Goal: Find specific page/section: Find specific page/section

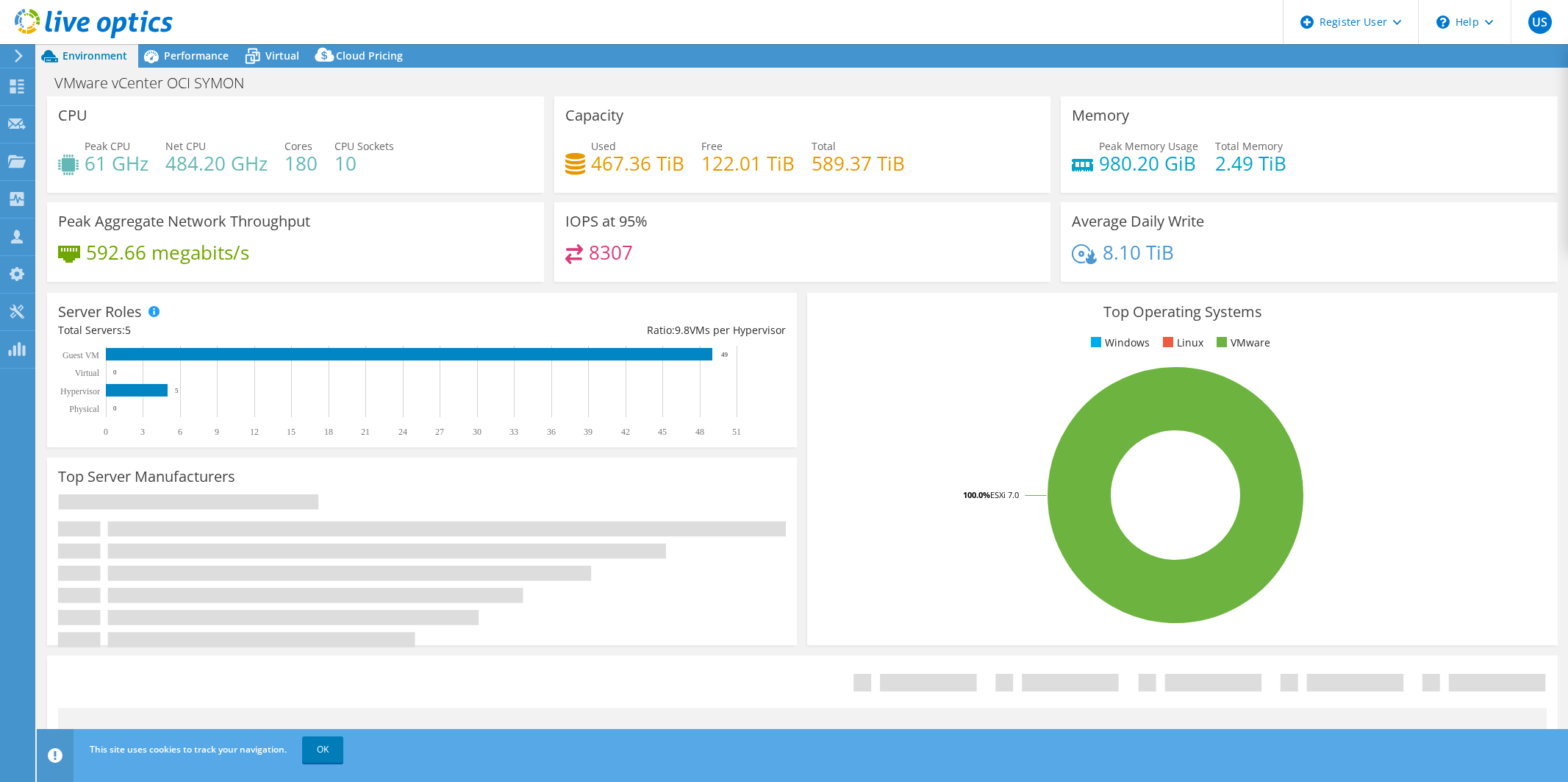
select select "USD"
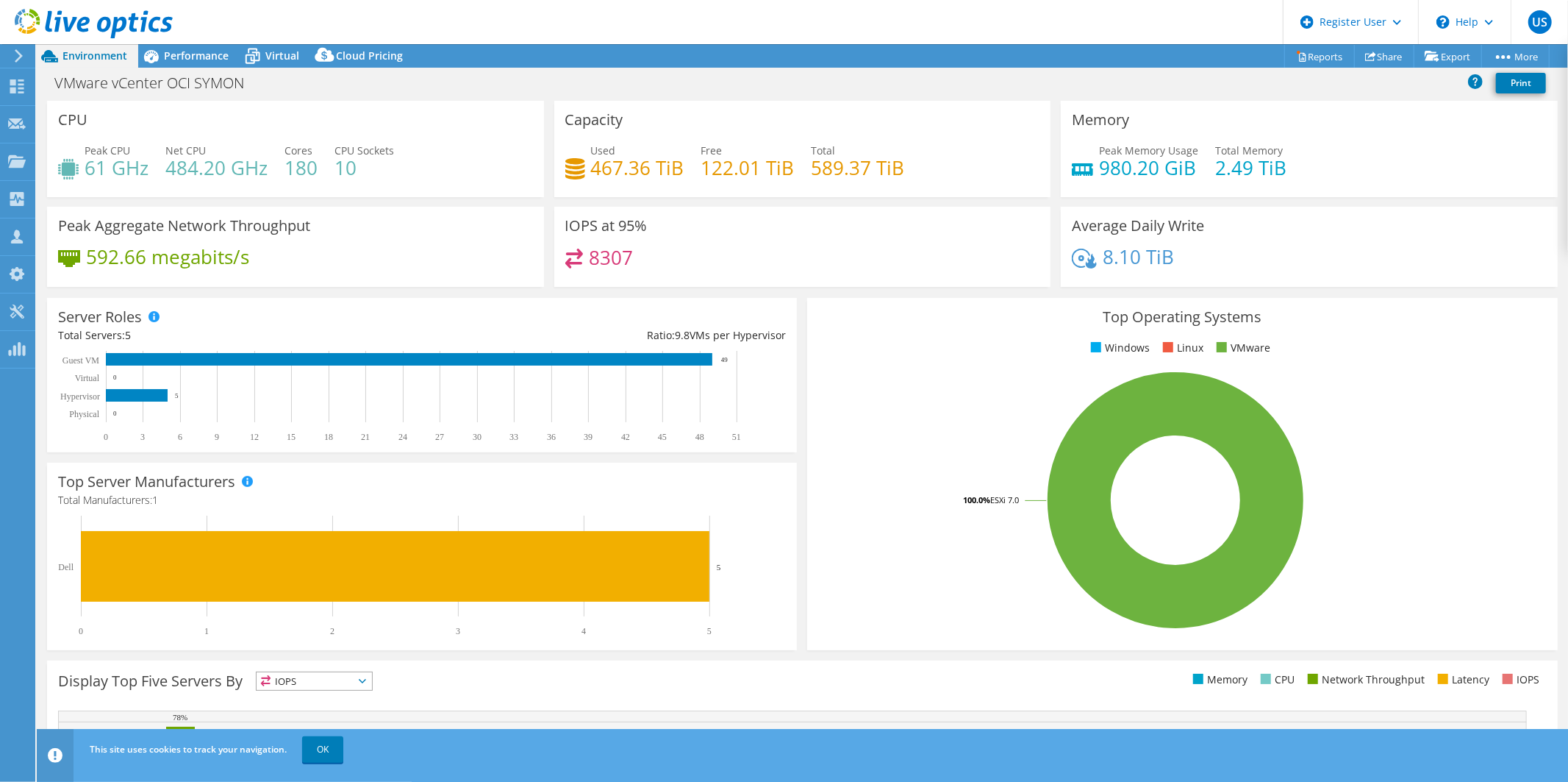
click at [22, 54] on icon at bounding box center [19, 56] width 11 height 14
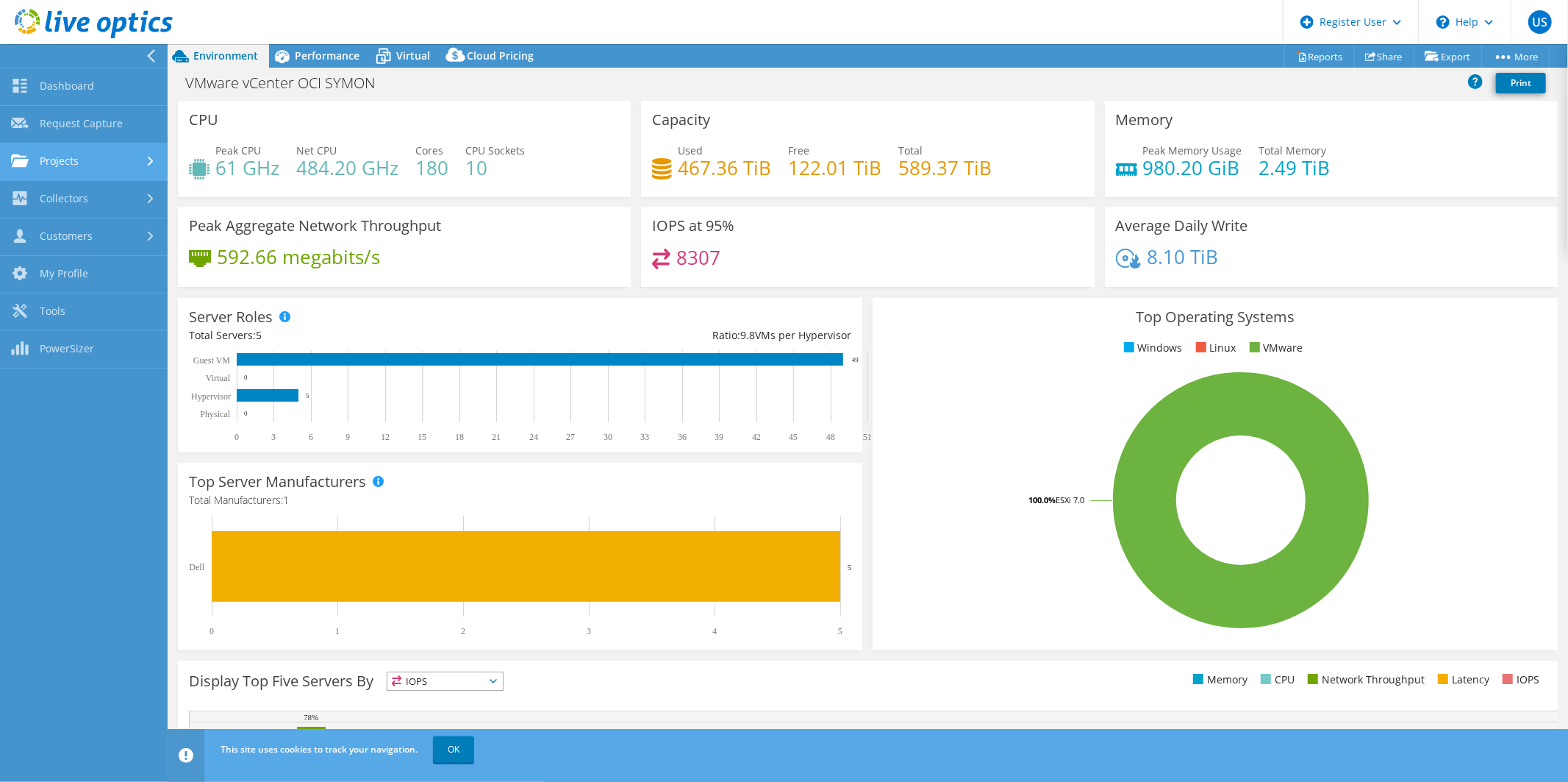
click at [86, 158] on link "Projects" at bounding box center [83, 162] width 167 height 38
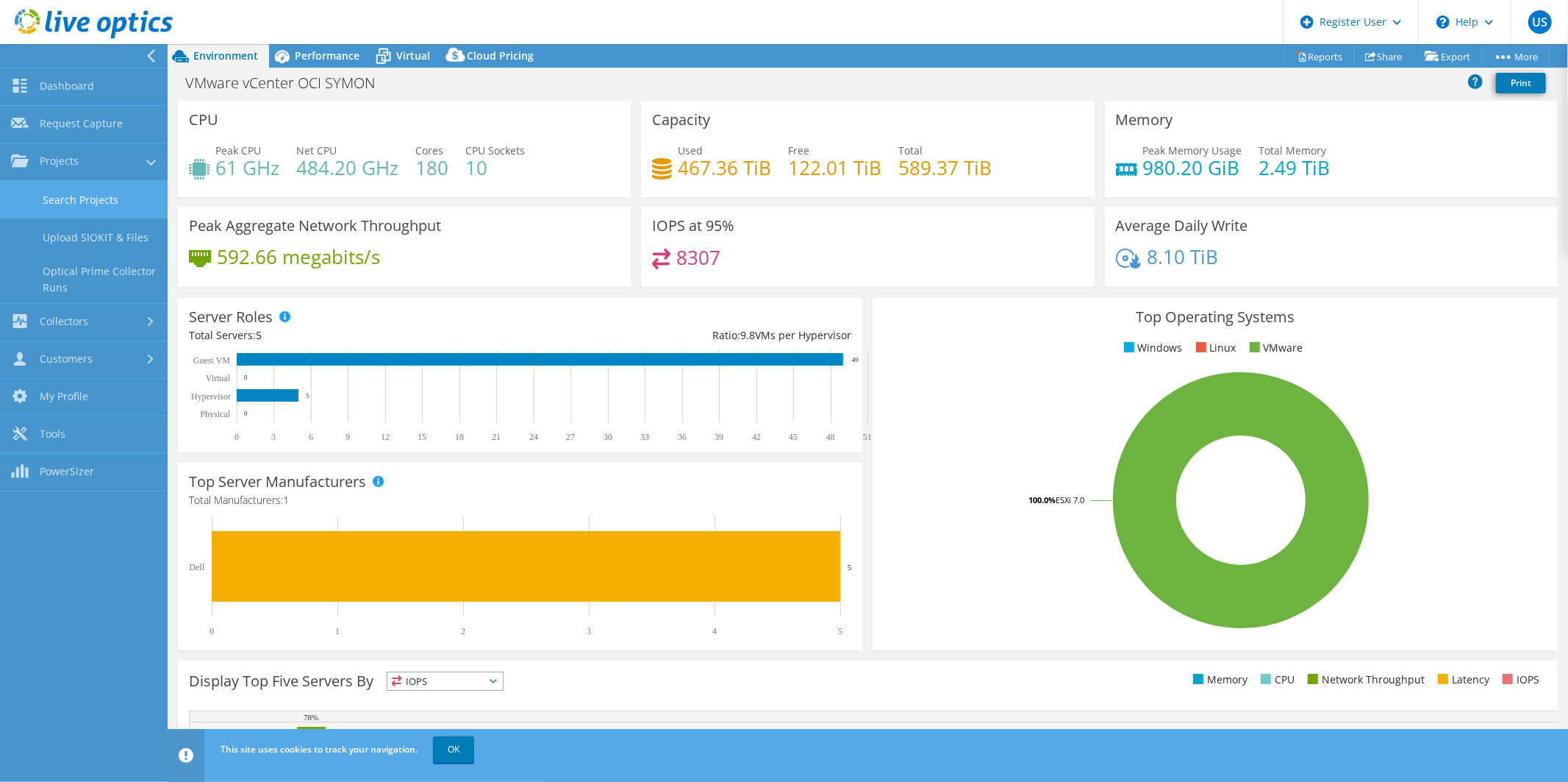
click at [86, 192] on link "Search Projects" at bounding box center [83, 199] width 167 height 38
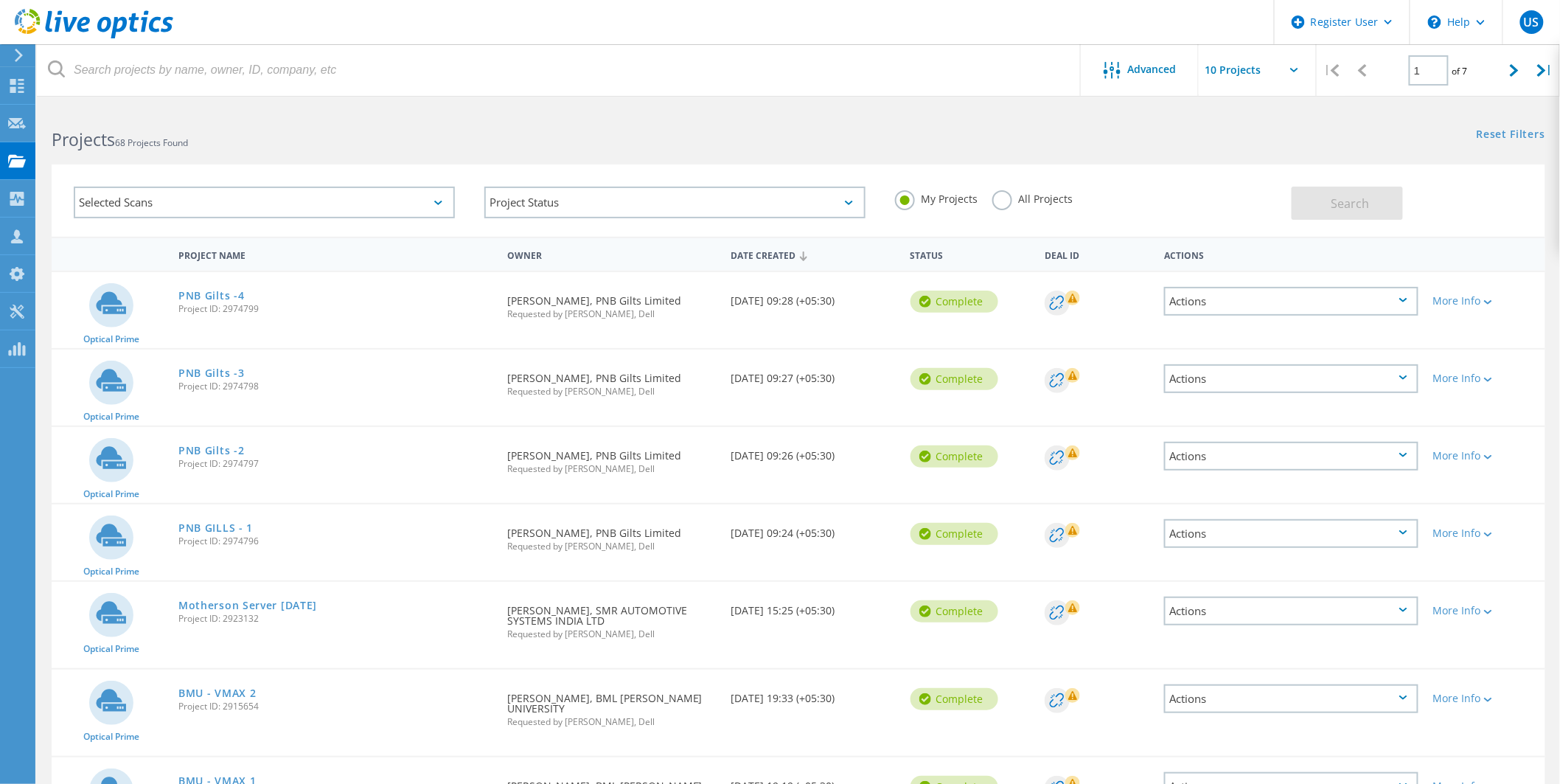
click at [271, 207] on div "Selected Scans" at bounding box center [264, 202] width 381 height 32
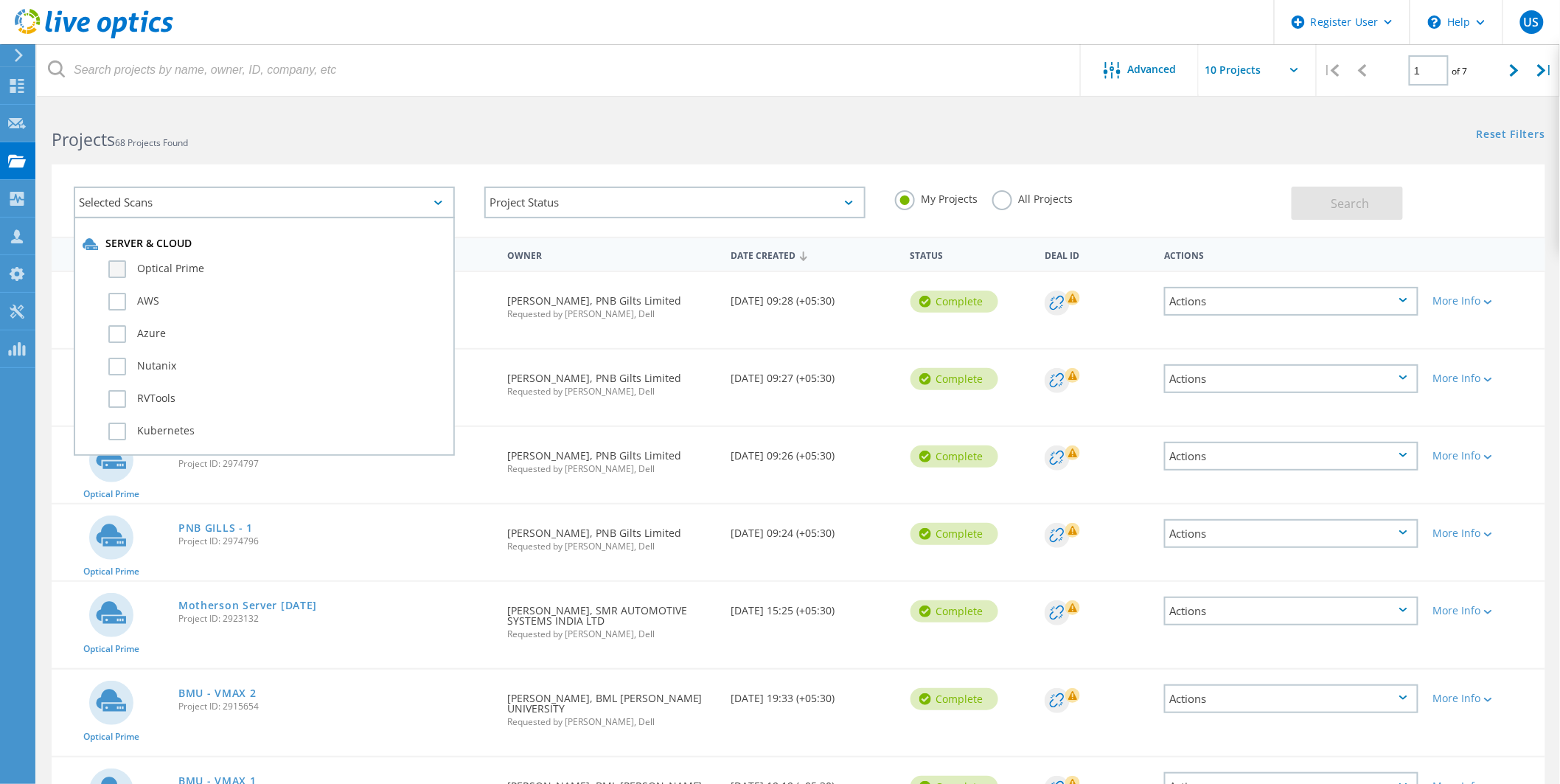
click at [171, 267] on label "Optical Prime" at bounding box center [277, 269] width 338 height 18
click at [0, 0] on input "Optical Prime" at bounding box center [0, 0] width 0 height 0
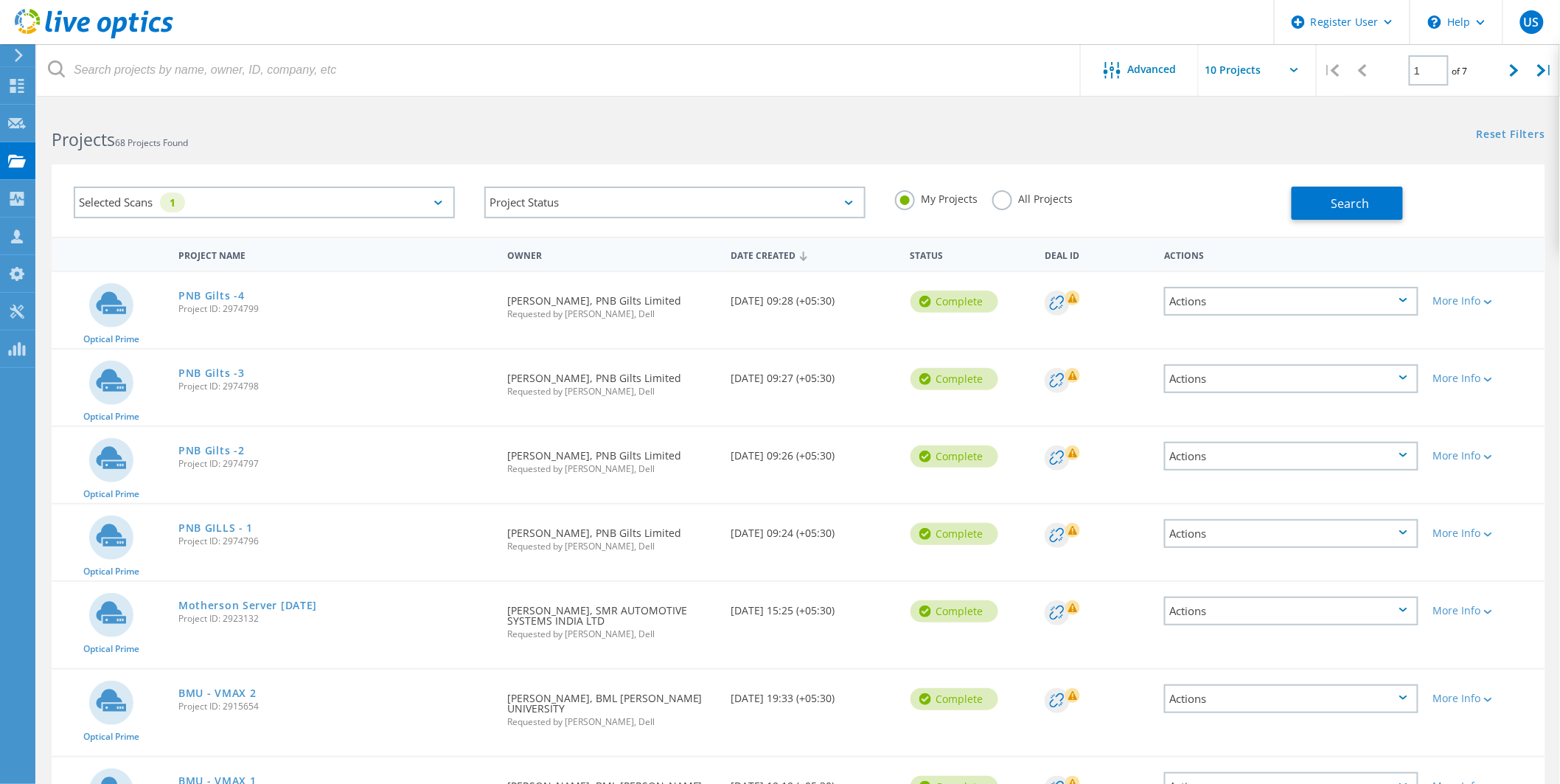
click at [1008, 199] on label "All Projects" at bounding box center [1033, 197] width 80 height 14
click at [0, 0] on input "All Projects" at bounding box center [0, 0] width 0 height 0
click at [1320, 195] on button "Search" at bounding box center [1347, 202] width 112 height 33
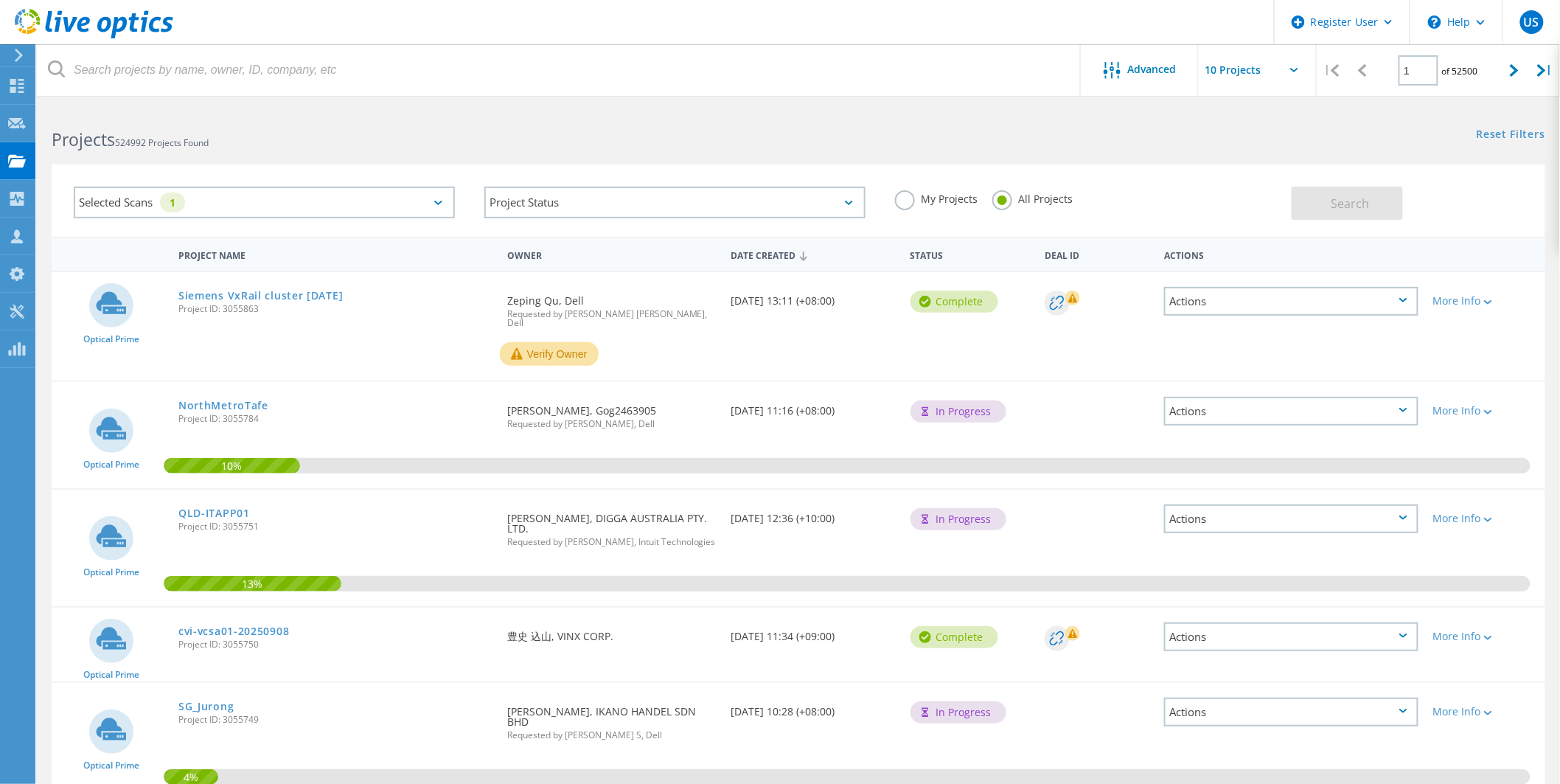
scroll to position [500, 0]
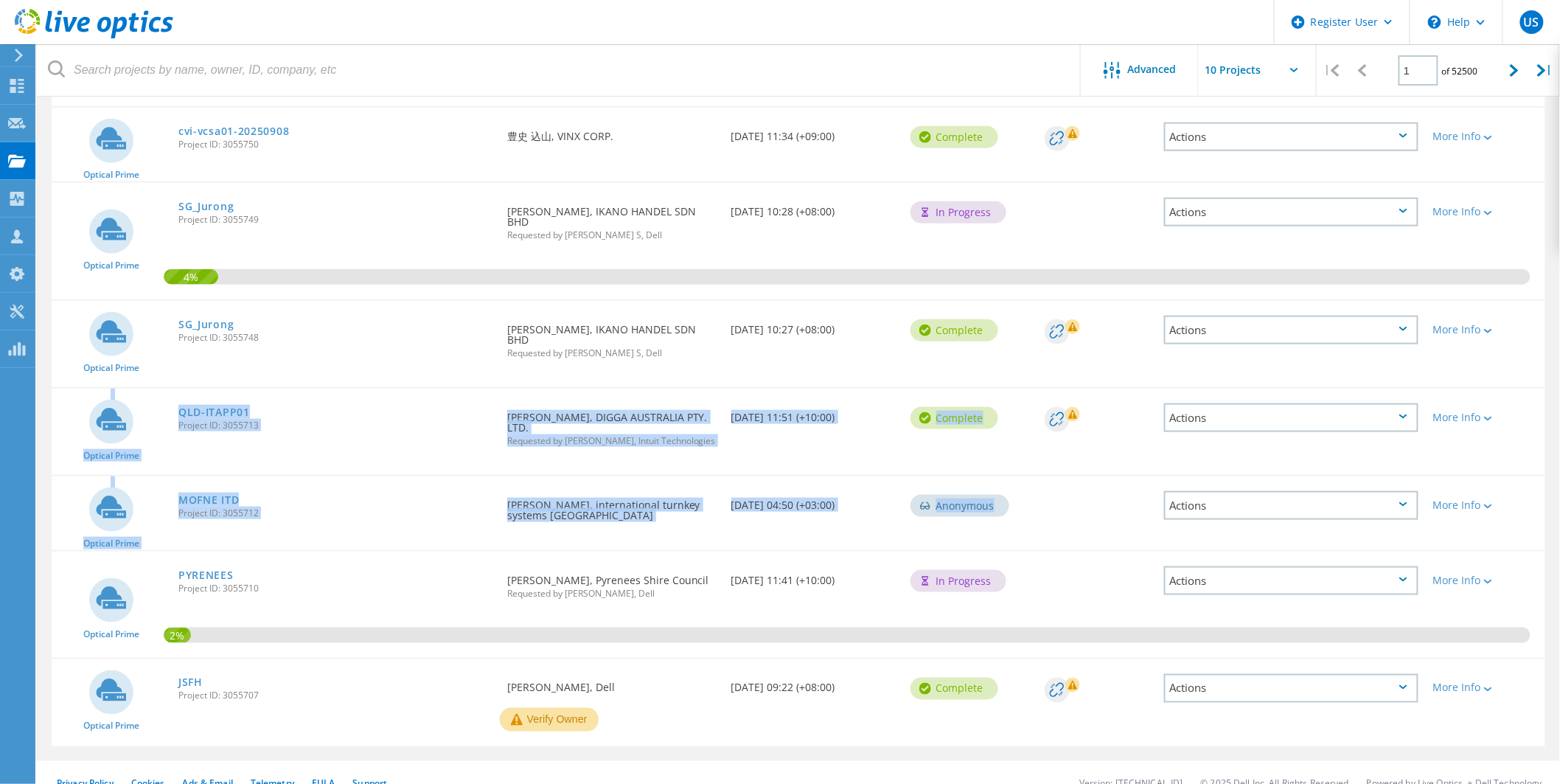
drag, startPoint x: 1559, startPoint y: 506, endPoint x: 1565, endPoint y: 384, distance: 122.1
click at [1560, 384] on html "Register User \n Help Explore Helpful Articles Contact Support US Dell User Urj…" at bounding box center [780, 152] width 1560 height 1305
click at [1543, 62] on div "|" at bounding box center [1545, 70] width 30 height 52
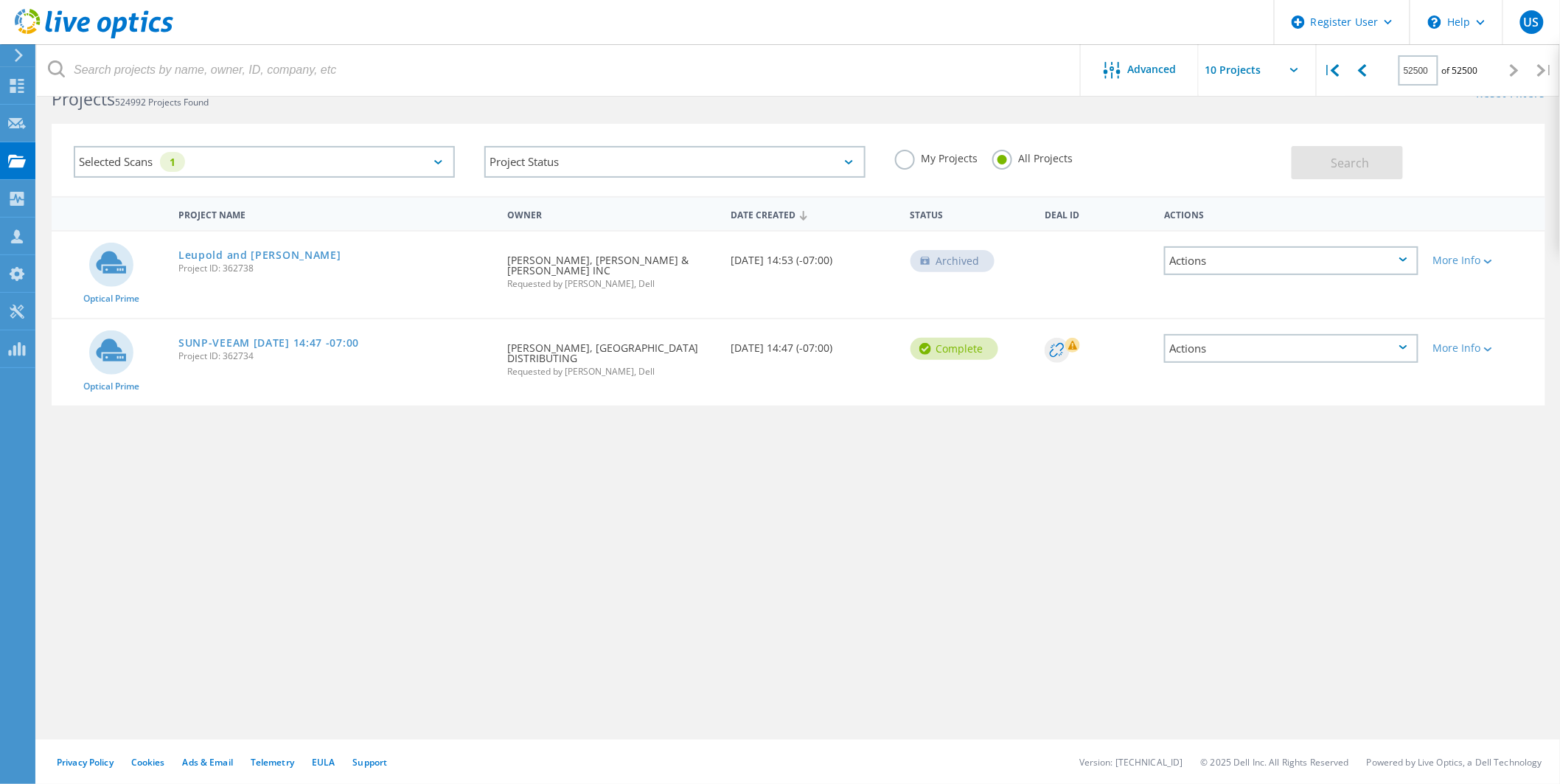
scroll to position [41, 0]
click at [1328, 77] on div "|" at bounding box center [1332, 70] width 30 height 52
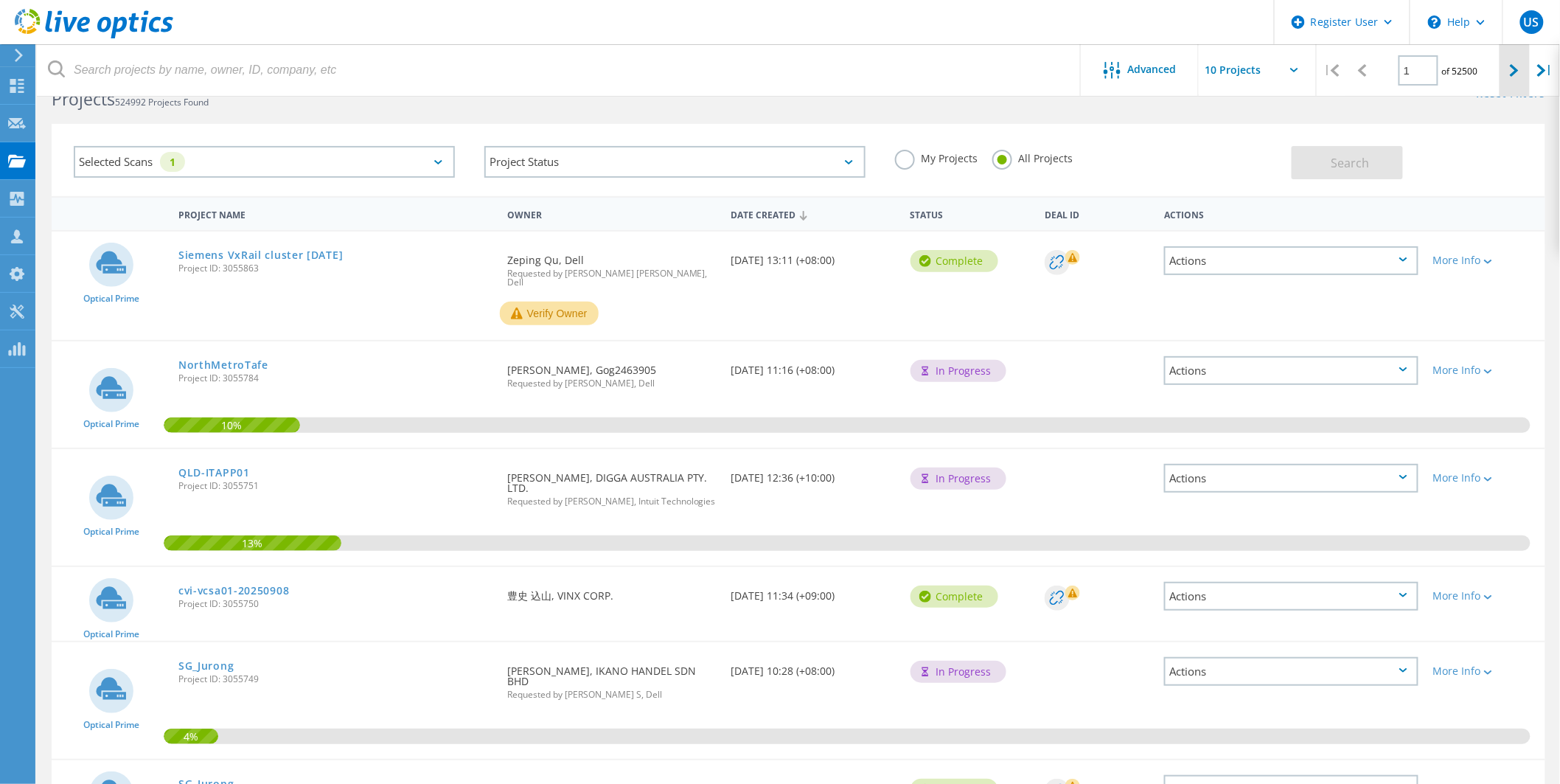
scroll to position [500, 0]
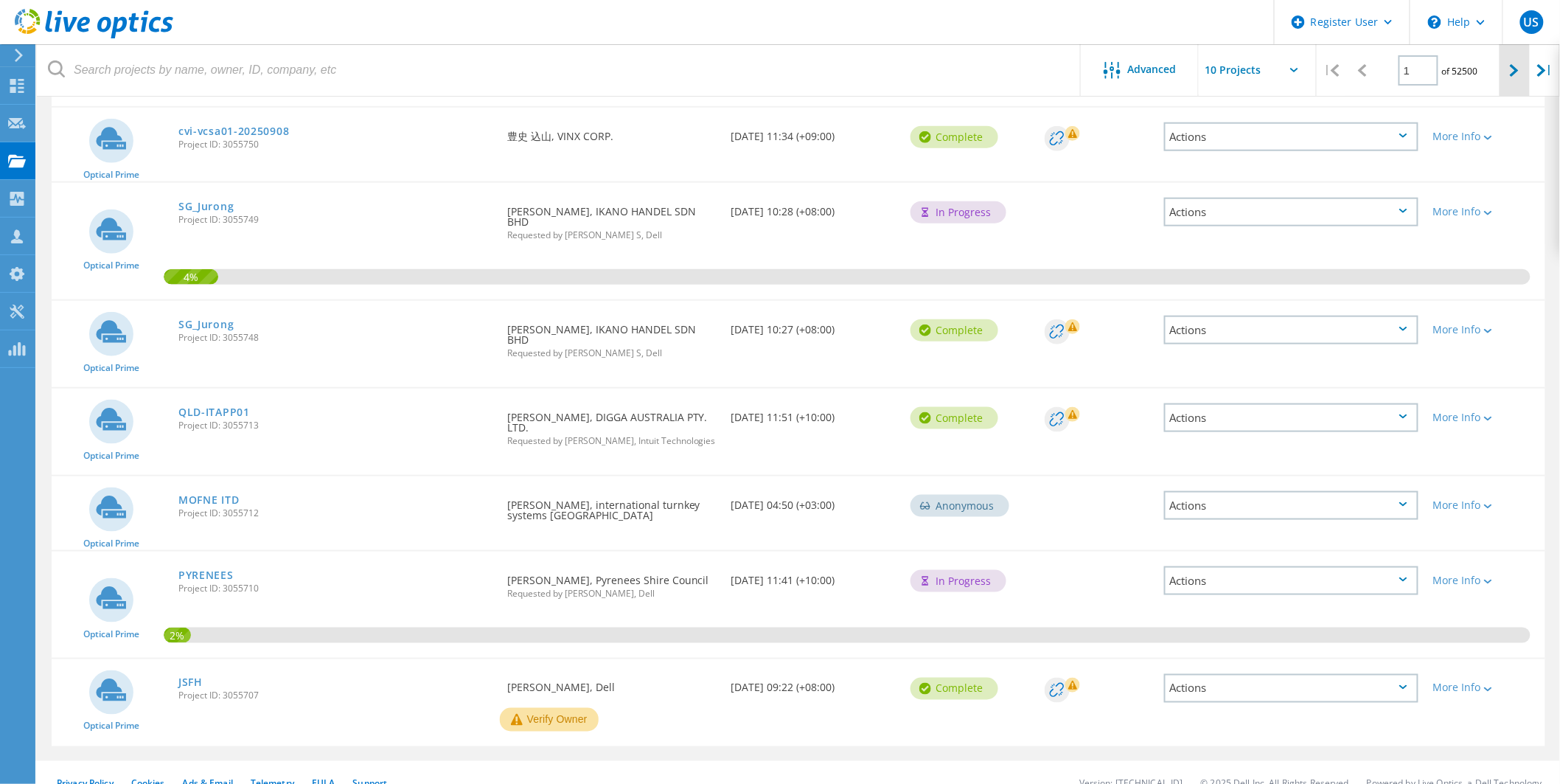
click at [1509, 71] on icon at bounding box center [1513, 71] width 9 height 13
type input "2"
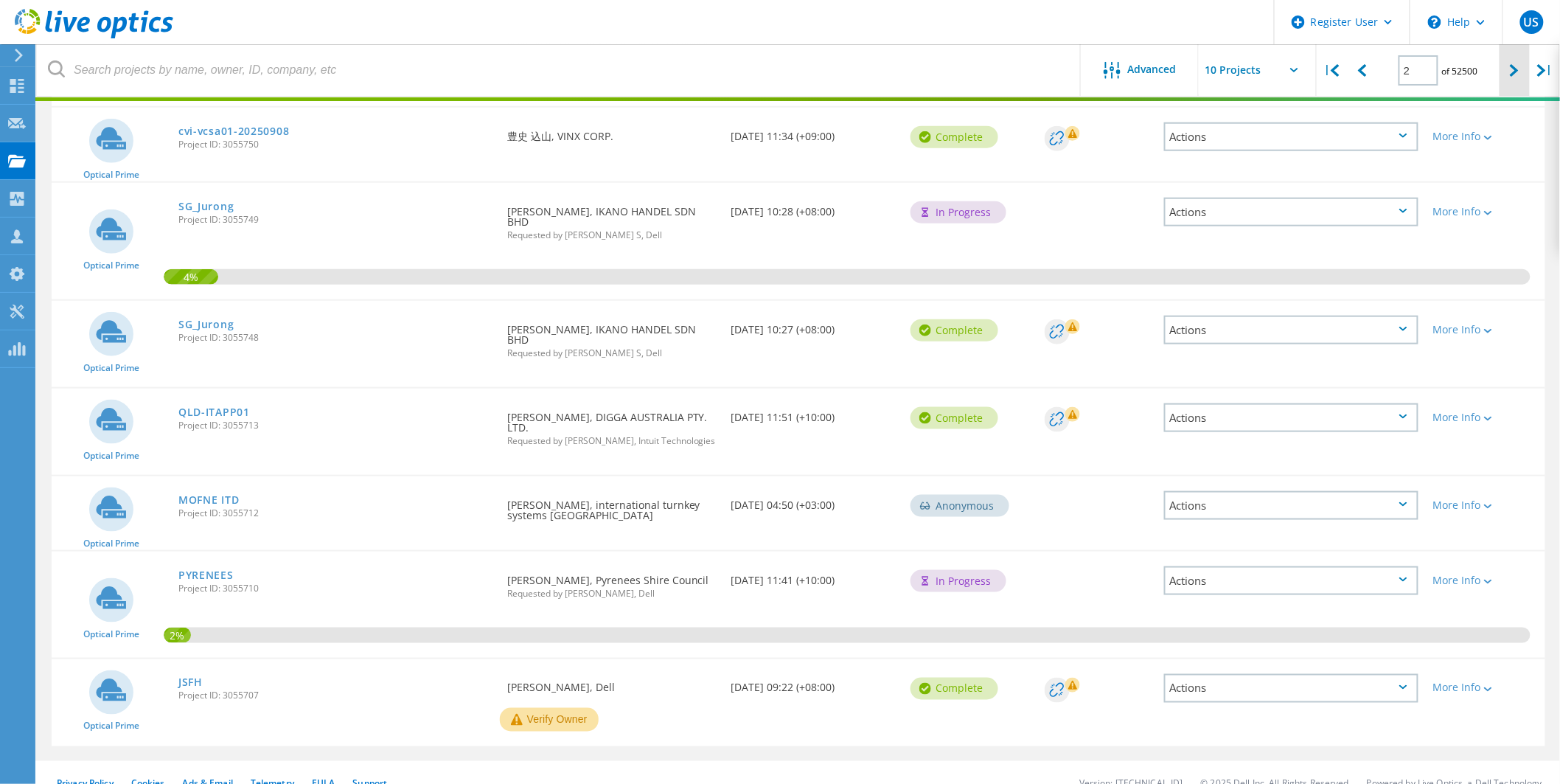
scroll to position [467, 0]
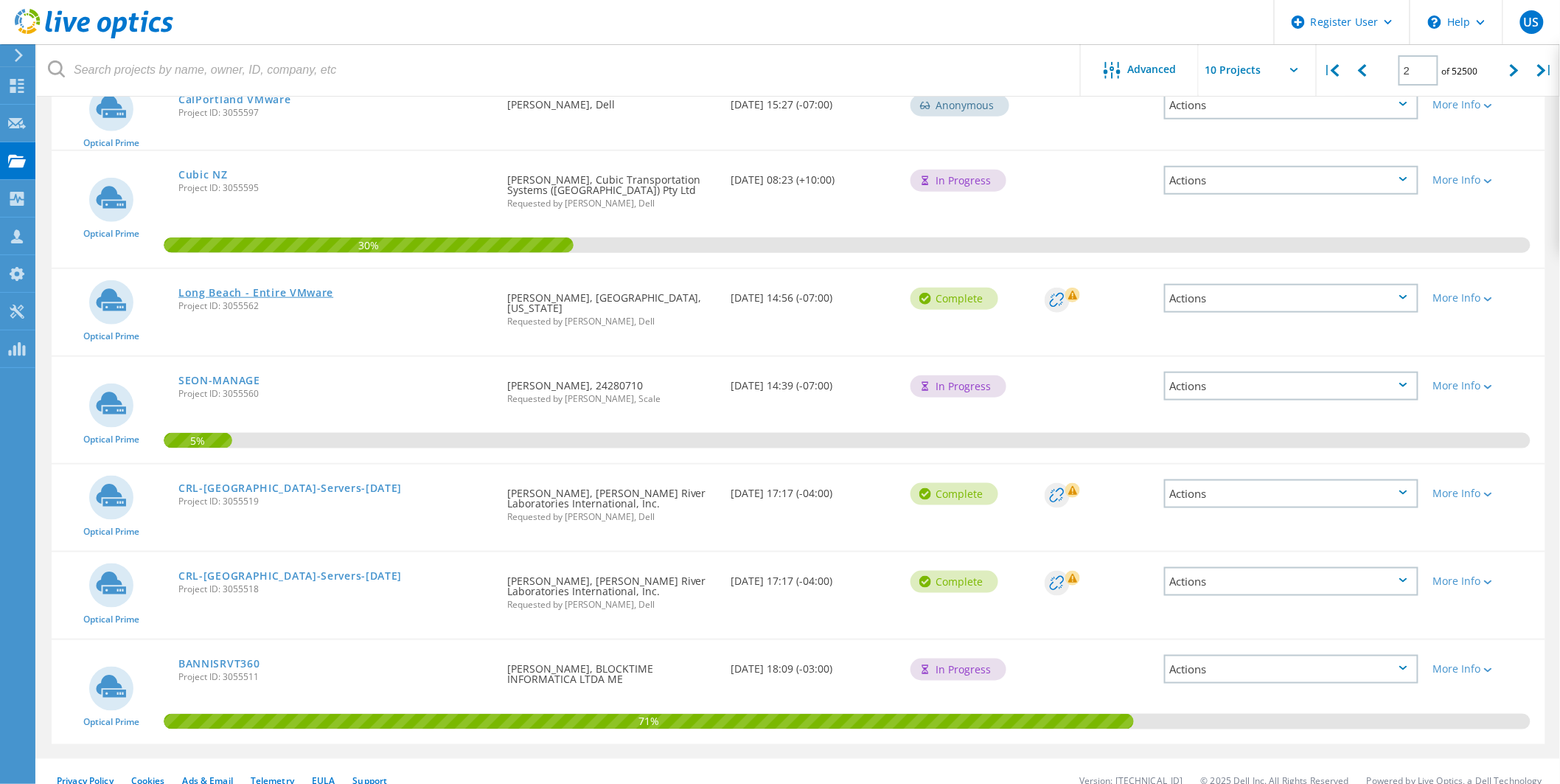
click at [317, 287] on link "Long Beach - Entire VMware" at bounding box center [255, 292] width 155 height 10
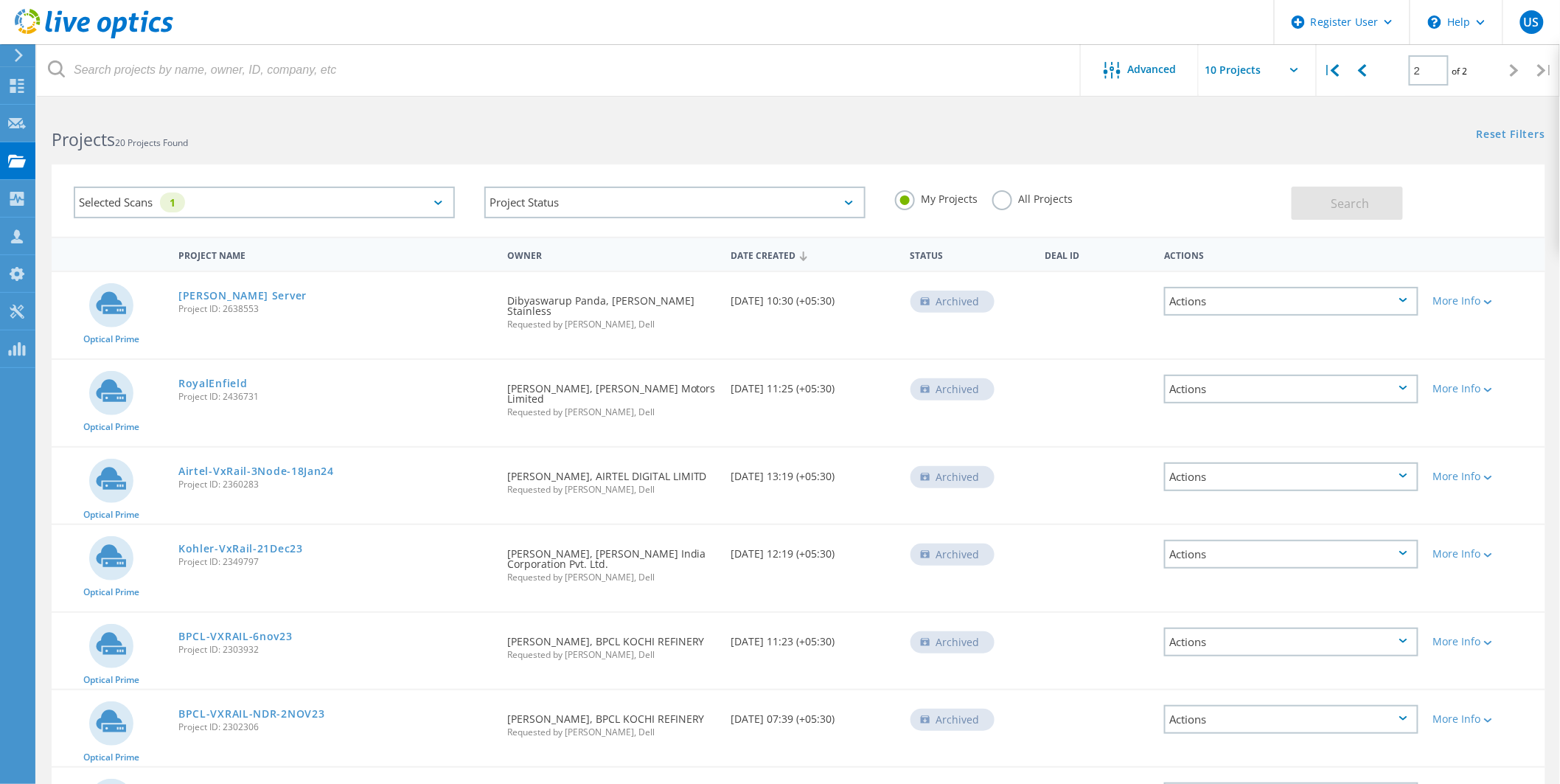
click at [993, 201] on label "All Projects" at bounding box center [1033, 197] width 80 height 14
click at [0, 0] on input "All Projects" at bounding box center [0, 0] width 0 height 0
click at [1328, 203] on button "Search" at bounding box center [1347, 202] width 112 height 33
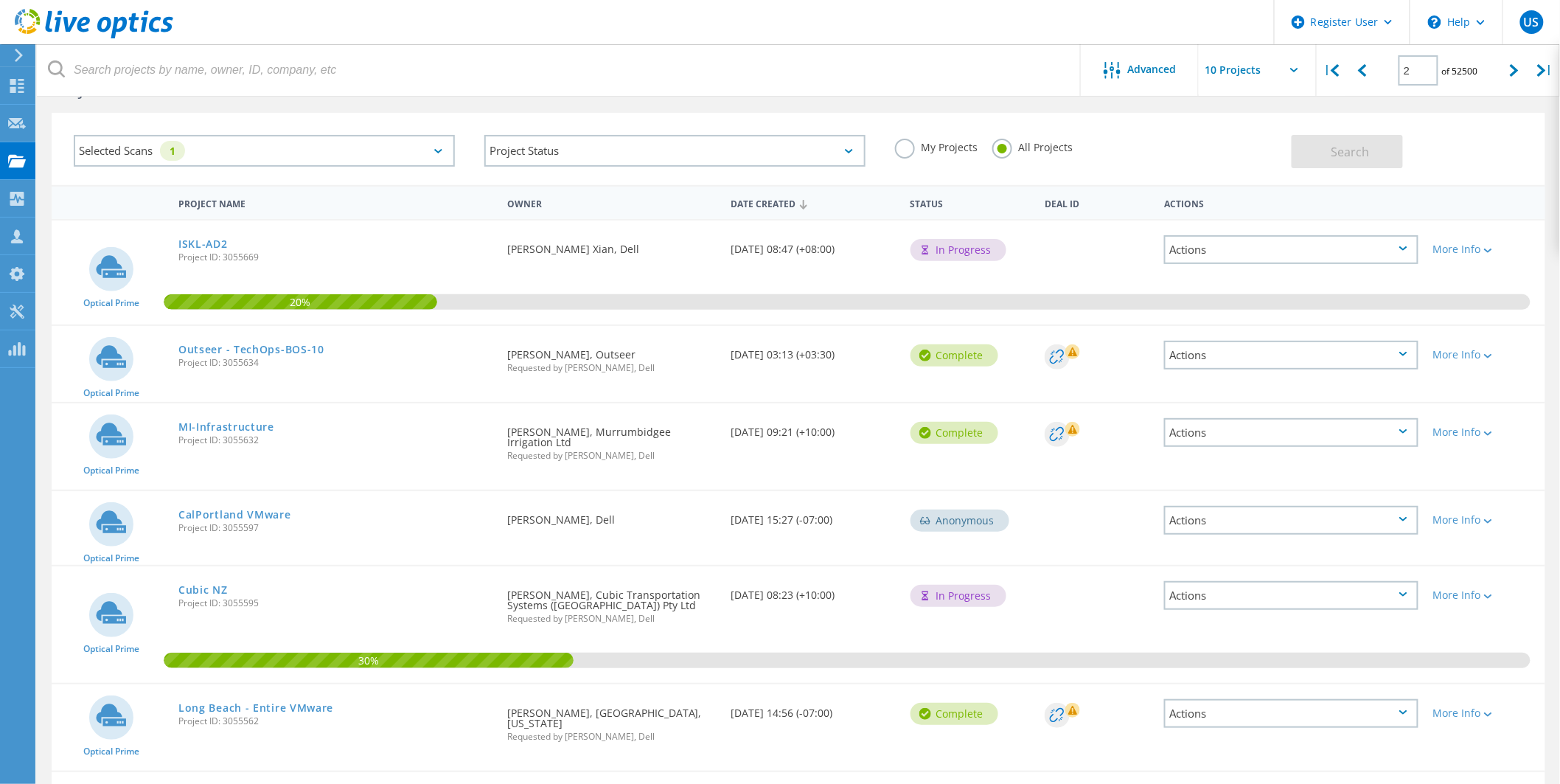
scroll to position [50, 0]
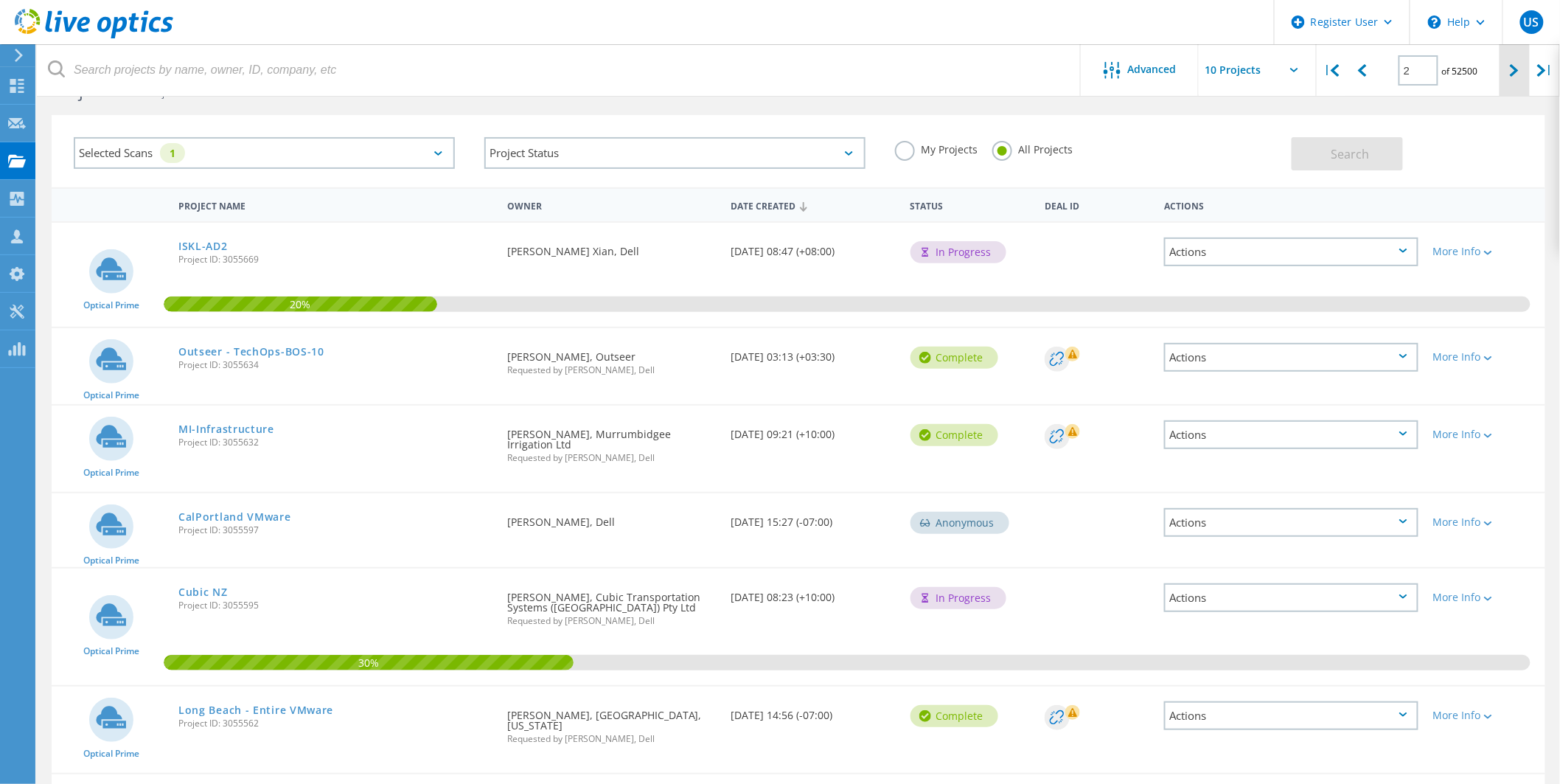
click at [1512, 82] on div at bounding box center [1515, 70] width 30 height 52
type input "3"
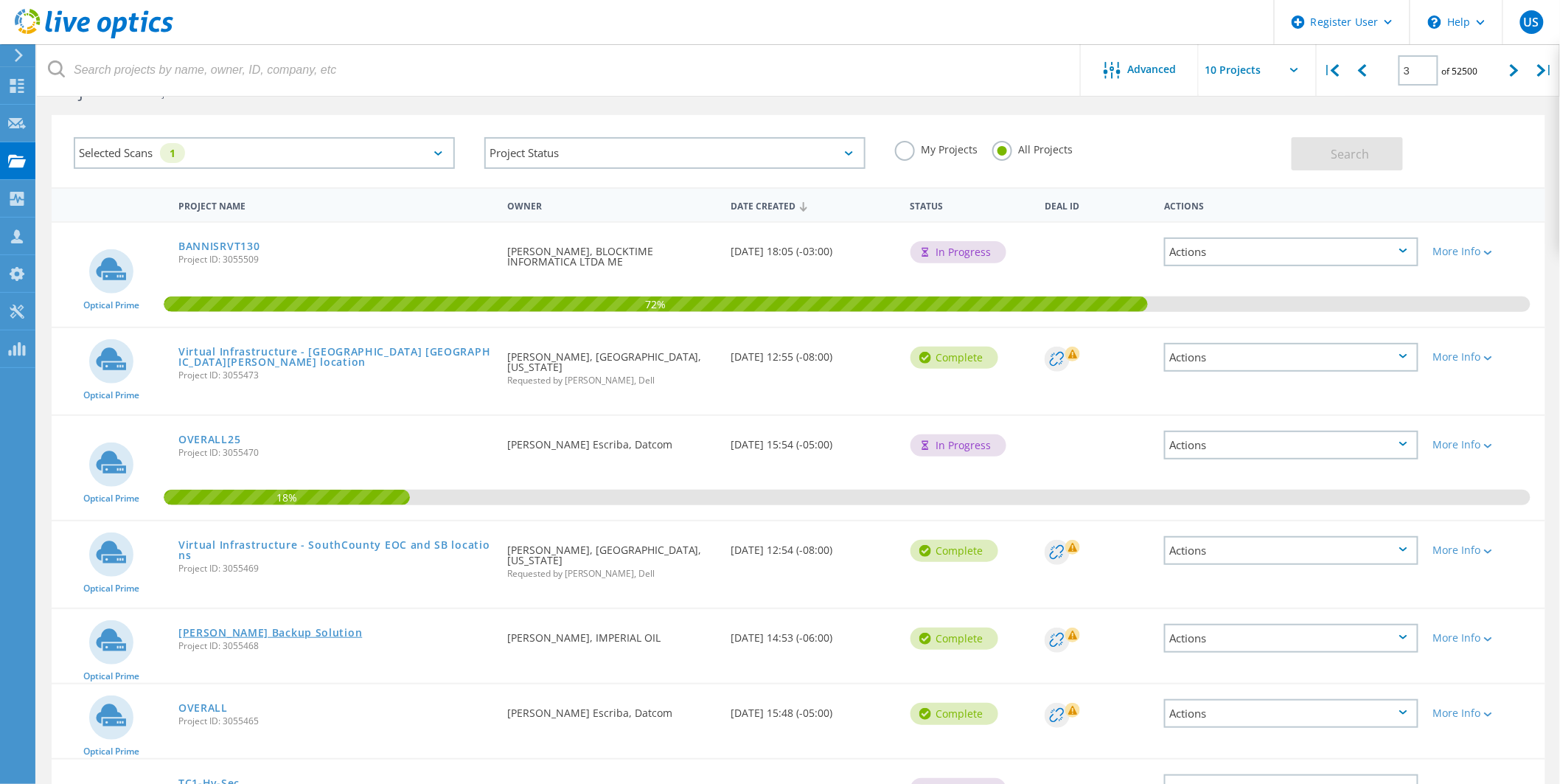
click at [286, 628] on link "[PERSON_NAME] Backup Solution" at bounding box center [270, 632] width 184 height 10
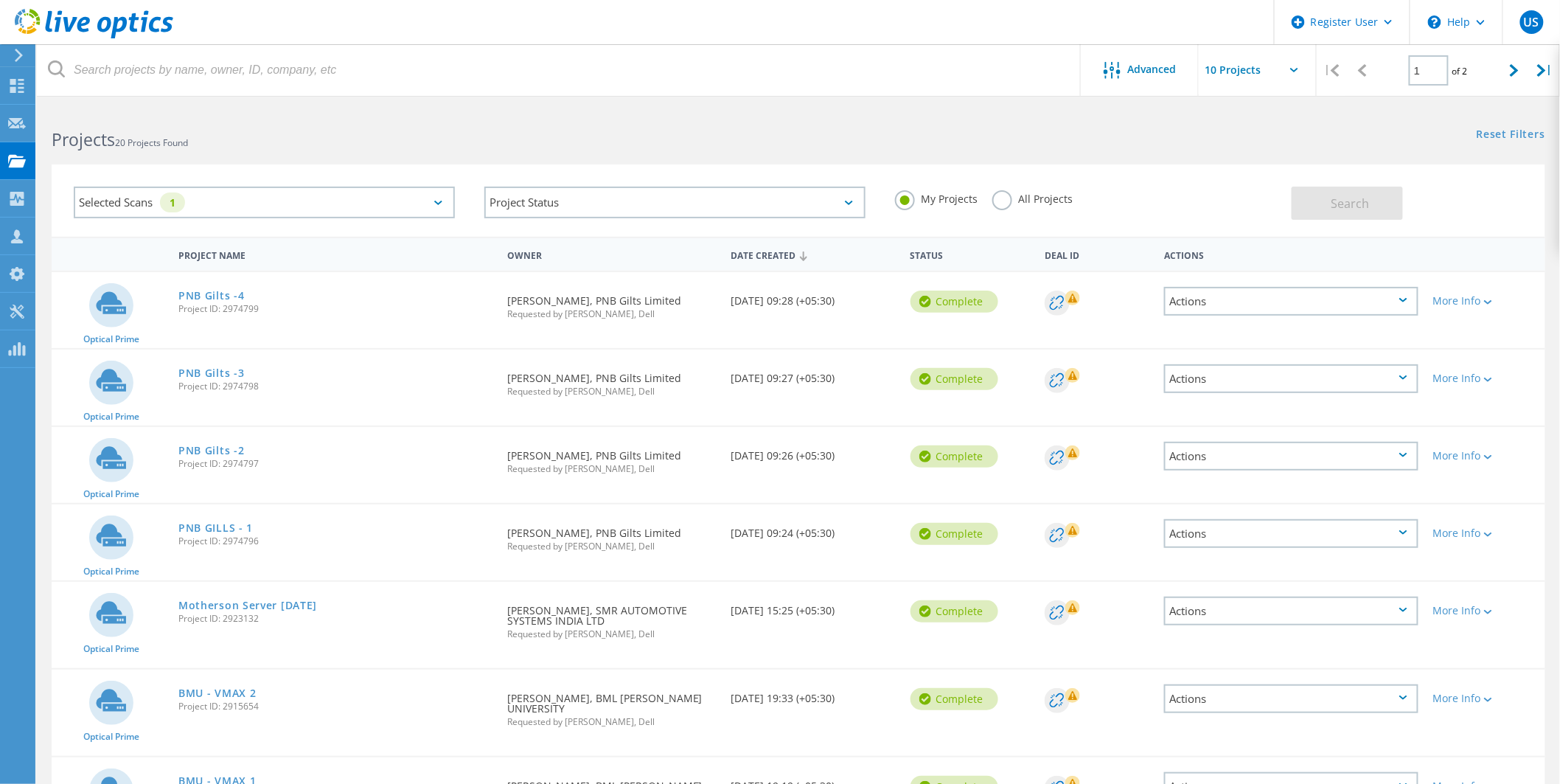
click at [1014, 197] on label "All Projects" at bounding box center [1033, 197] width 80 height 14
click at [0, 0] on input "All Projects" at bounding box center [0, 0] width 0 height 0
click at [1335, 214] on button "Search" at bounding box center [1347, 202] width 112 height 33
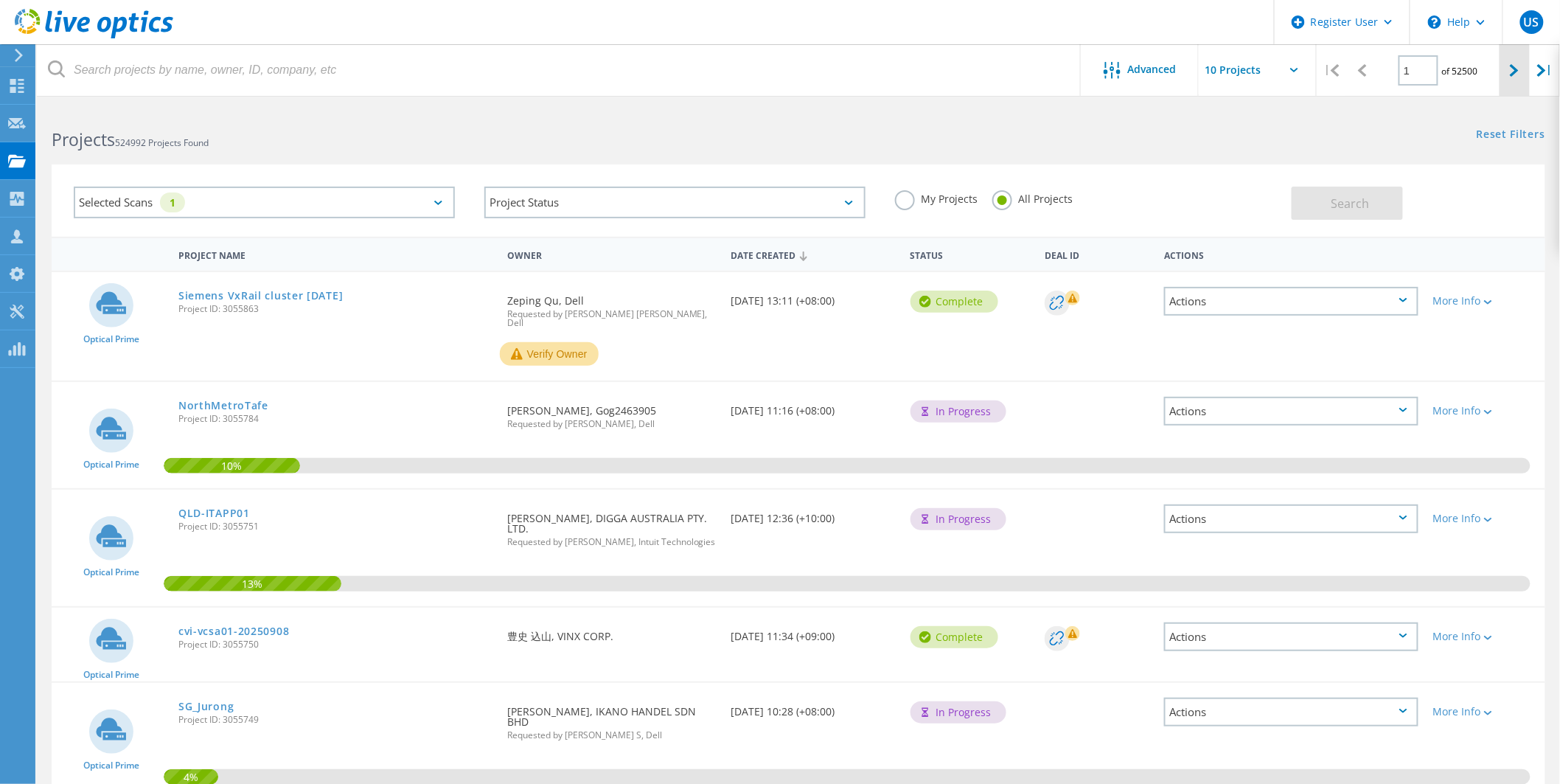
click at [1517, 74] on icon at bounding box center [1513, 71] width 9 height 13
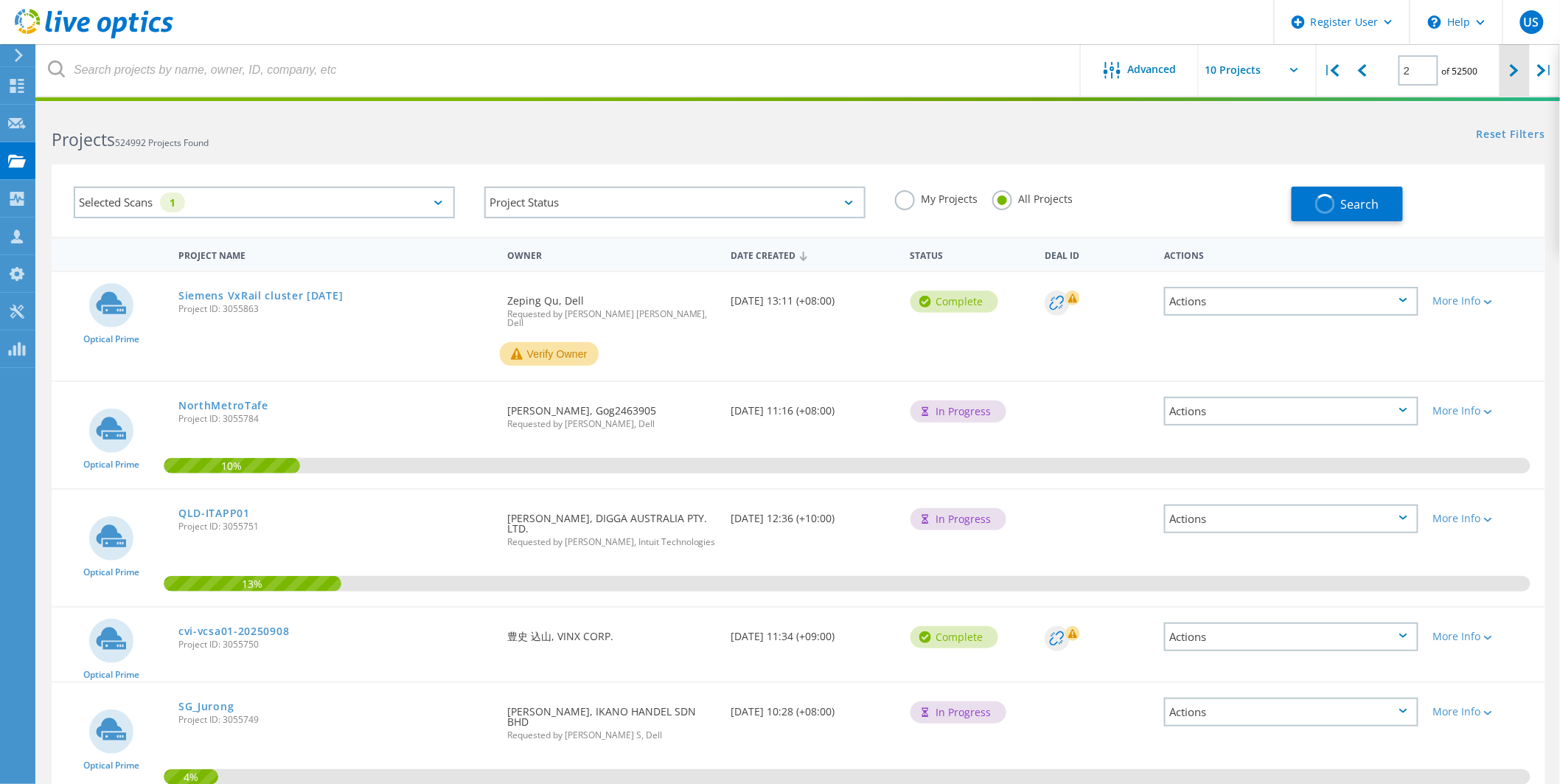
click at [1517, 74] on icon at bounding box center [1513, 71] width 9 height 13
type input "2"
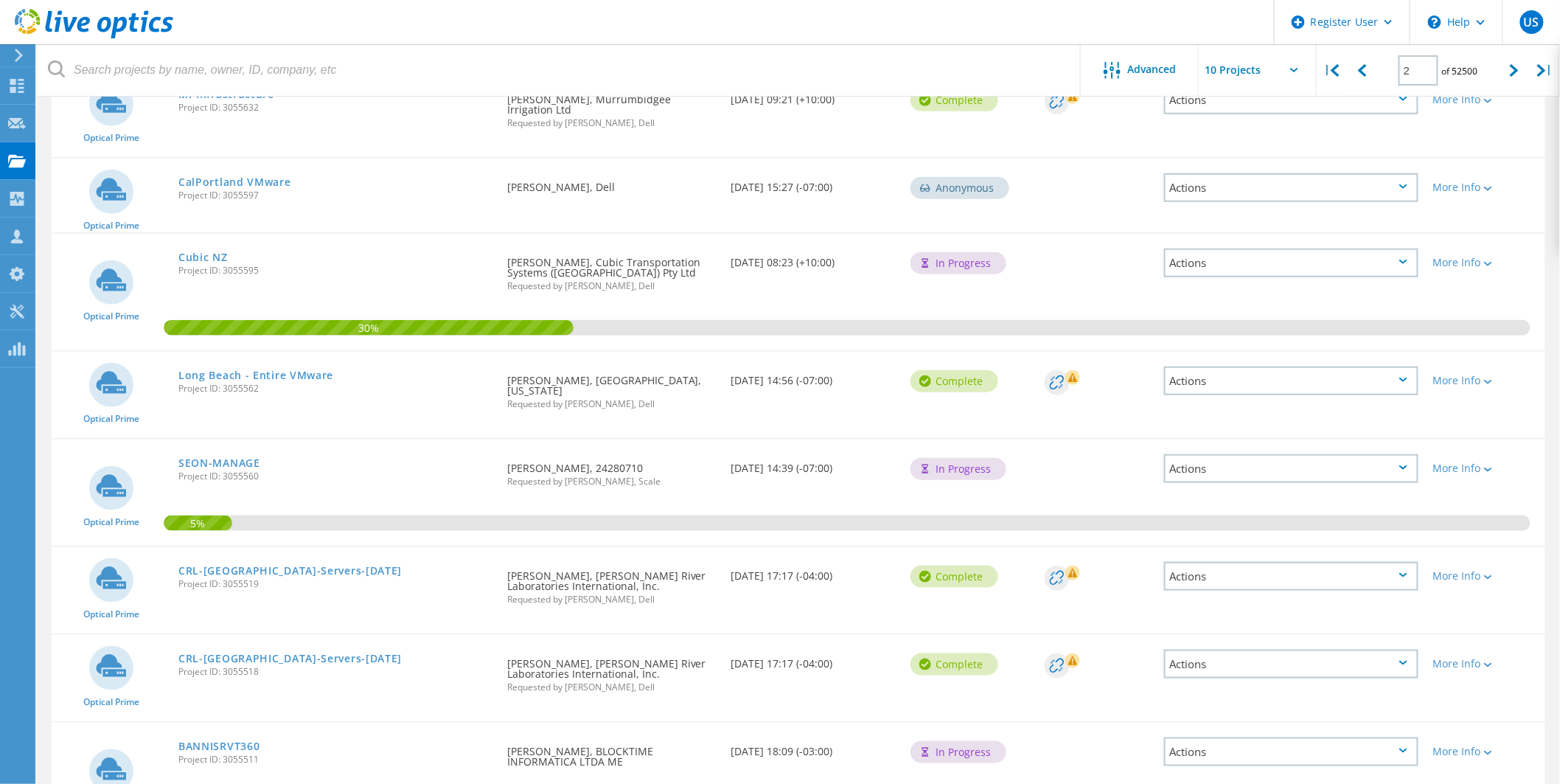
scroll to position [467, 0]
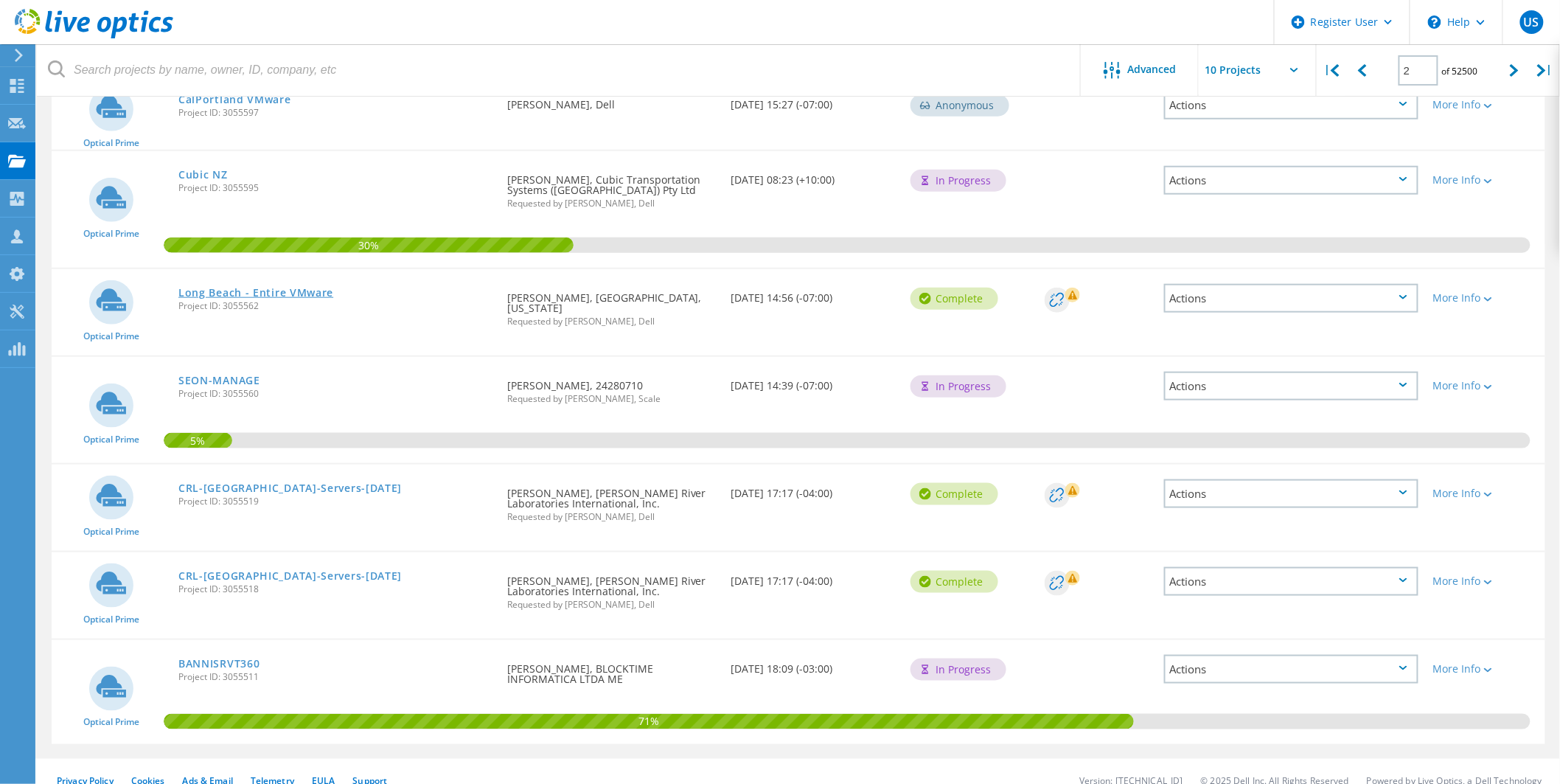
click at [295, 287] on link "Long Beach - Entire VMware" at bounding box center [255, 292] width 155 height 10
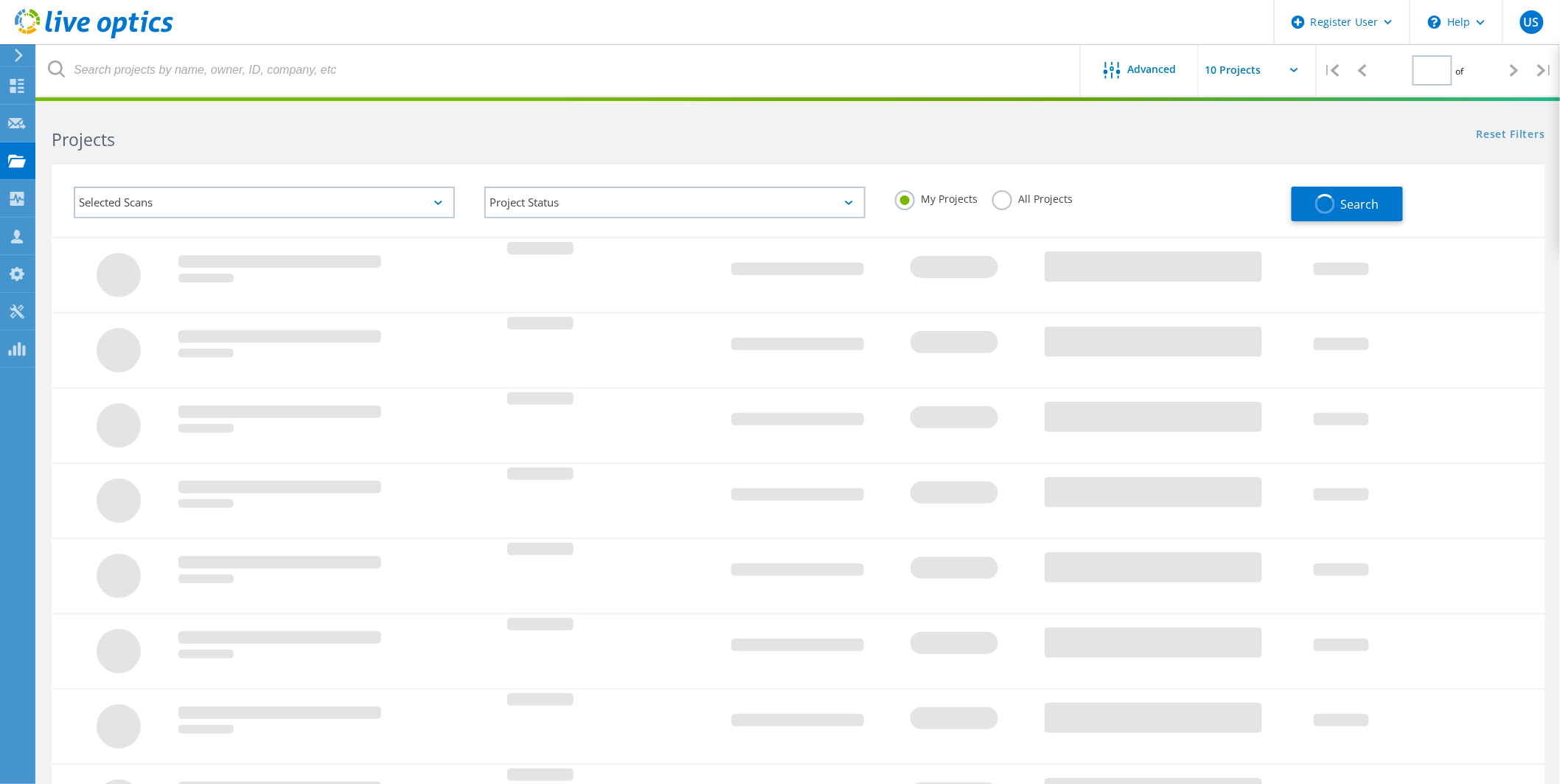
type input "2"
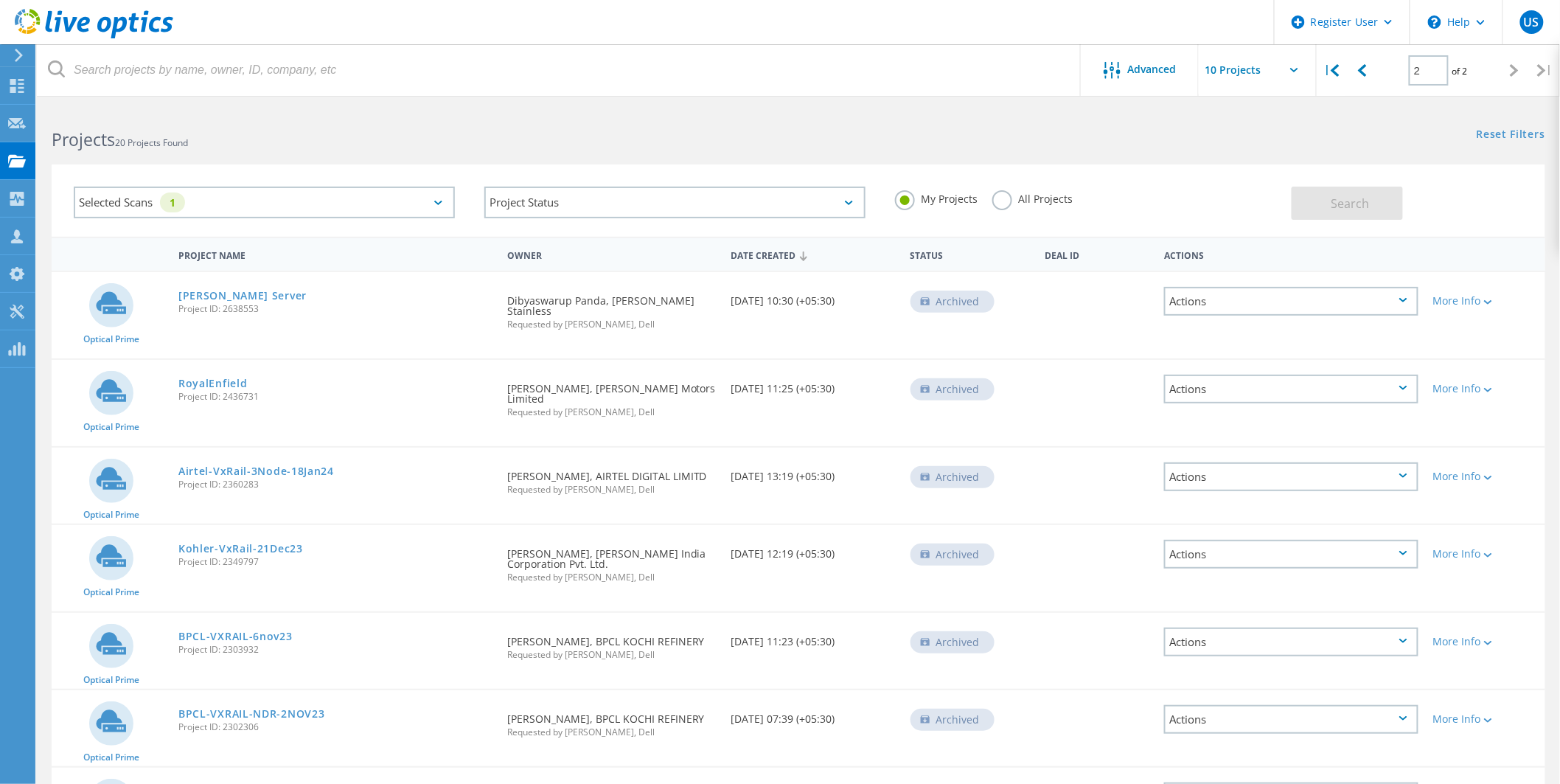
click at [1002, 197] on label "All Projects" at bounding box center [1033, 197] width 80 height 14
click at [0, 0] on input "All Projects" at bounding box center [0, 0] width 0 height 0
click at [1339, 209] on span "Search" at bounding box center [1350, 203] width 39 height 16
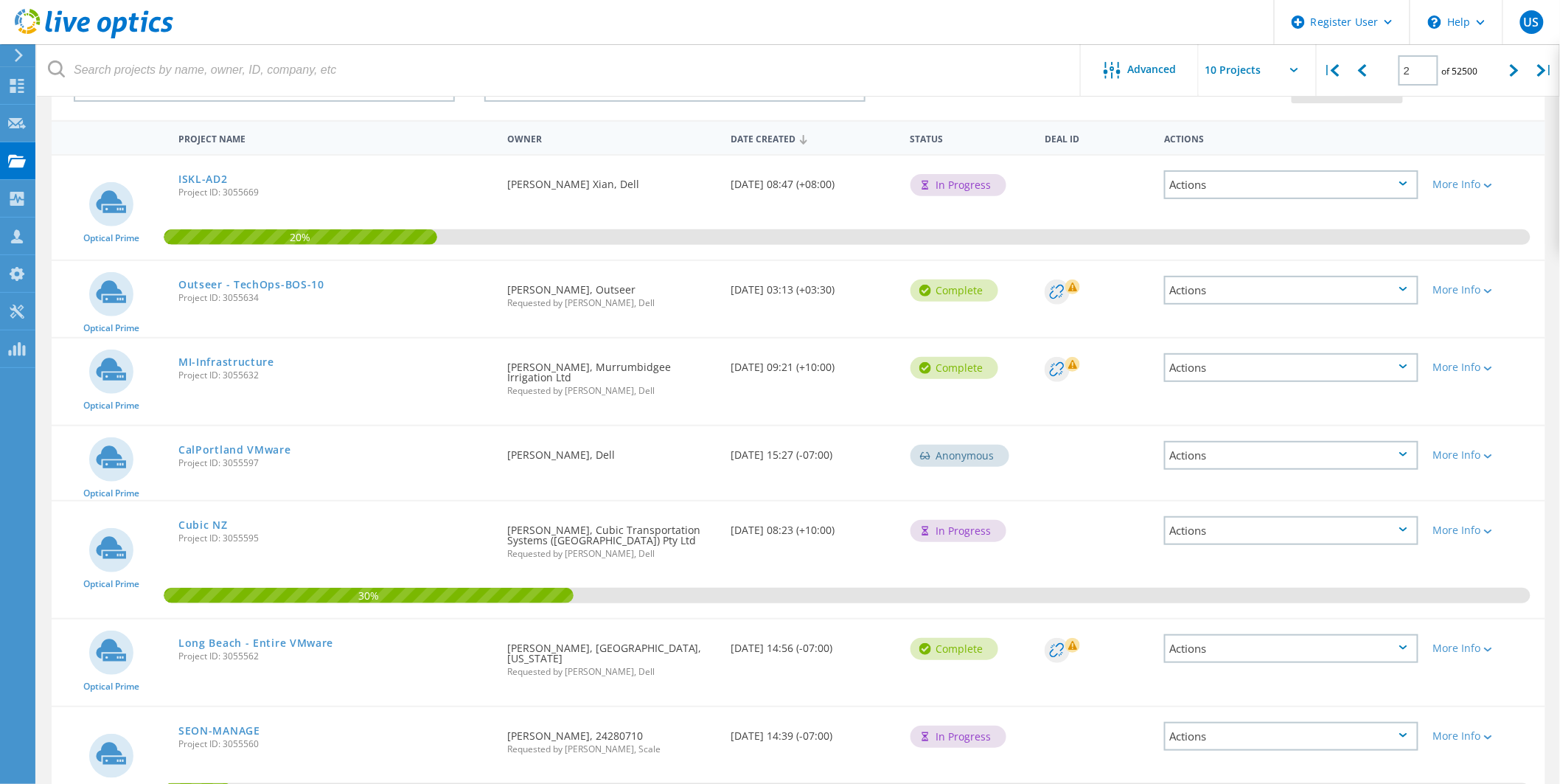
scroll to position [120, 0]
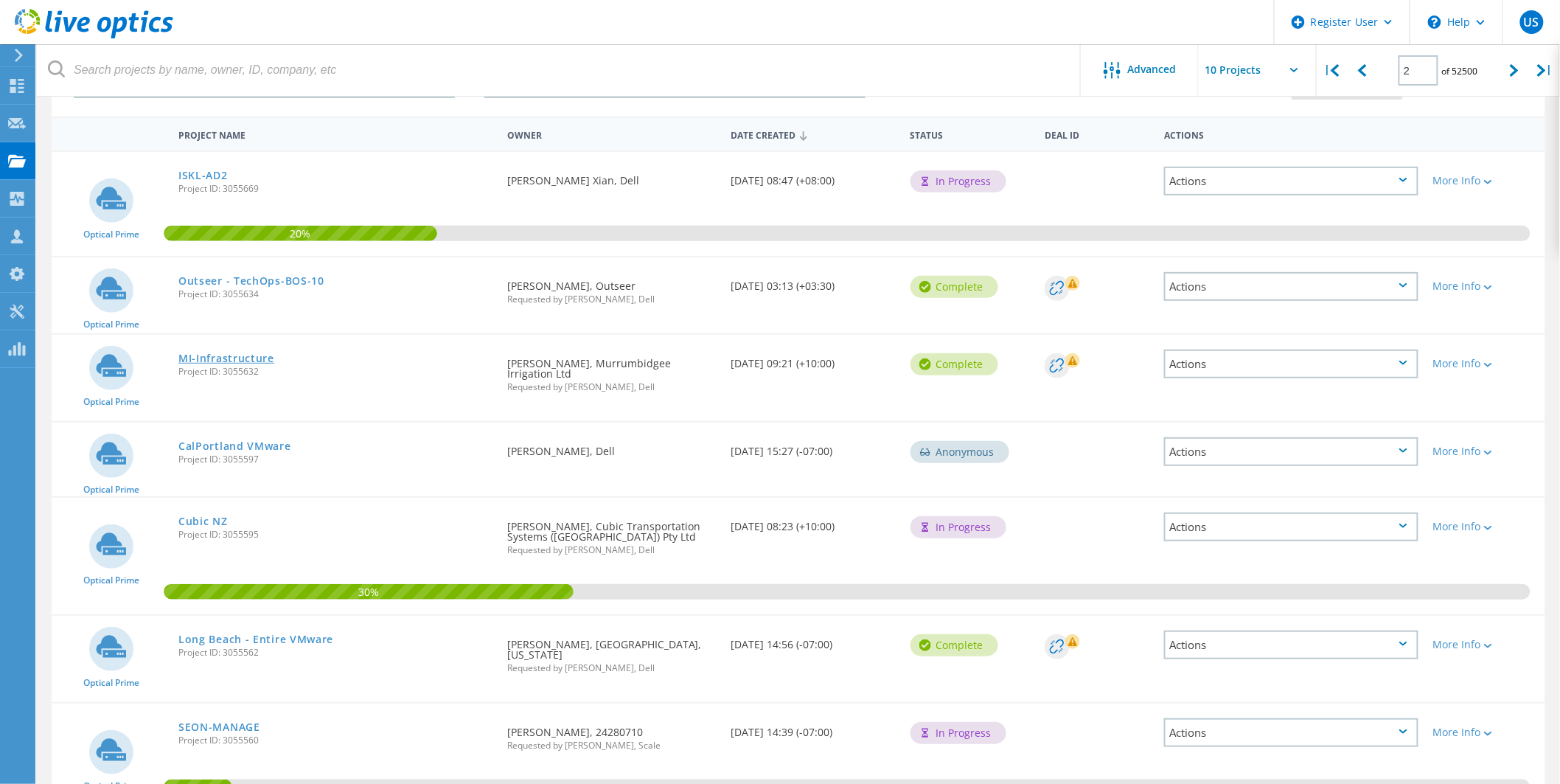
click at [262, 354] on link "MI-Infrastructure" at bounding box center [225, 358] width 95 height 10
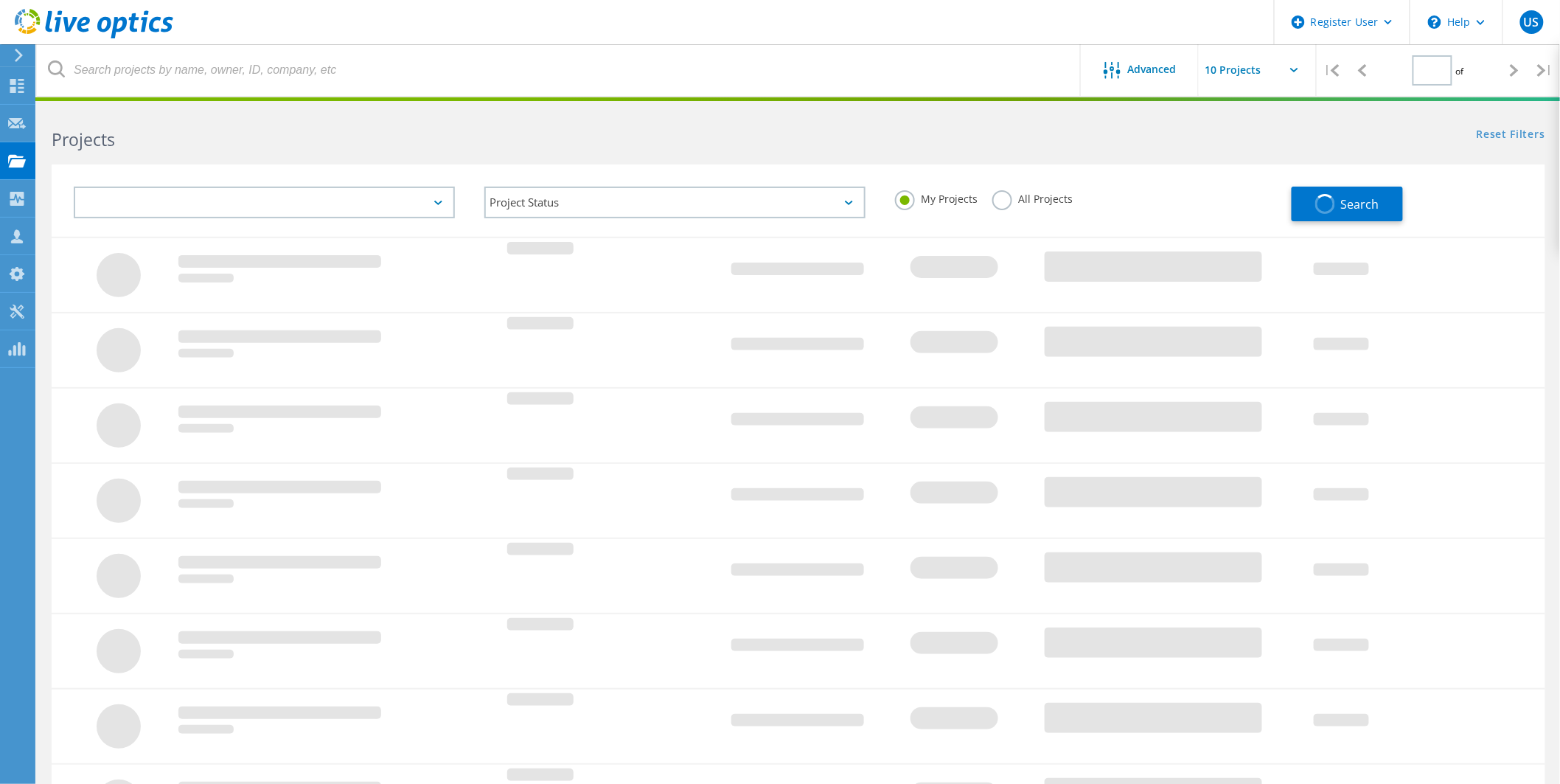
type input "2"
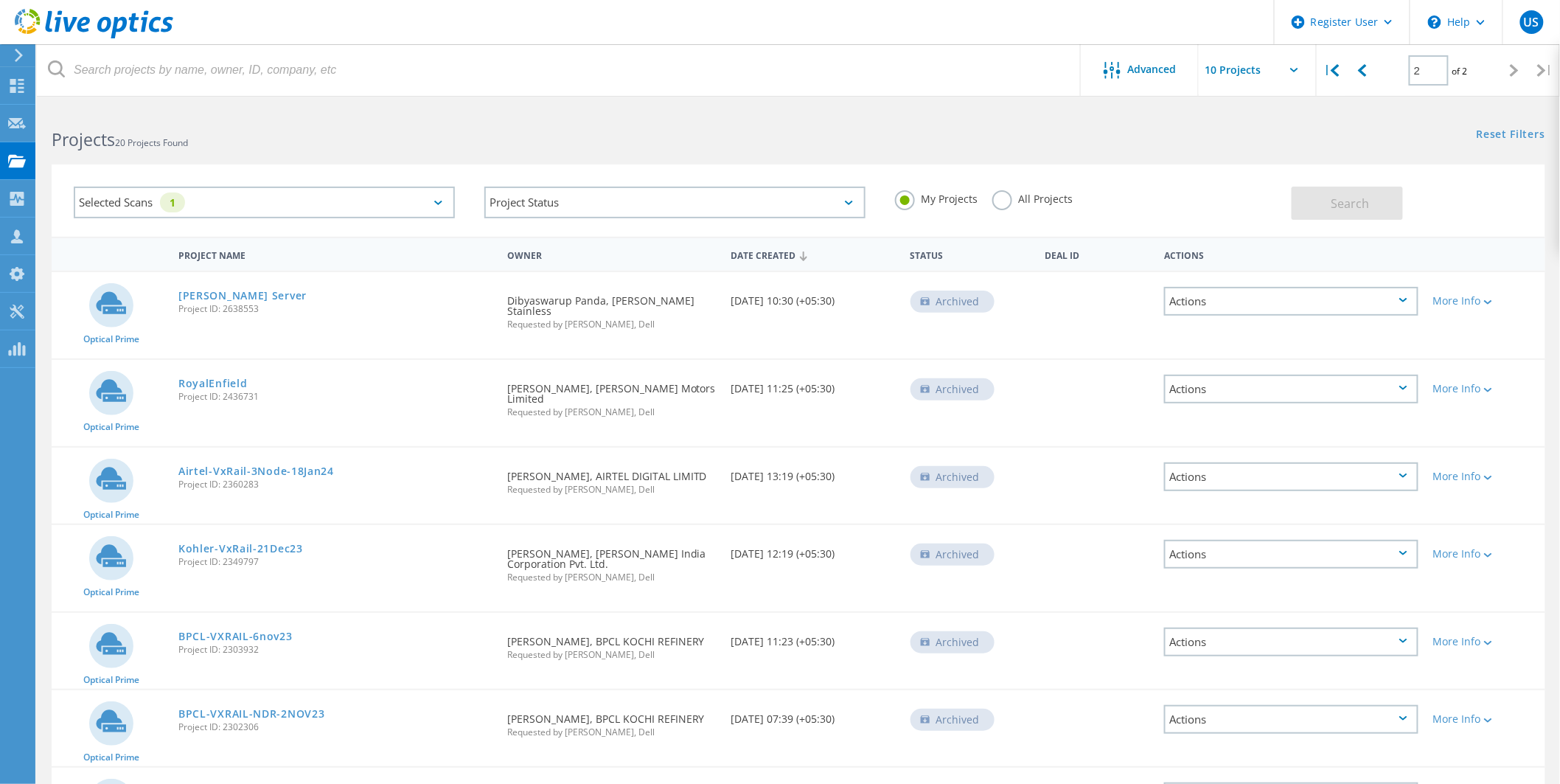
click at [1054, 193] on label "All Projects" at bounding box center [1033, 197] width 80 height 14
click at [0, 0] on input "All Projects" at bounding box center [0, 0] width 0 height 0
click at [1347, 207] on span "Search" at bounding box center [1350, 203] width 39 height 16
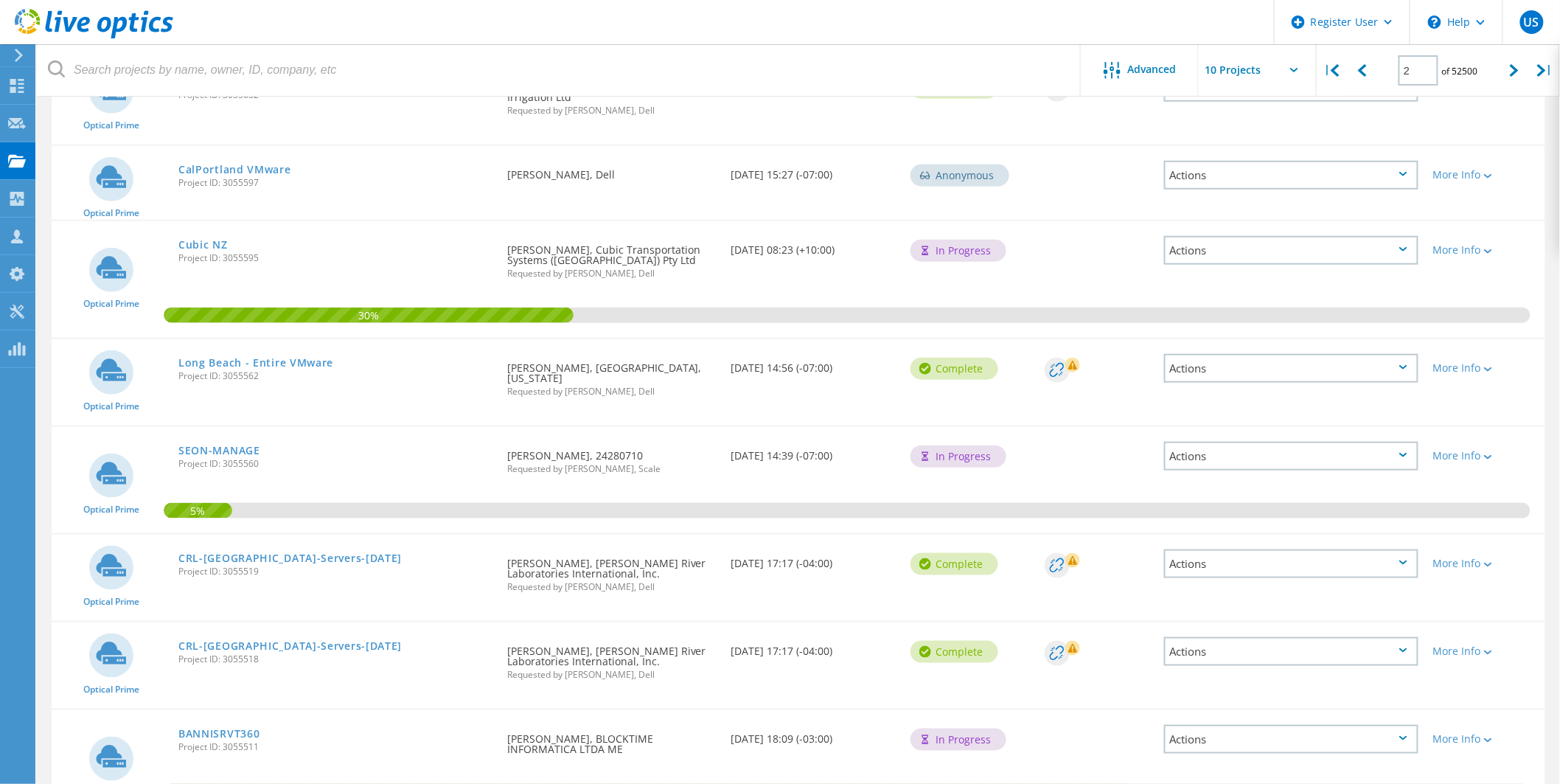
scroll to position [467, 0]
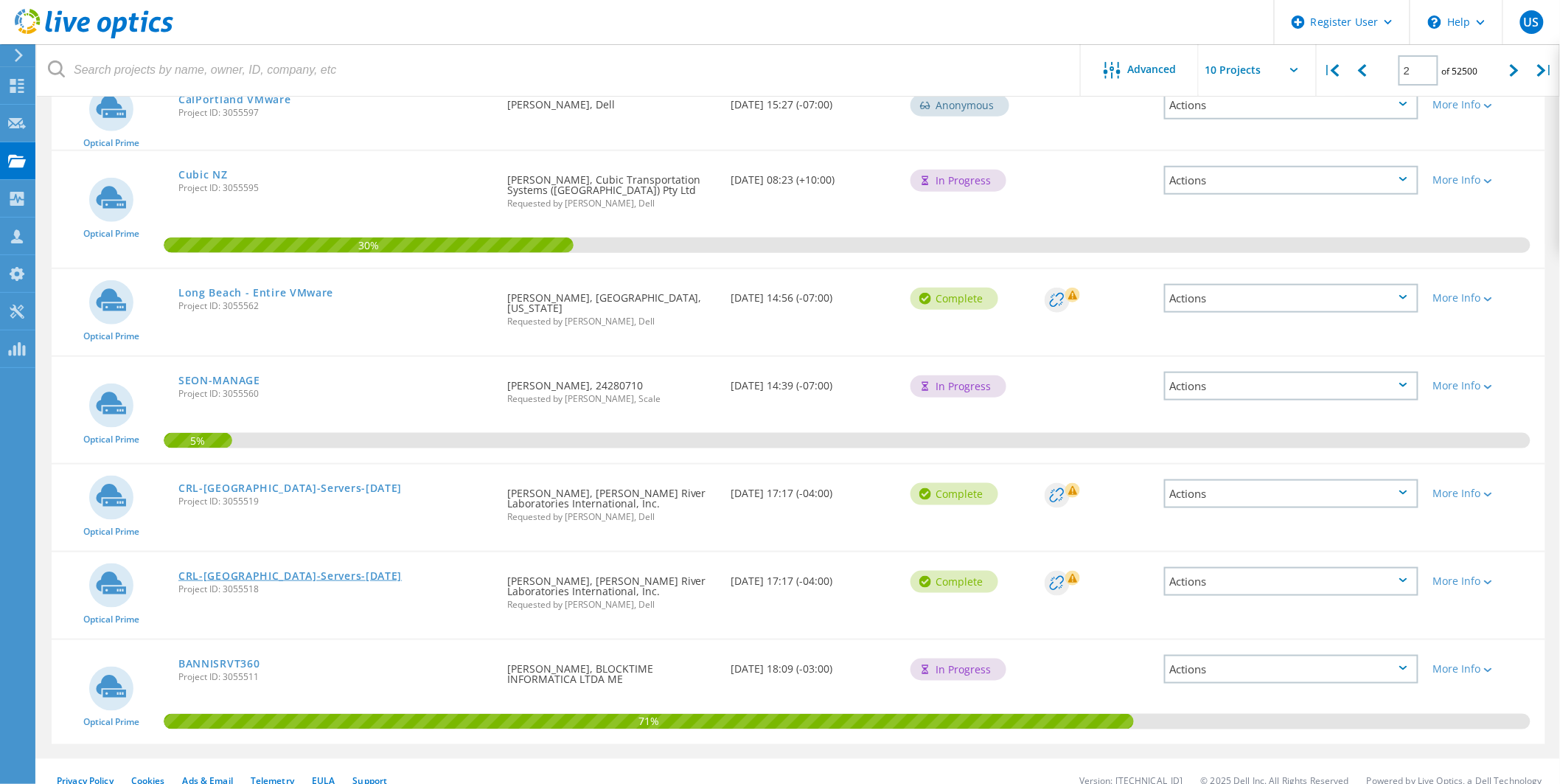
click at [329, 571] on link "CRL-Charleston-Servers-29-August-2025" at bounding box center [290, 575] width 223 height 10
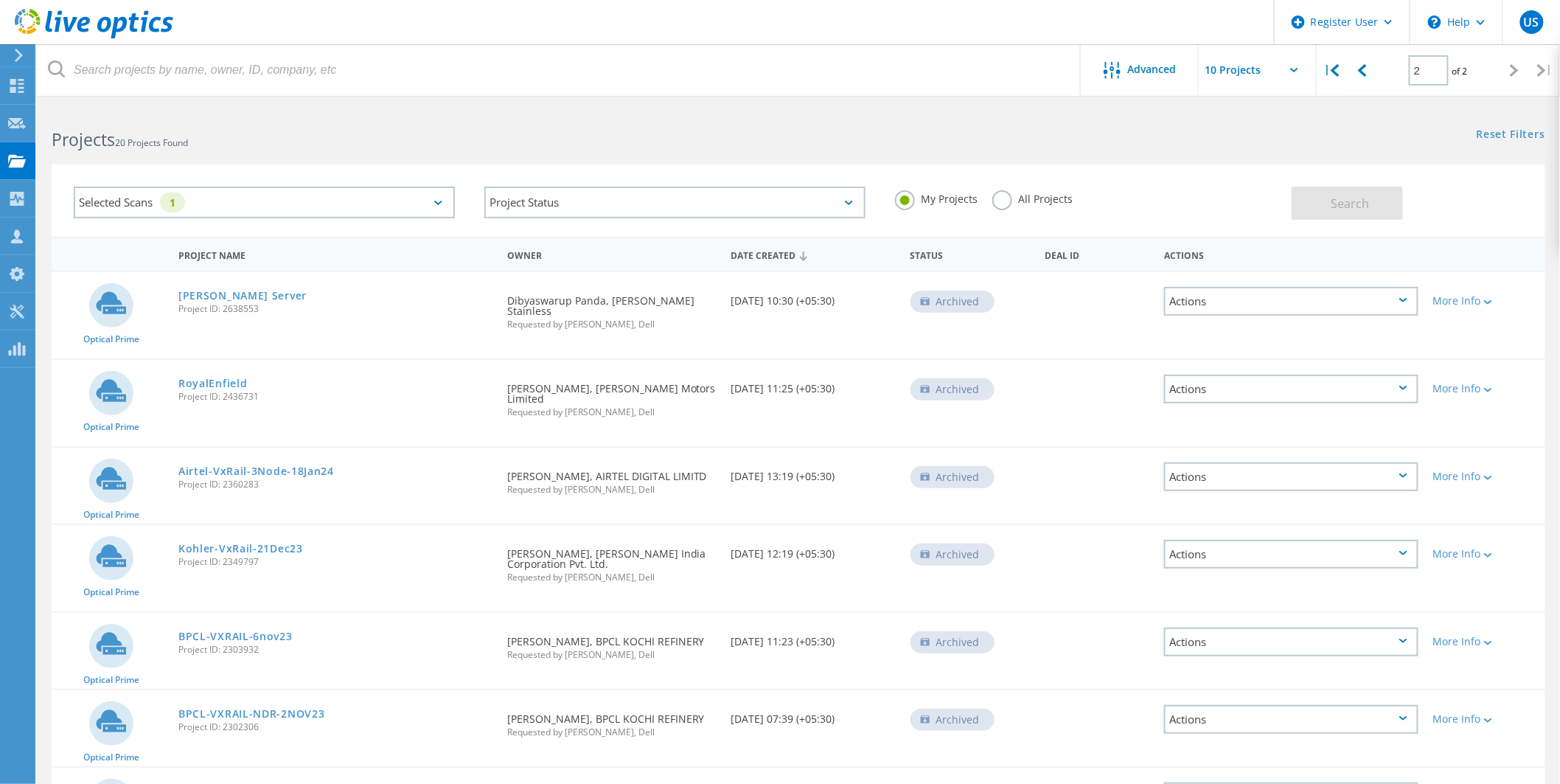
click at [1019, 195] on label "All Projects" at bounding box center [1033, 197] width 80 height 14
click at [0, 0] on input "All Projects" at bounding box center [0, 0] width 0 height 0
click at [1319, 193] on button "Search" at bounding box center [1347, 202] width 112 height 33
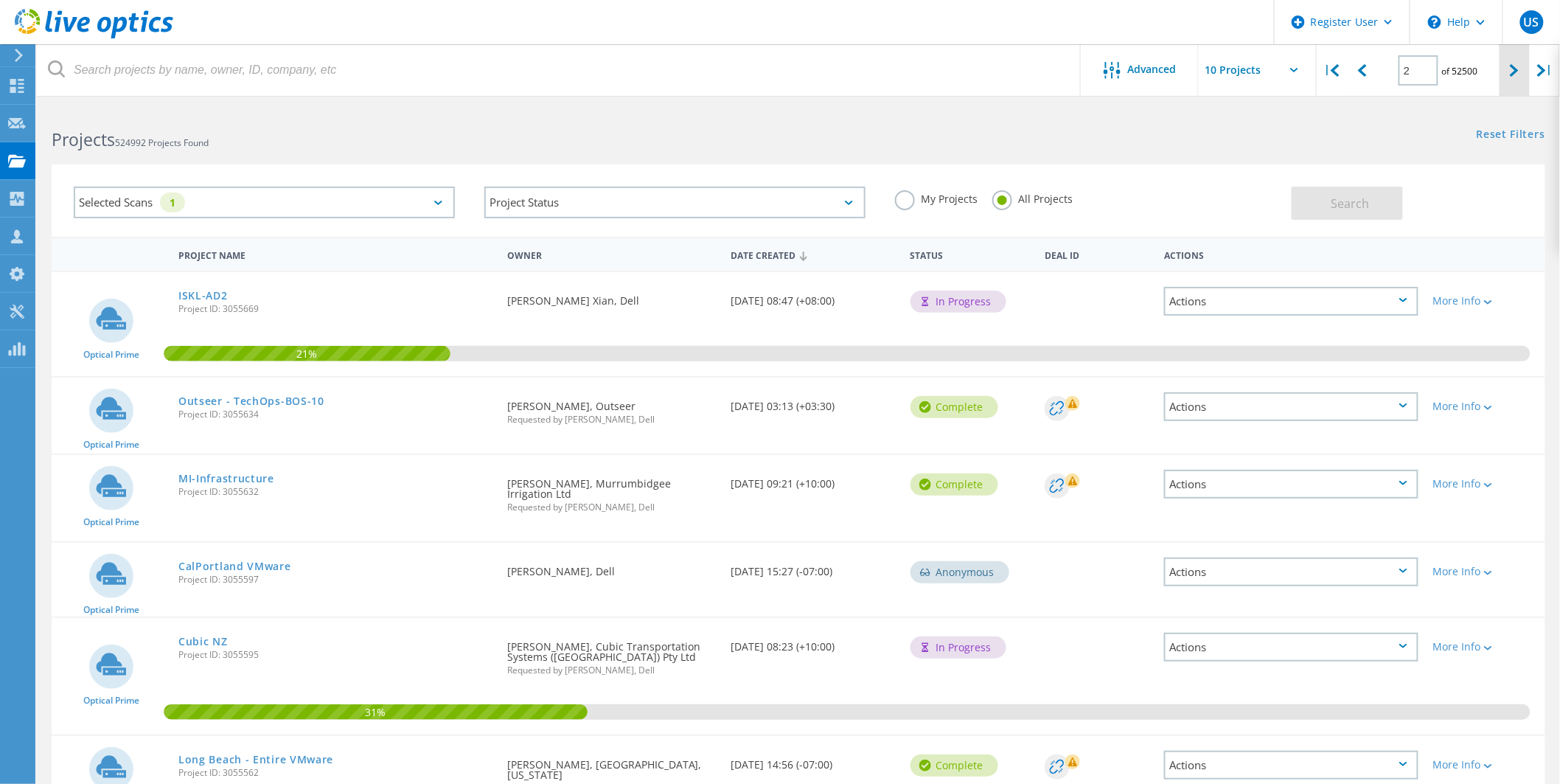
click at [1512, 67] on icon at bounding box center [1513, 71] width 9 height 13
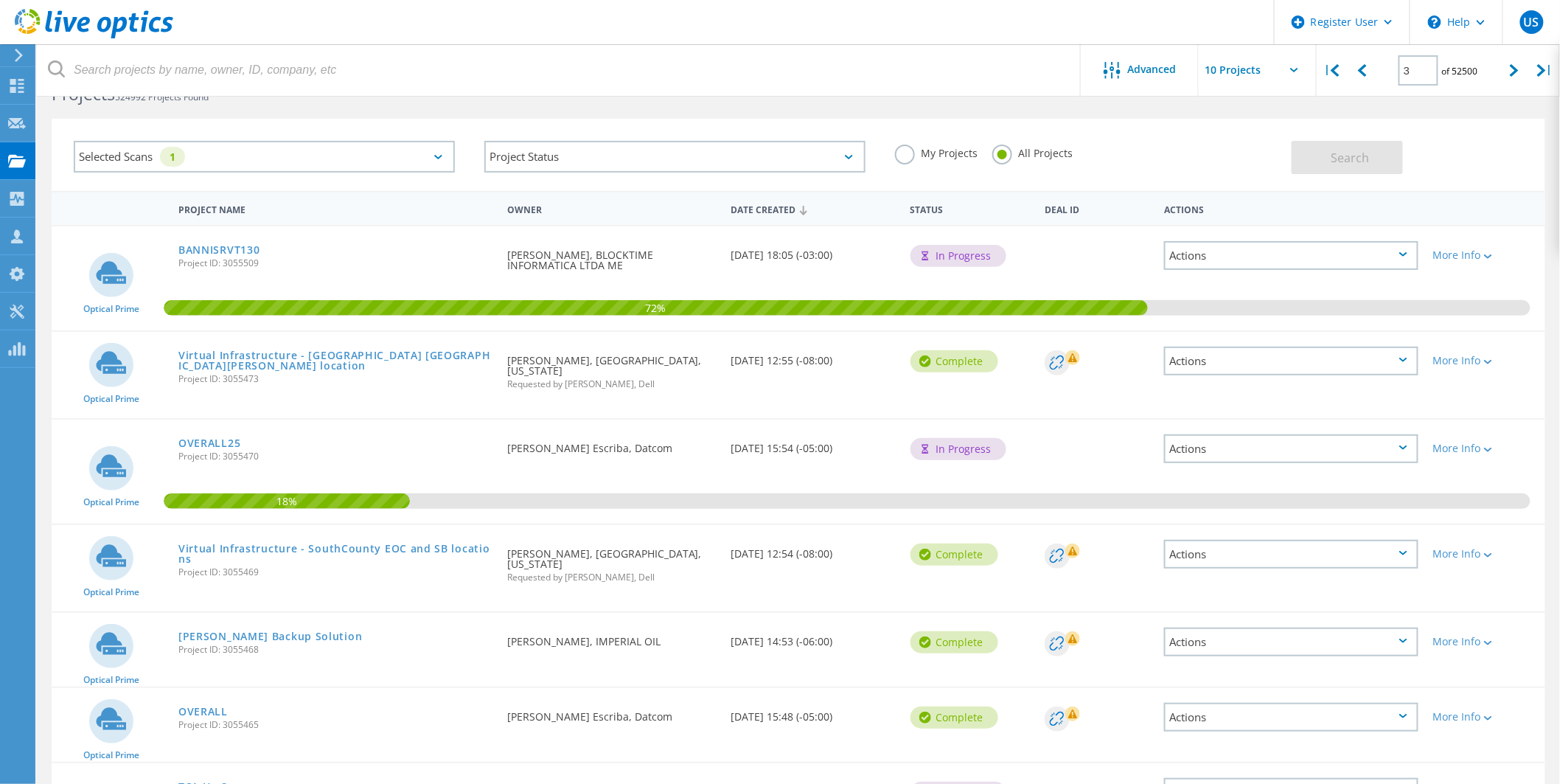
scroll to position [44, 0]
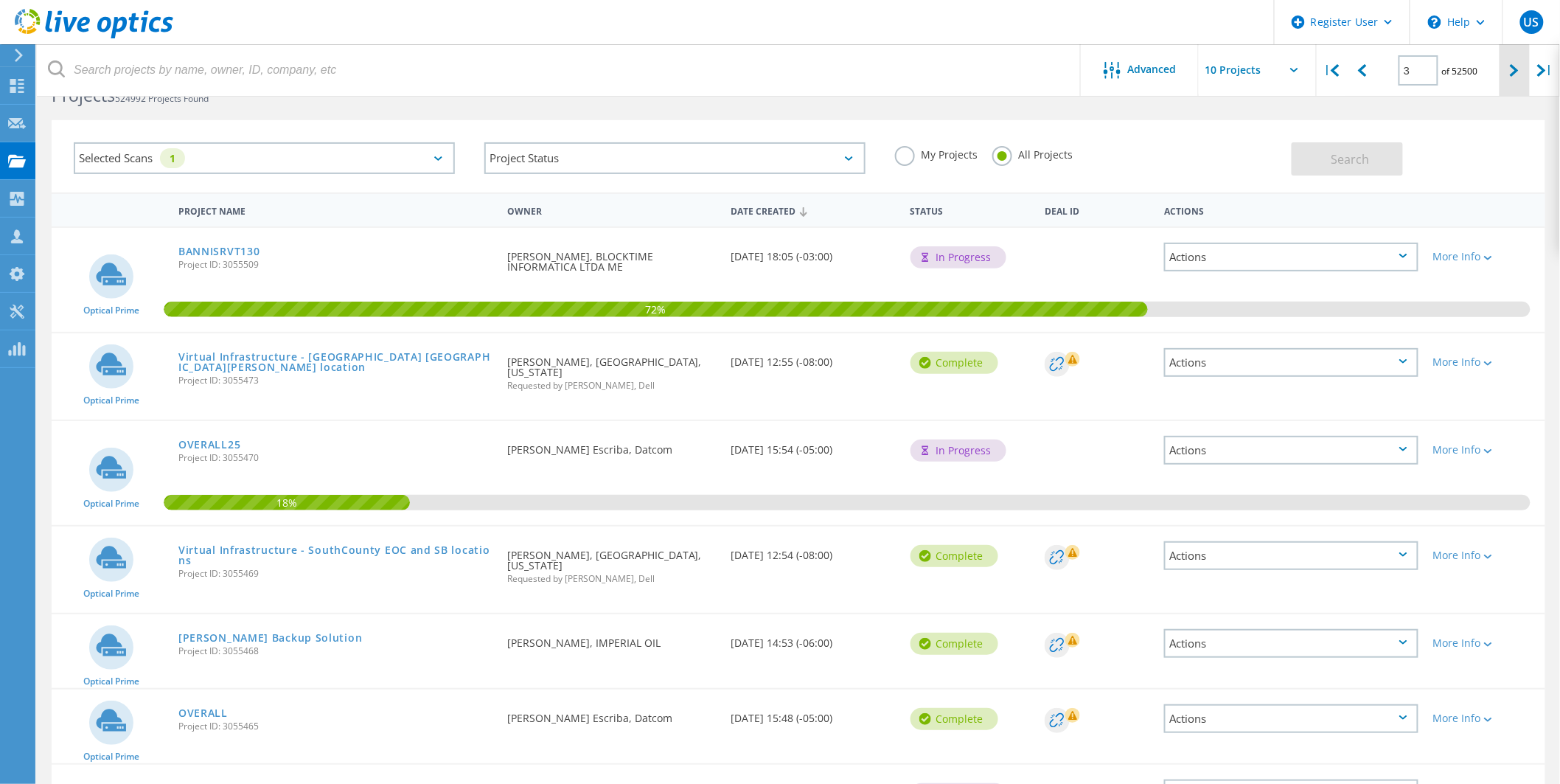
click at [1506, 63] on div at bounding box center [1515, 70] width 30 height 52
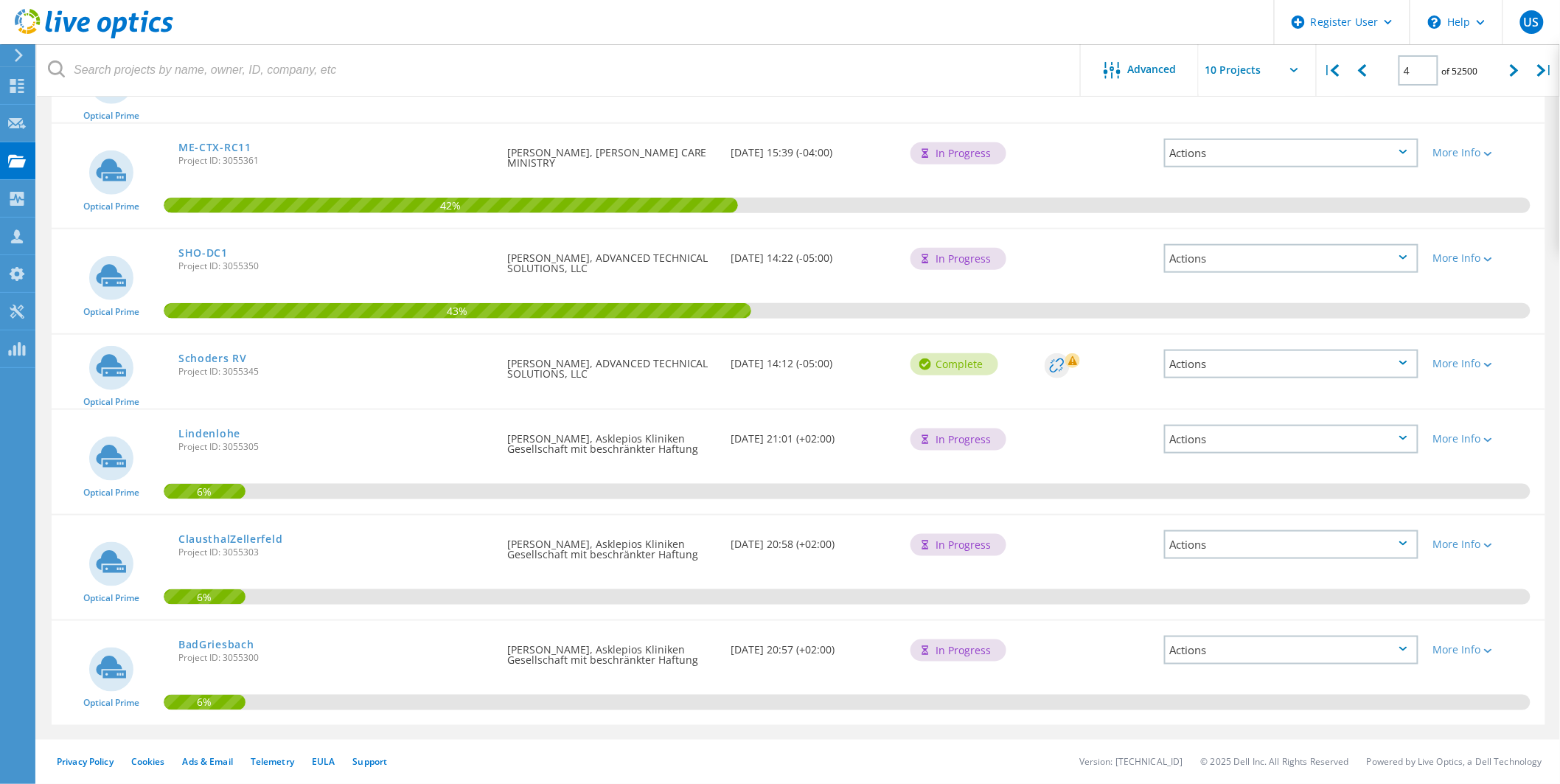
scroll to position [0, 0]
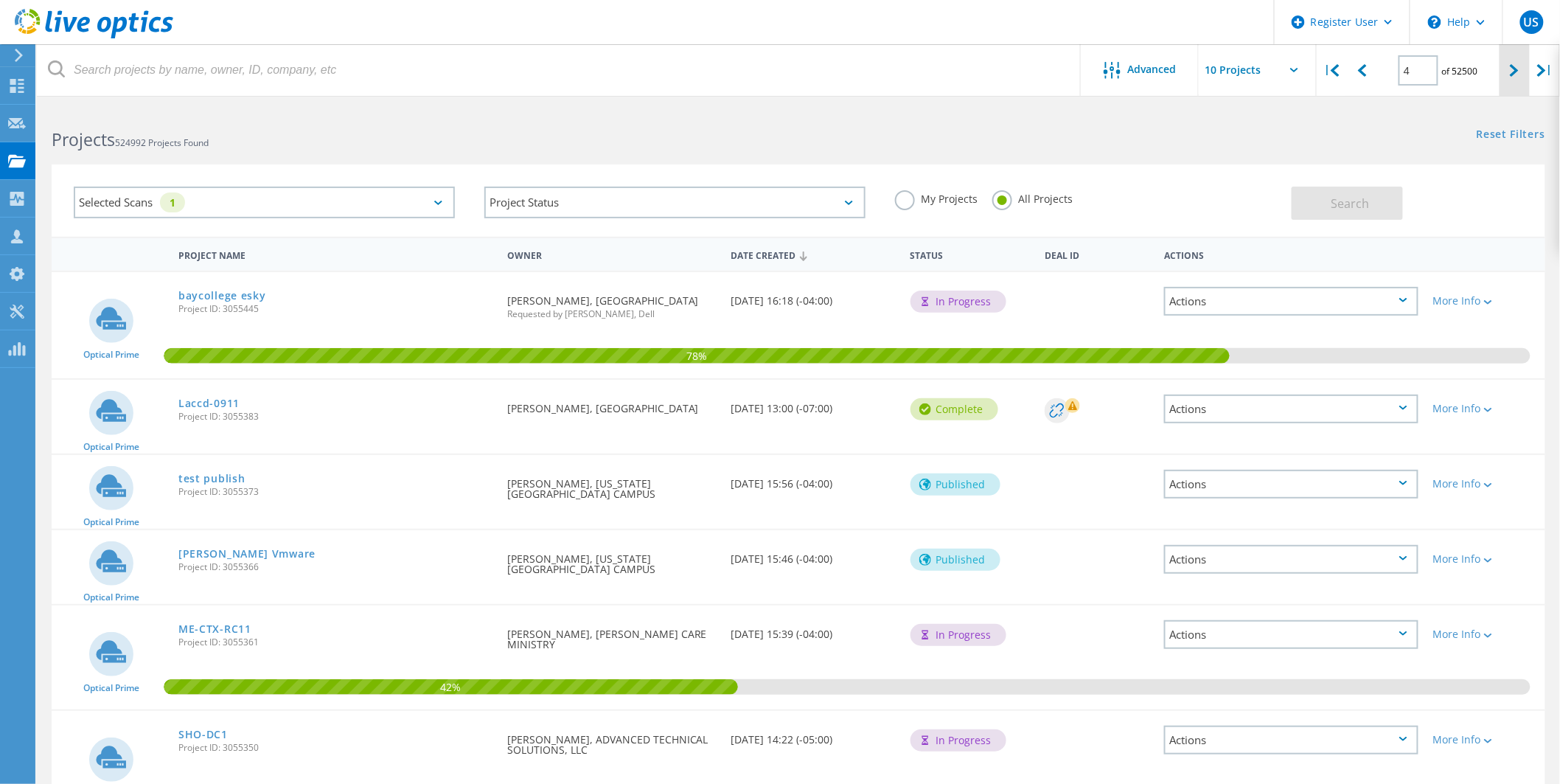
click at [1514, 68] on icon at bounding box center [1513, 71] width 9 height 13
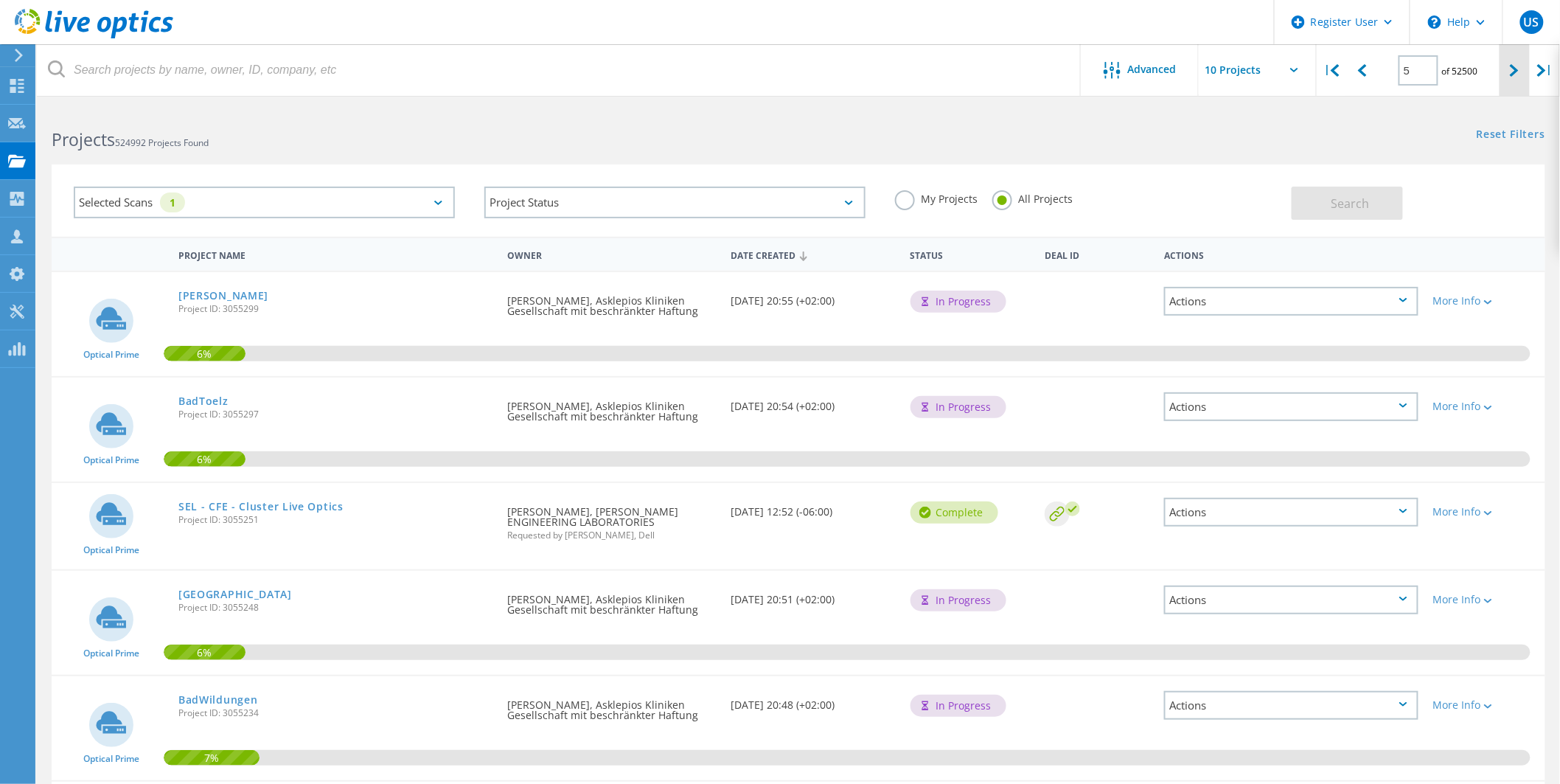
click at [1521, 67] on div at bounding box center [1515, 70] width 30 height 52
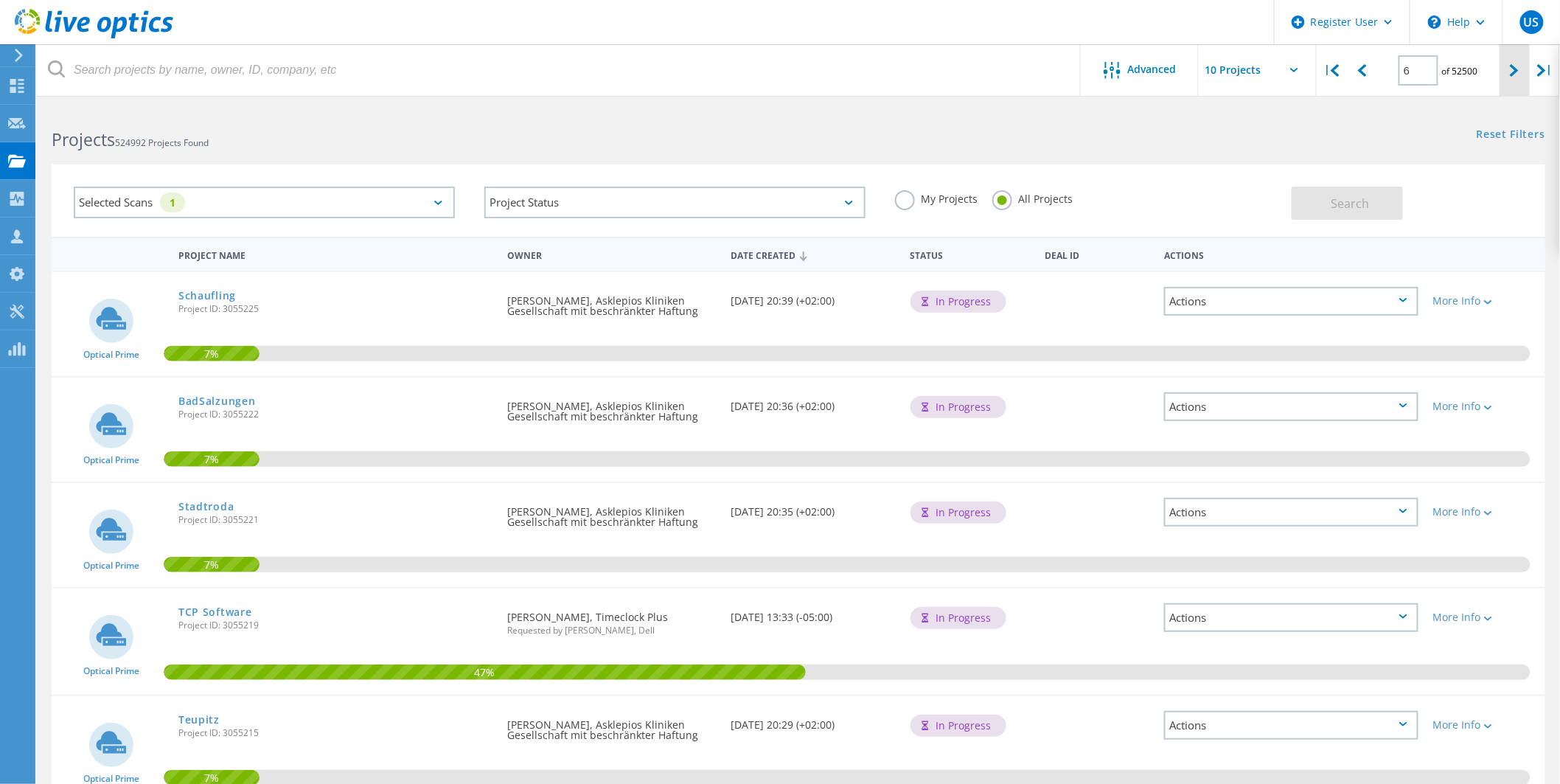
click at [1521, 69] on div at bounding box center [1515, 70] width 30 height 52
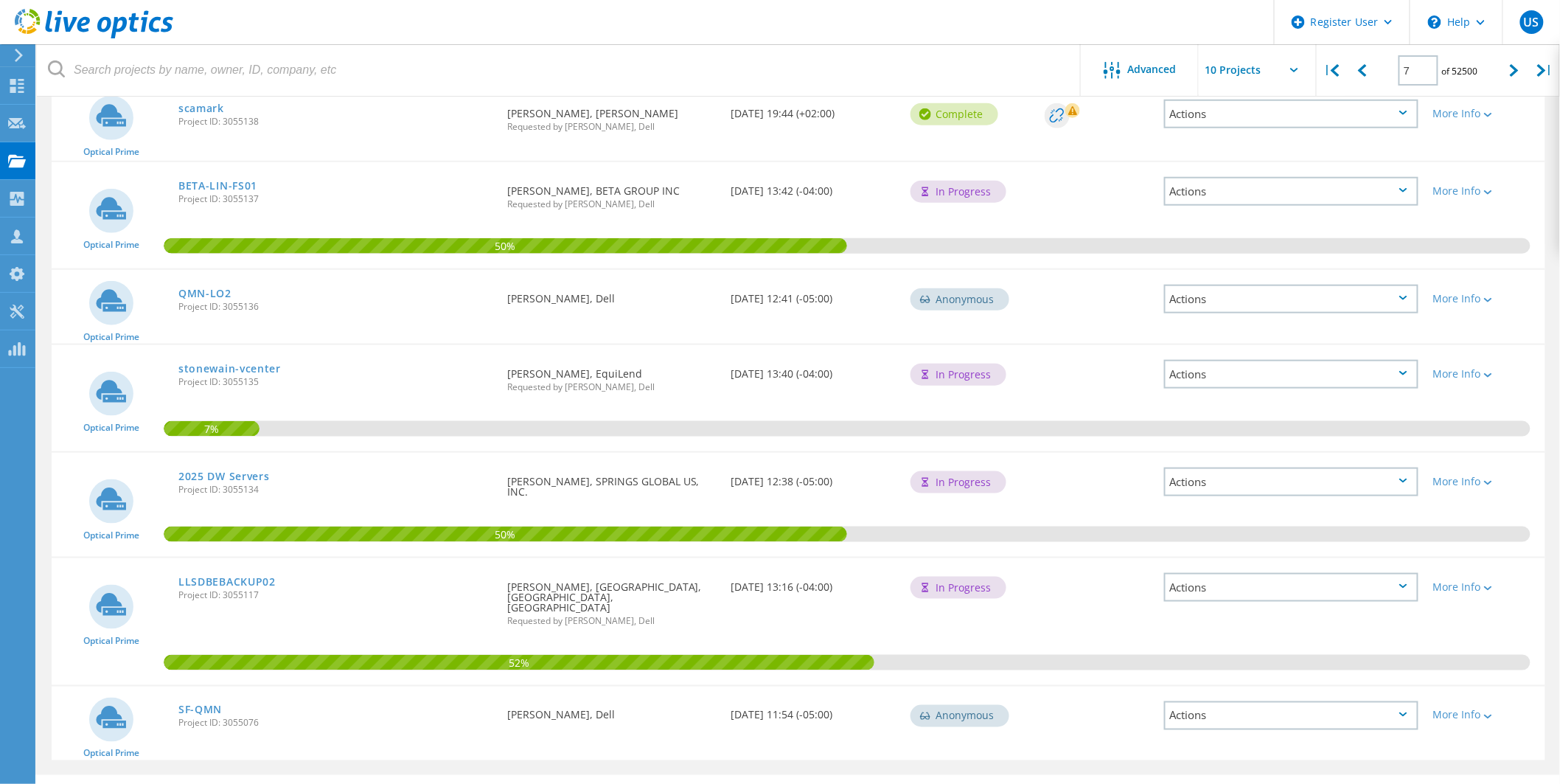
scroll to position [494, 0]
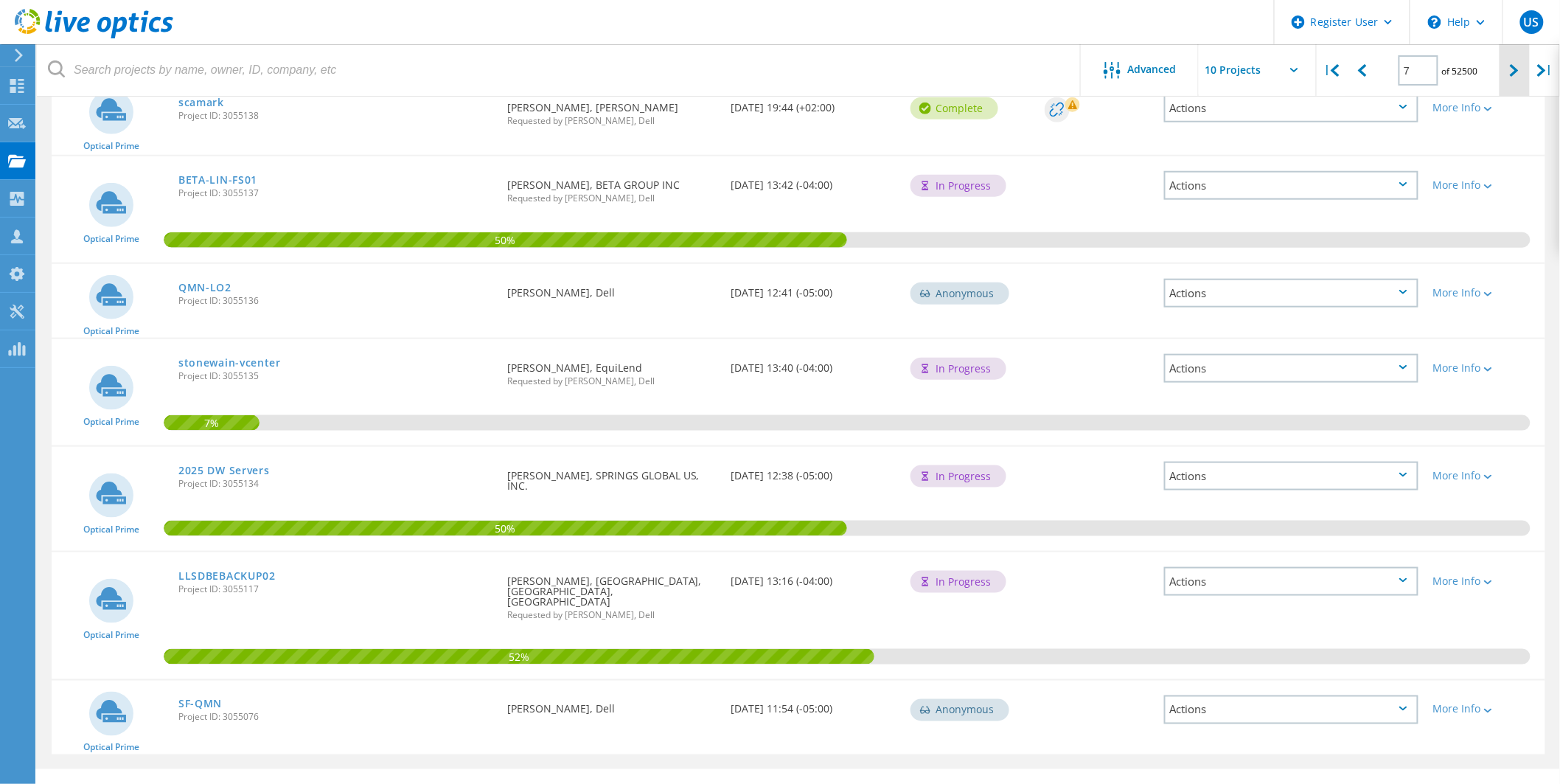
click at [1513, 60] on div at bounding box center [1515, 70] width 30 height 52
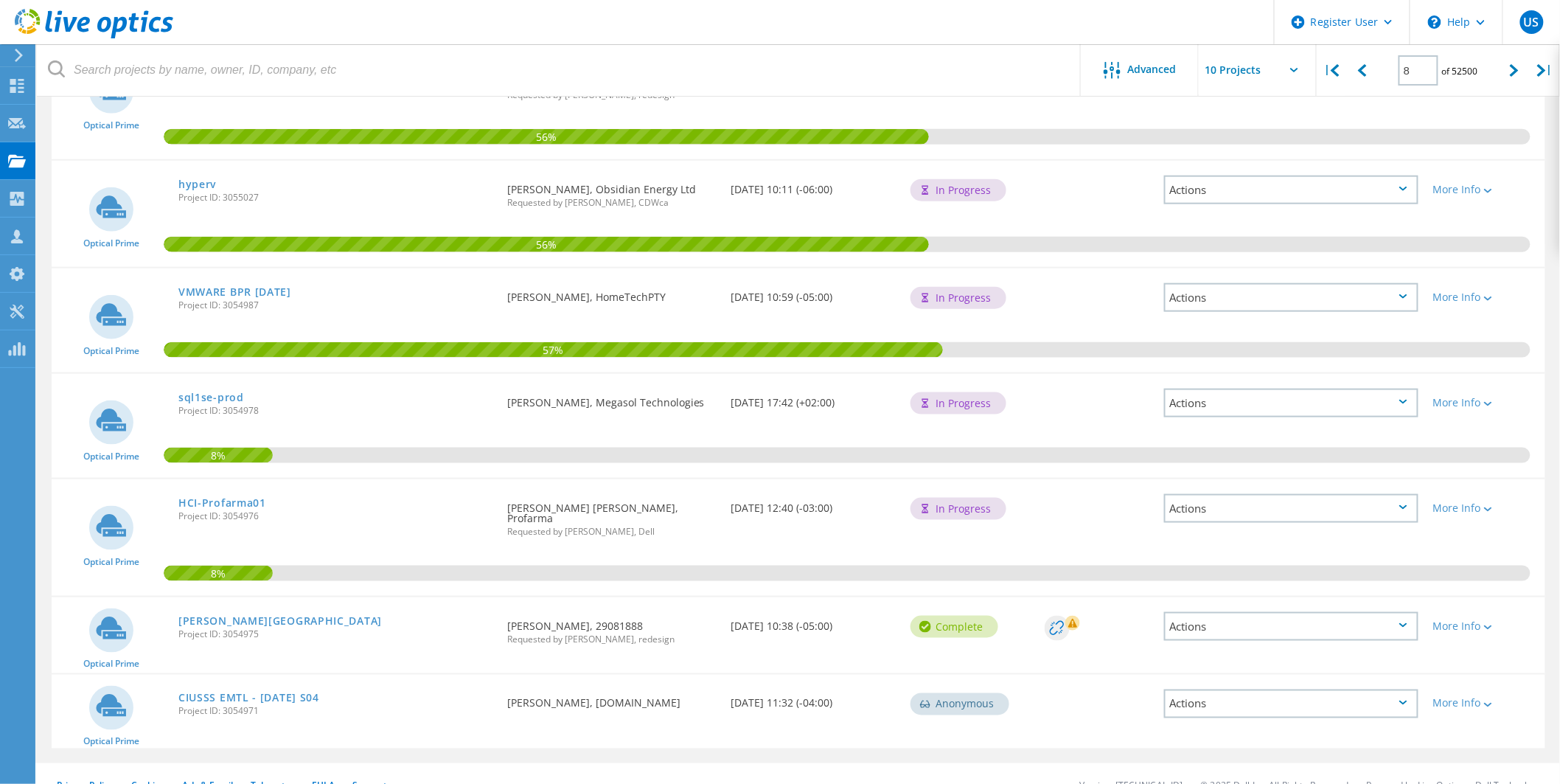
scroll to position [532, 0]
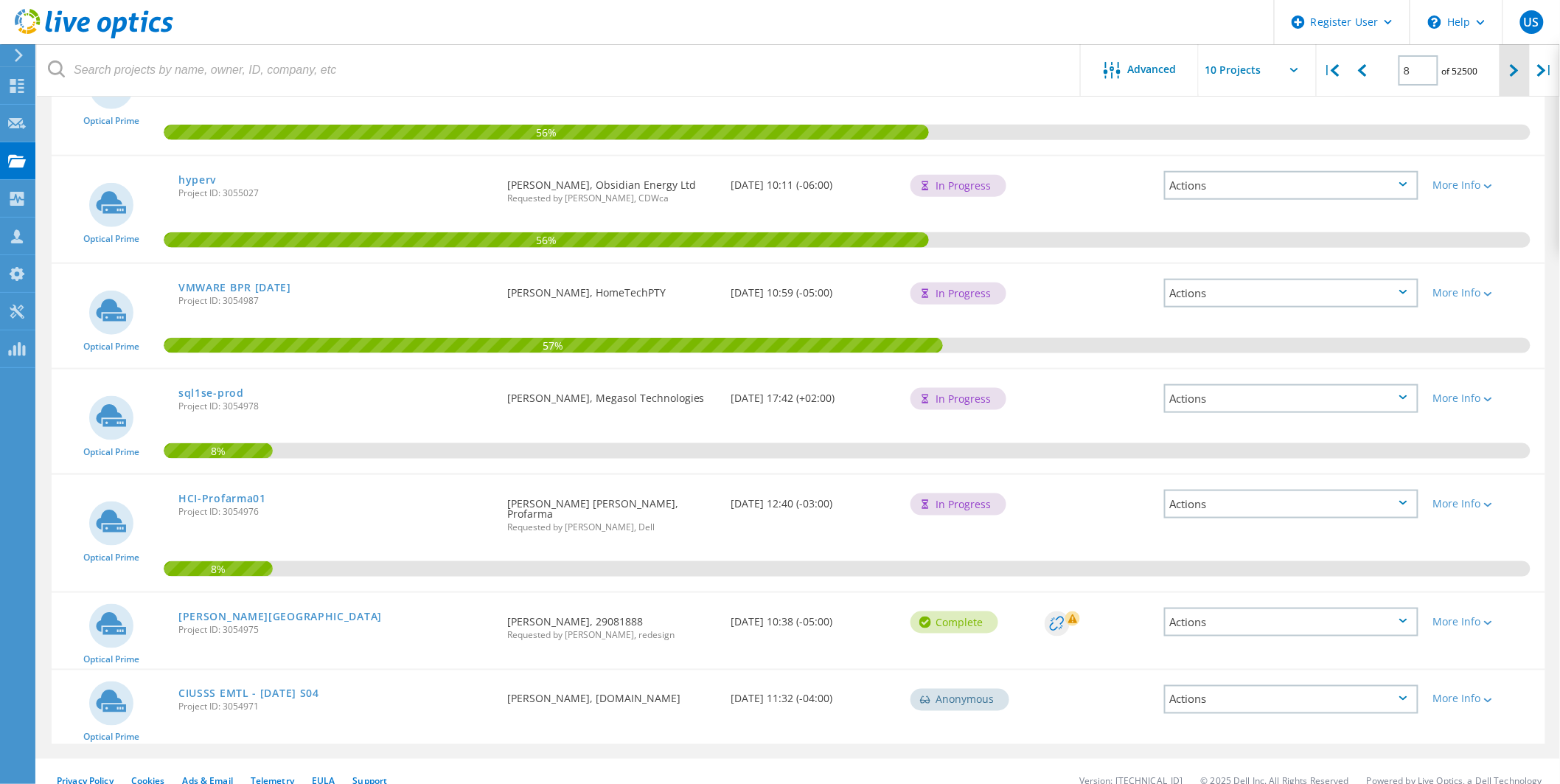
click at [1515, 78] on div at bounding box center [1515, 70] width 30 height 52
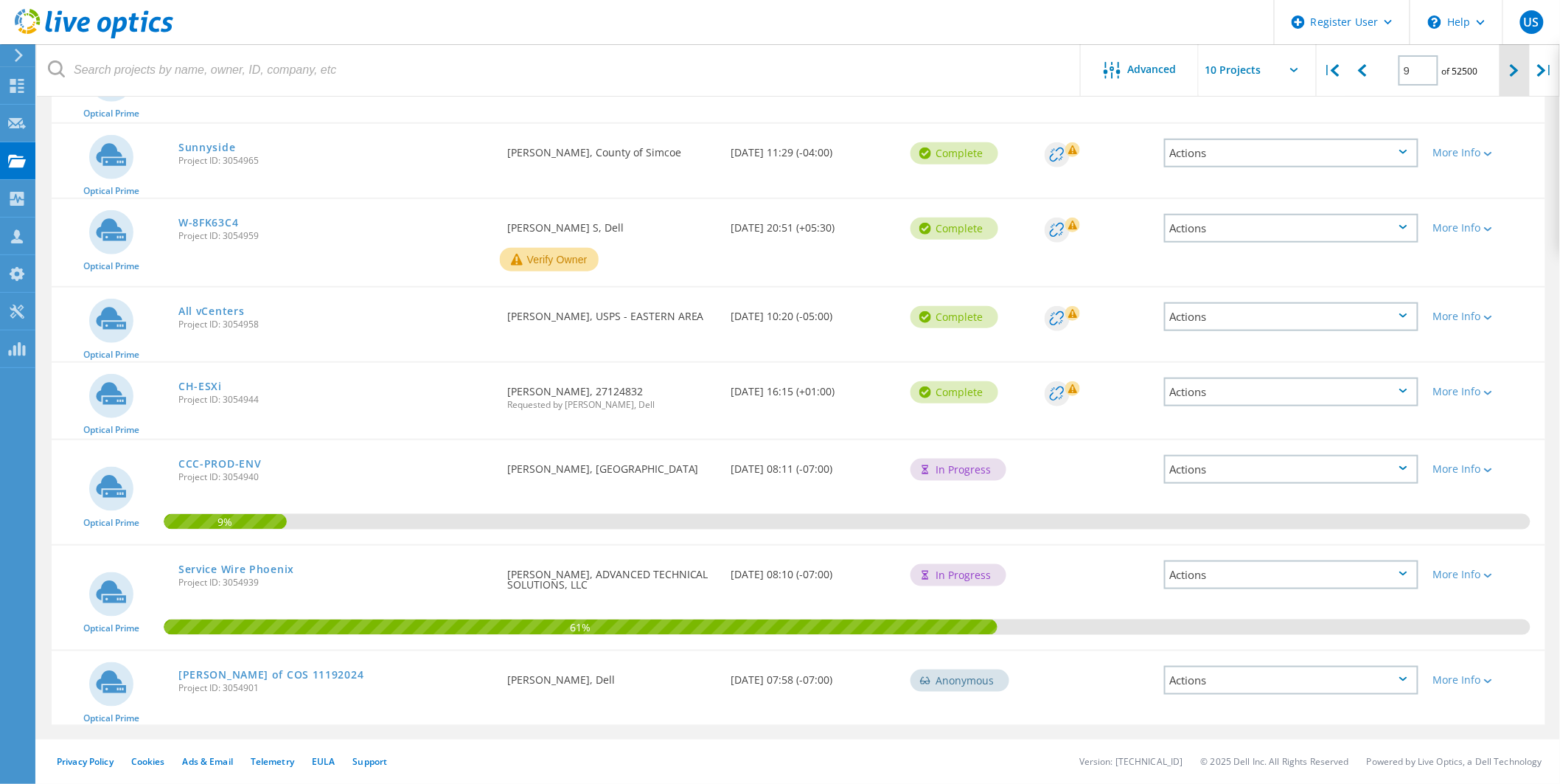
scroll to position [433, 0]
click at [1509, 67] on div at bounding box center [1515, 70] width 30 height 52
type input "10"
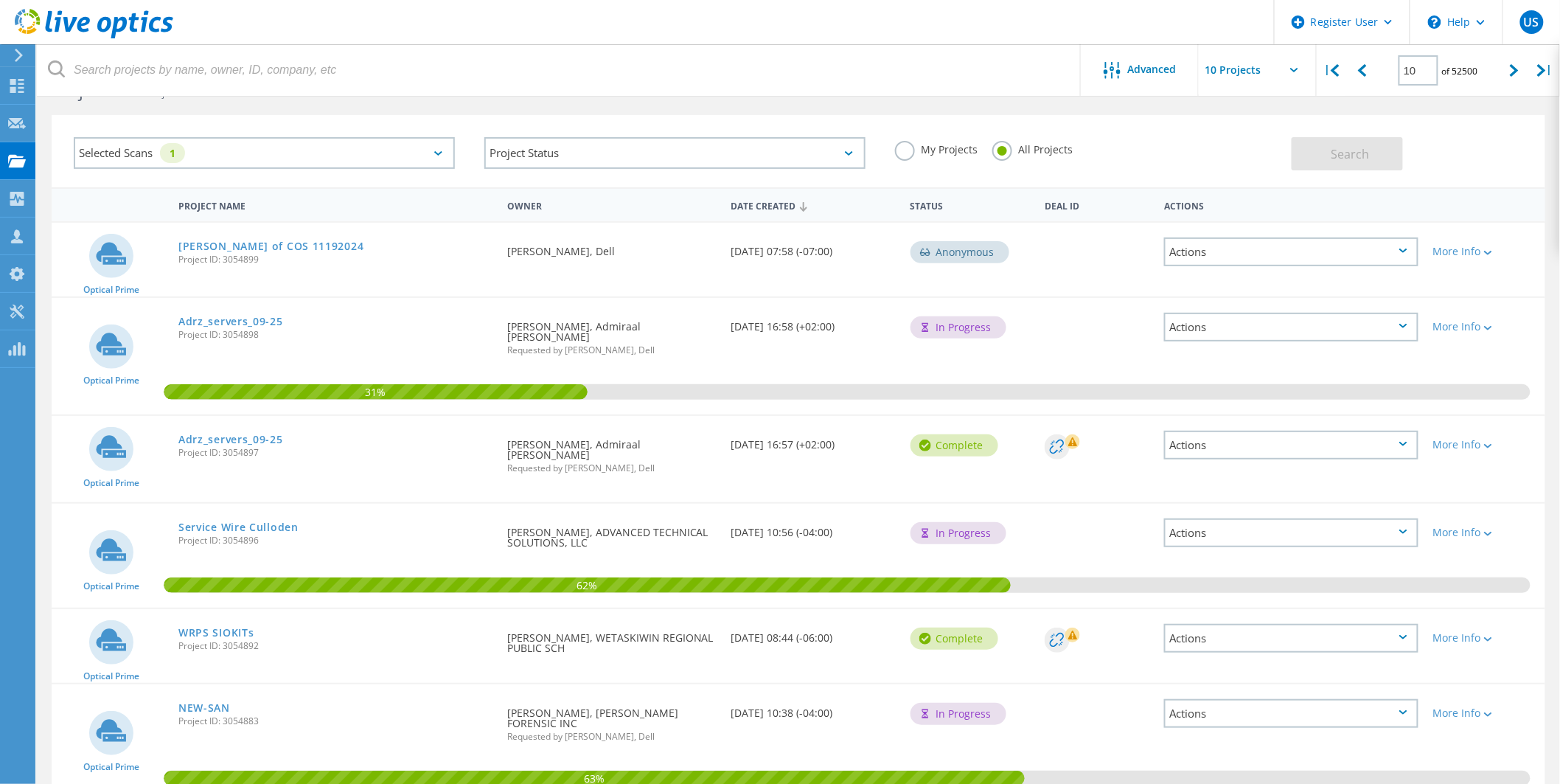
scroll to position [47, 0]
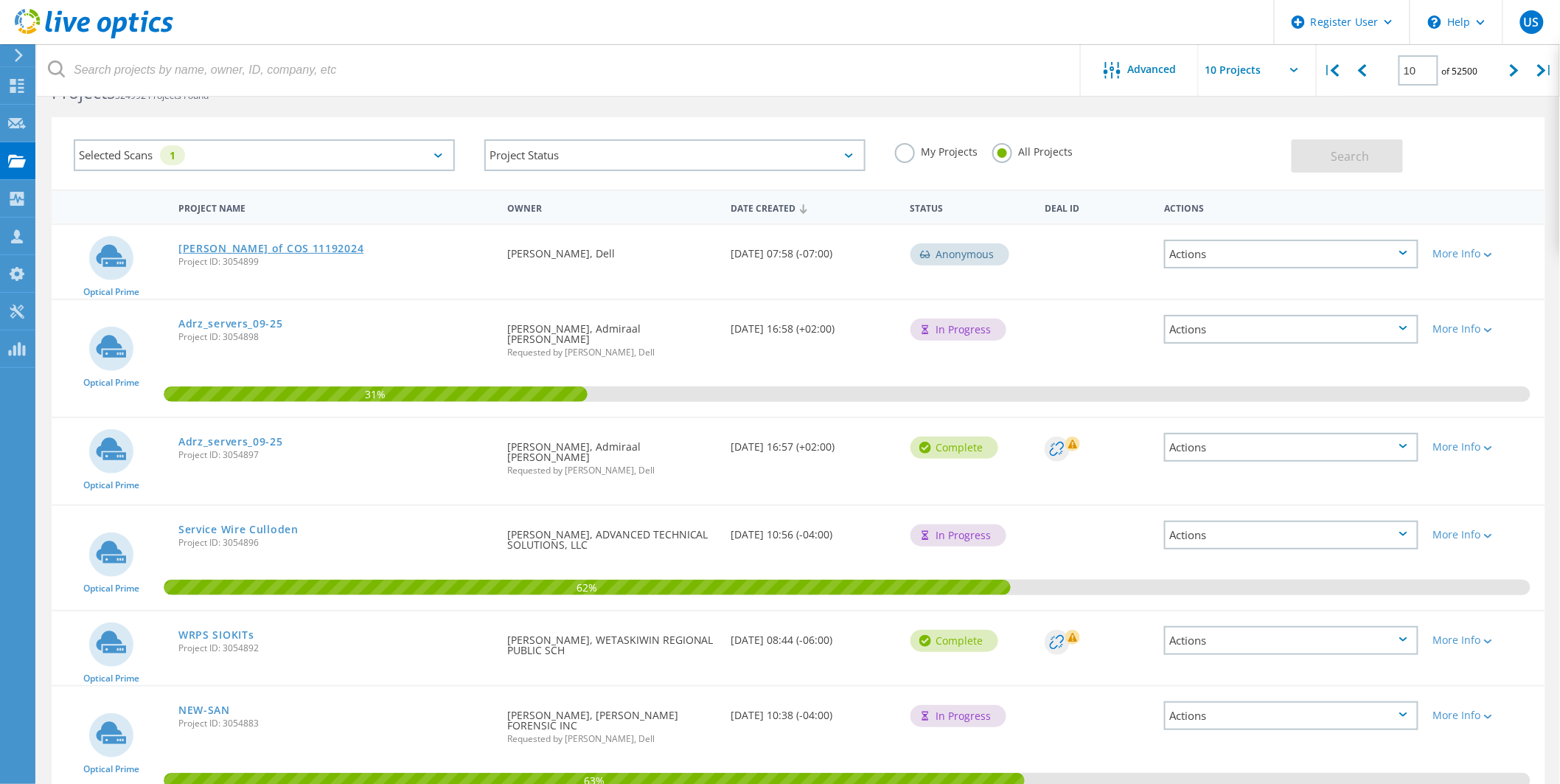
click at [295, 243] on link "Wendys of COS 11192024" at bounding box center [270, 248] width 185 height 10
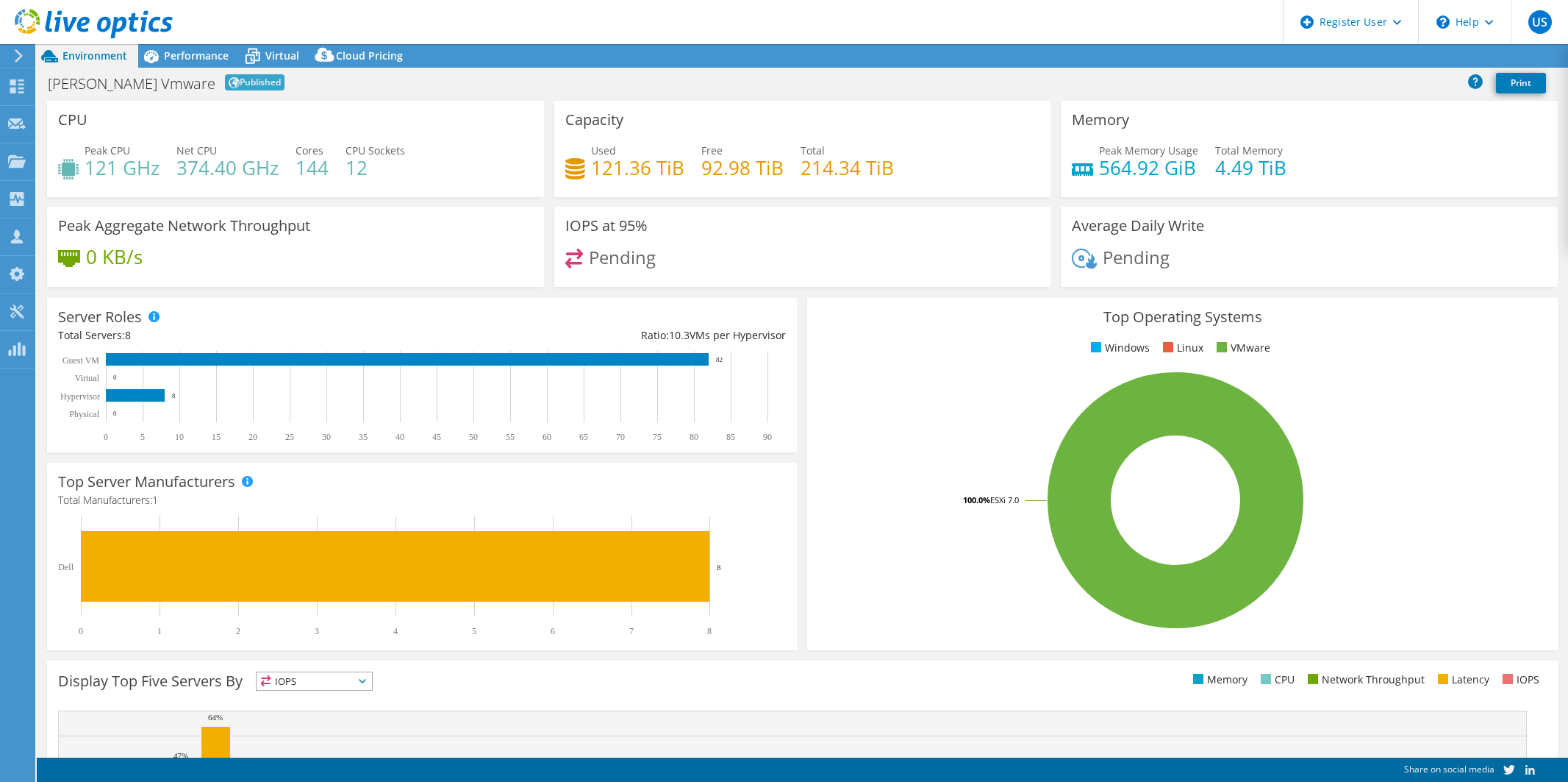
select select "USD"
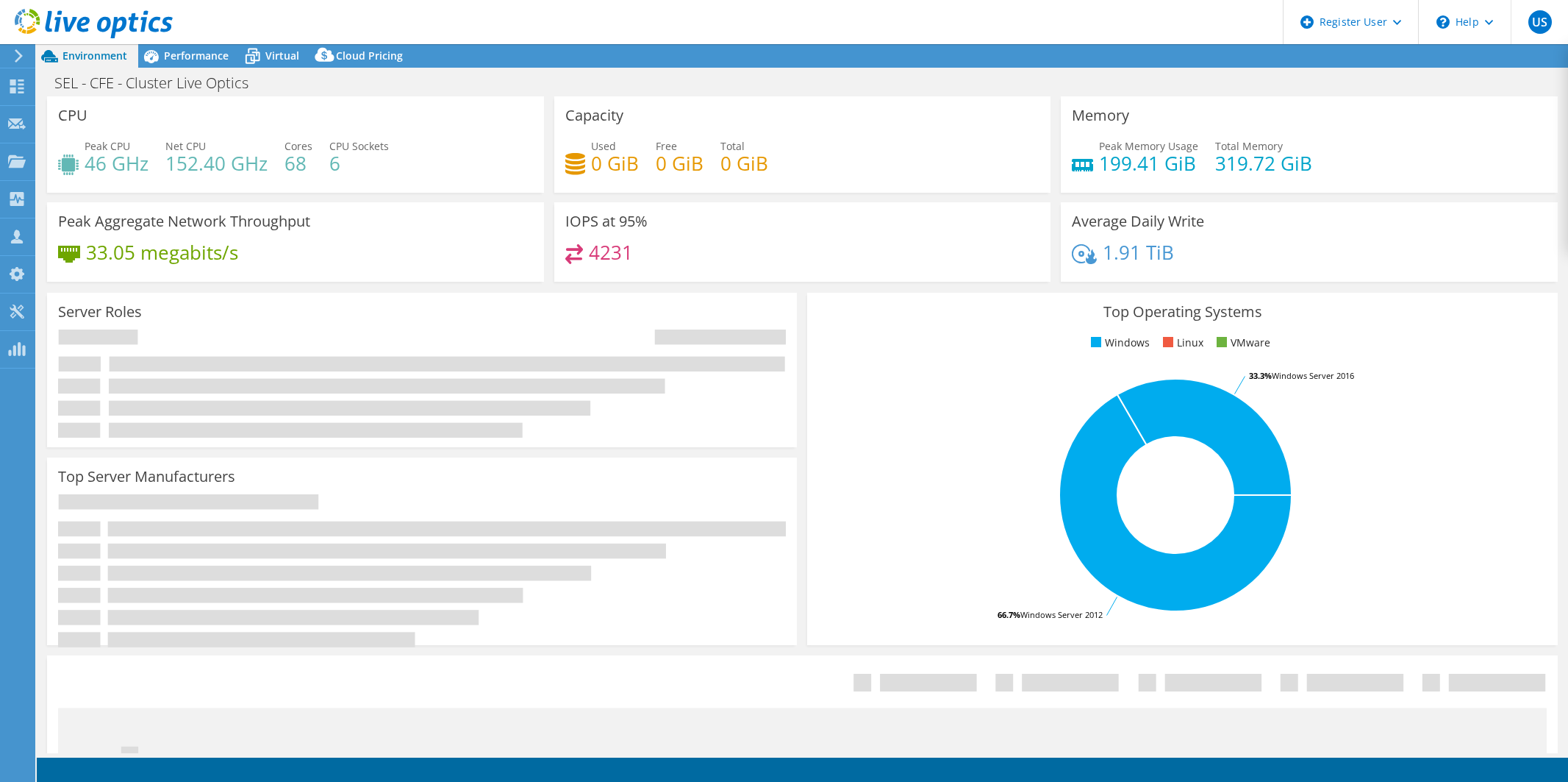
select select "USD"
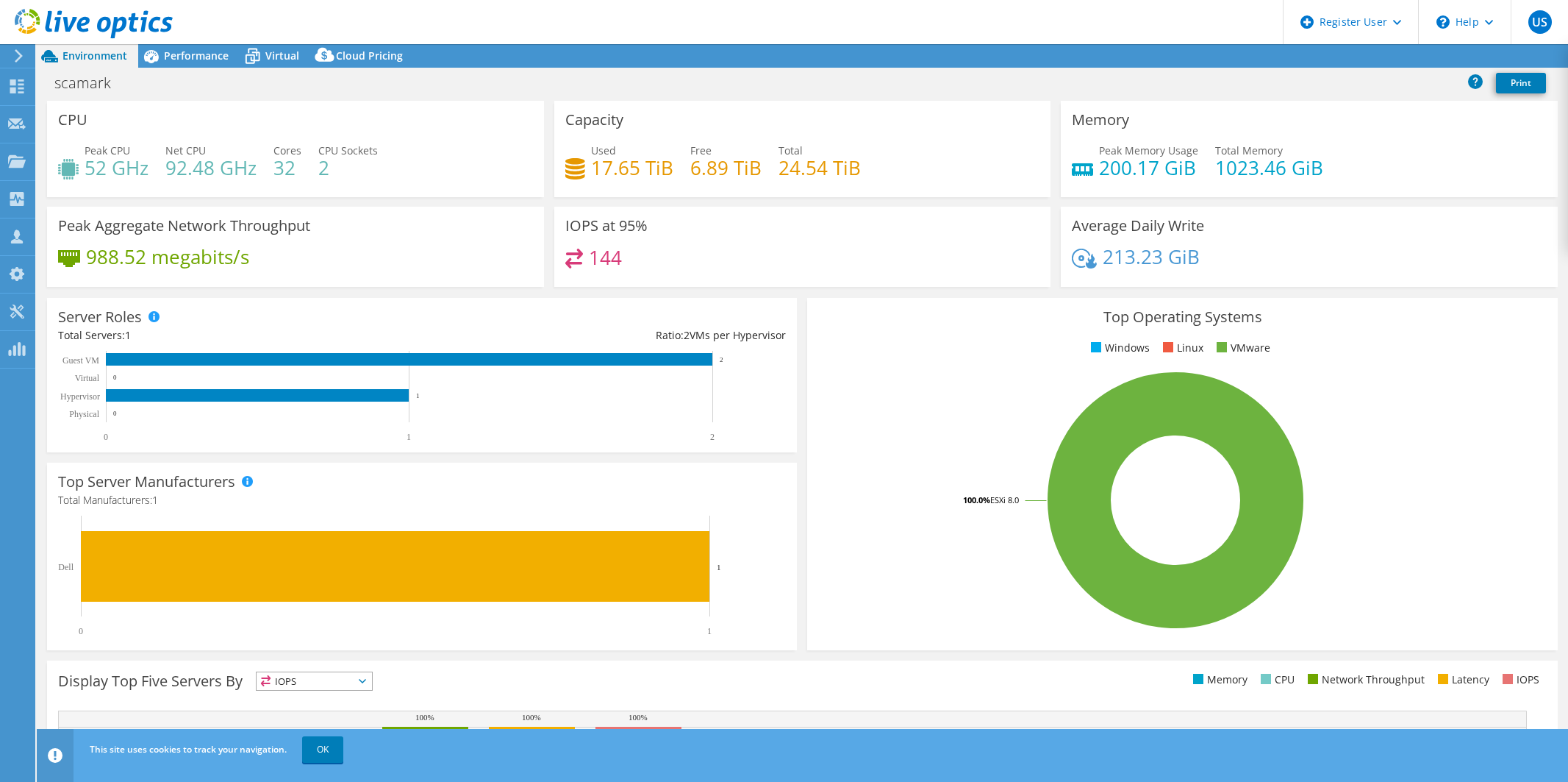
select select "USD"
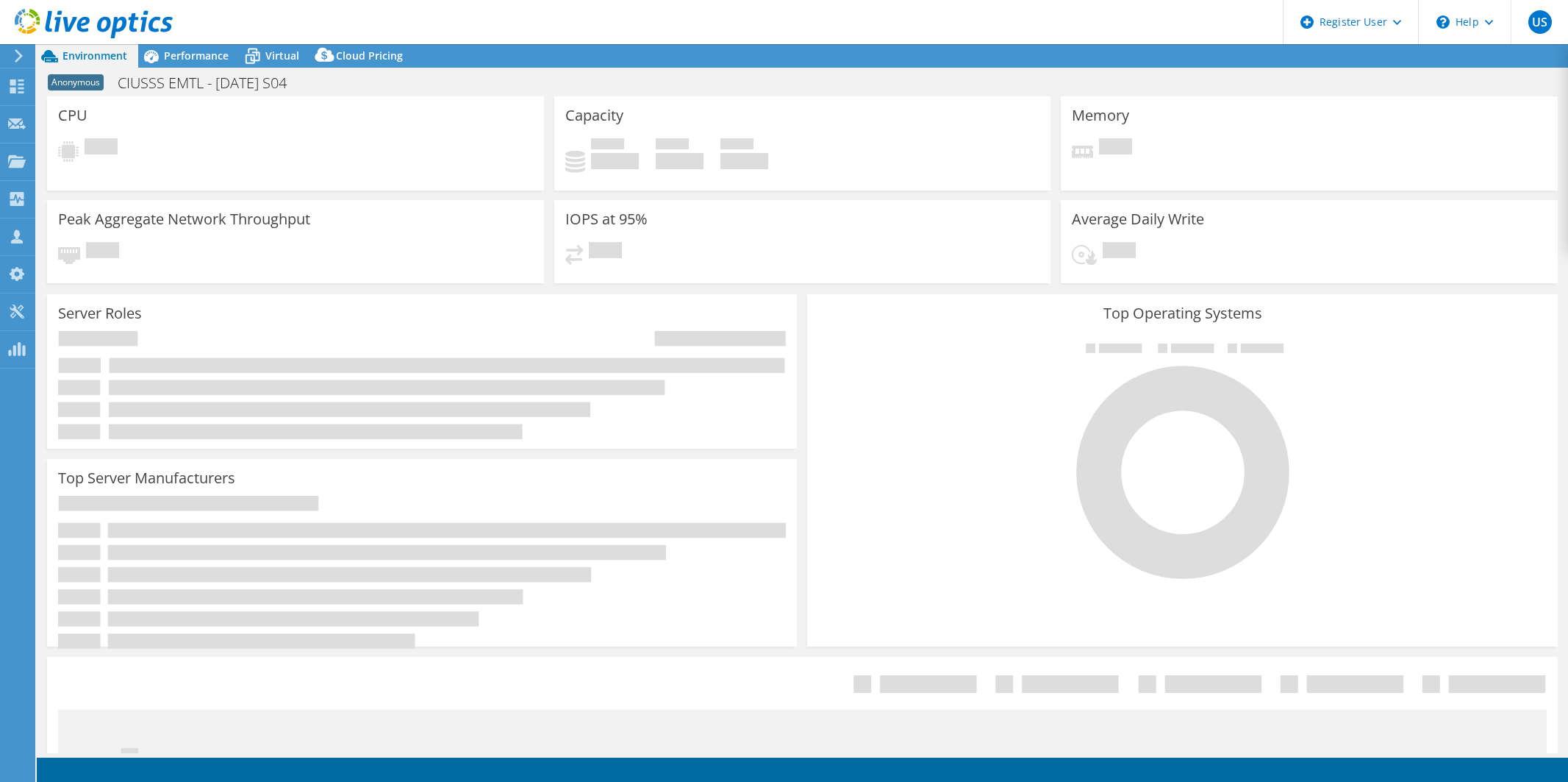
select select "USD"
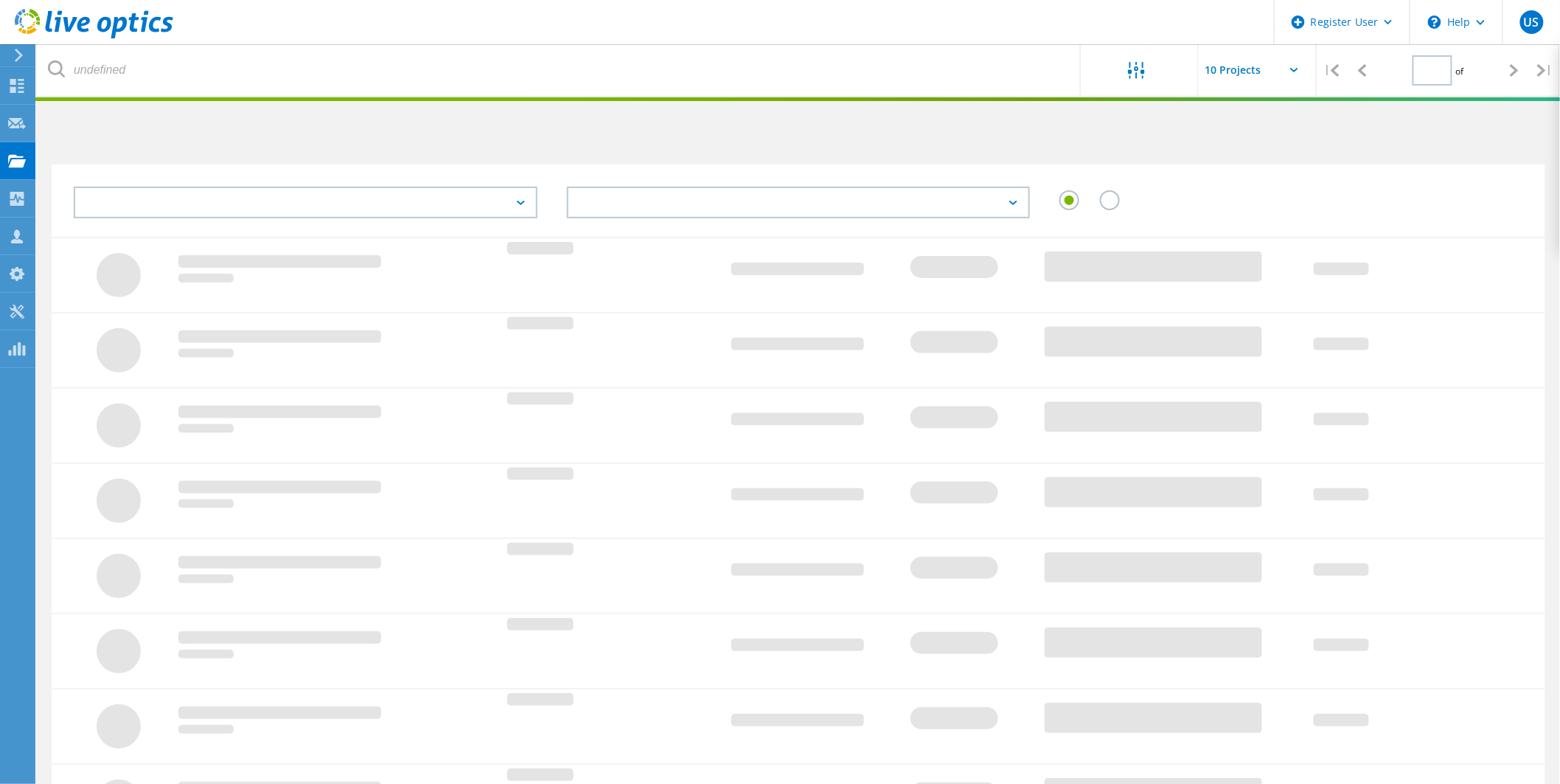
type input "1"
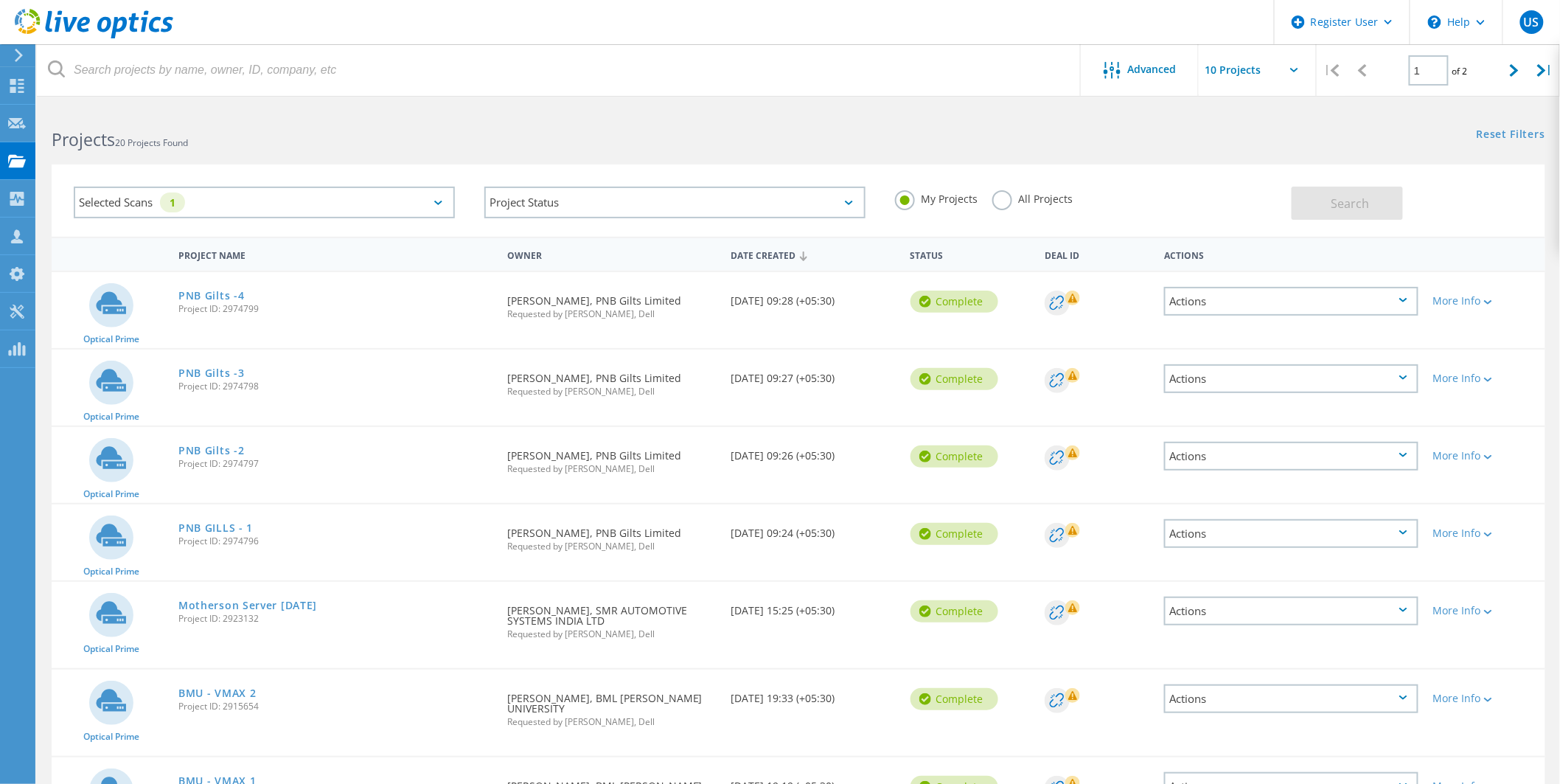
click at [244, 775] on link "BMU - VMAX 1" at bounding box center [217, 780] width 77 height 10
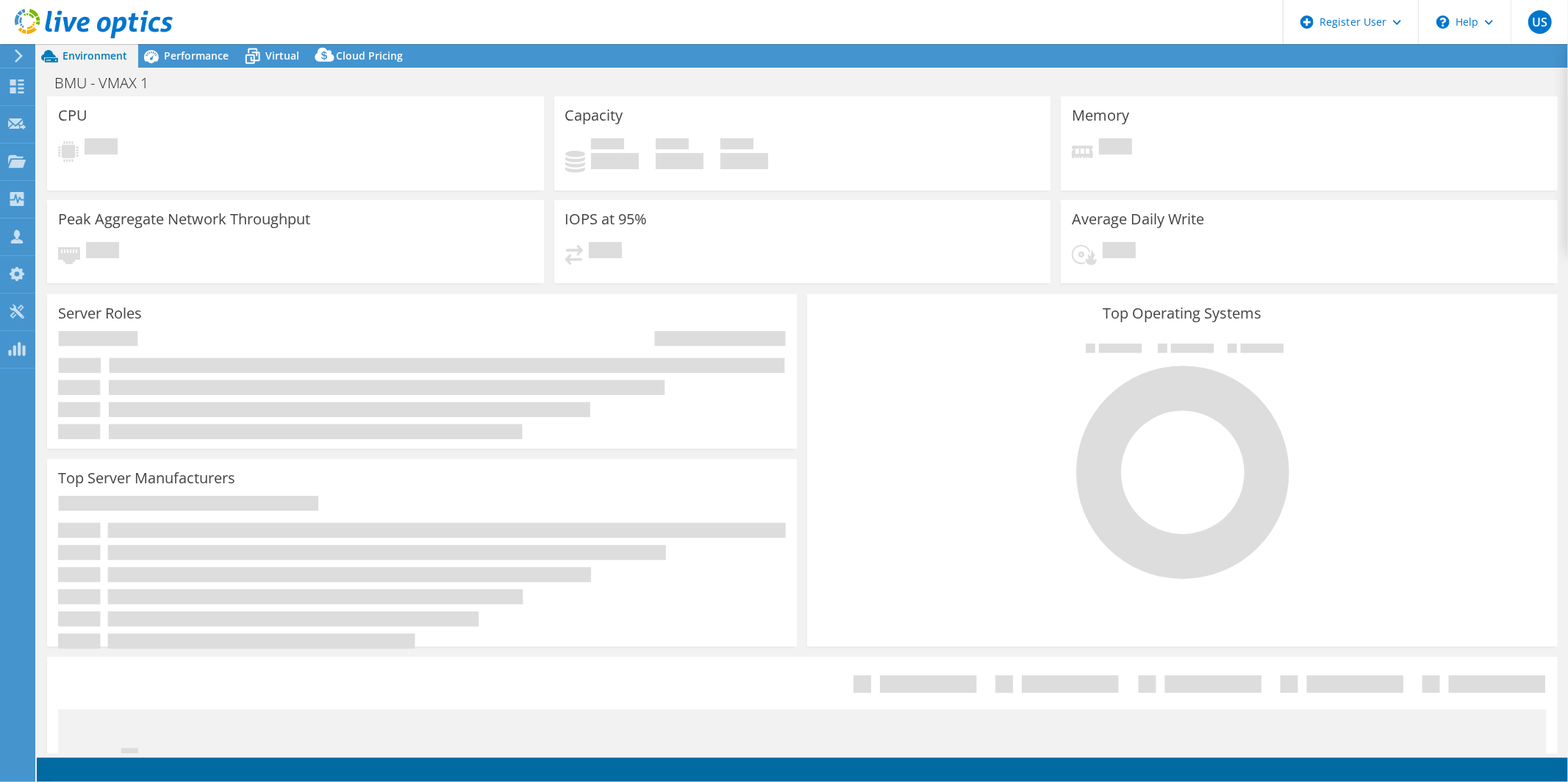
select select "[GEOGRAPHIC_DATA]"
select select "INR"
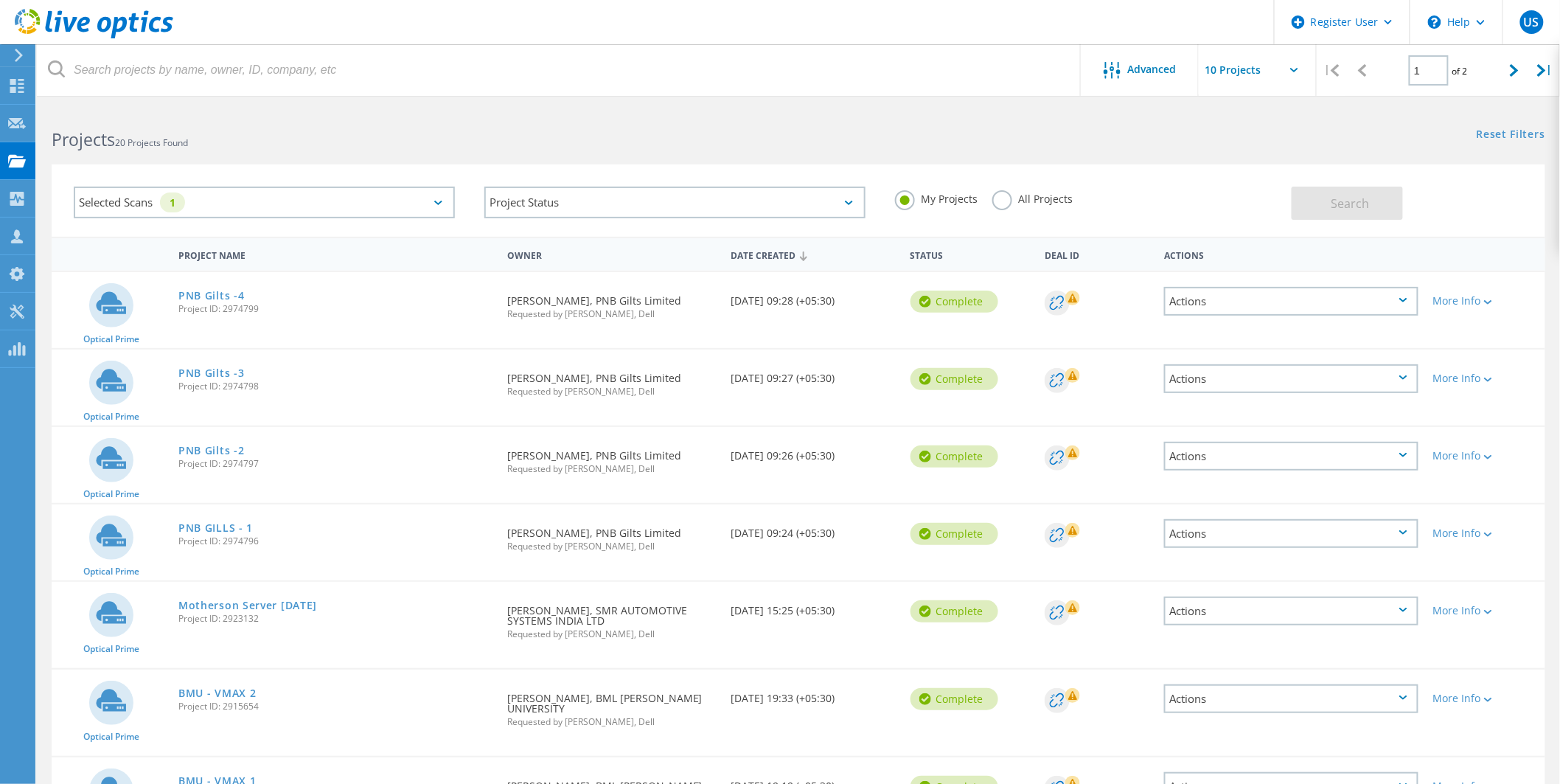
scroll to position [331, 0]
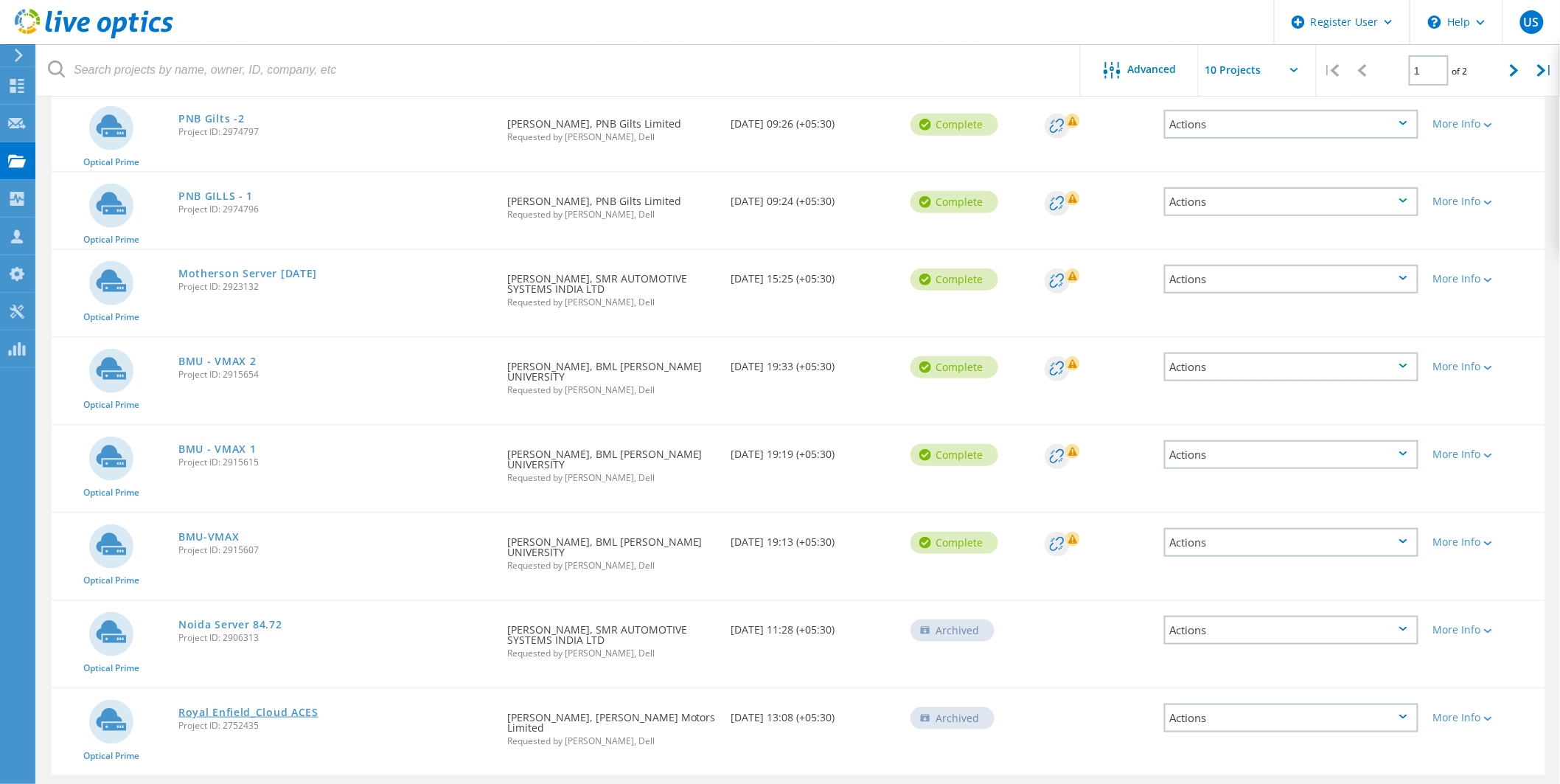
click at [303, 707] on link "Royal Enfield_Cloud ACES" at bounding box center [248, 712] width 140 height 10
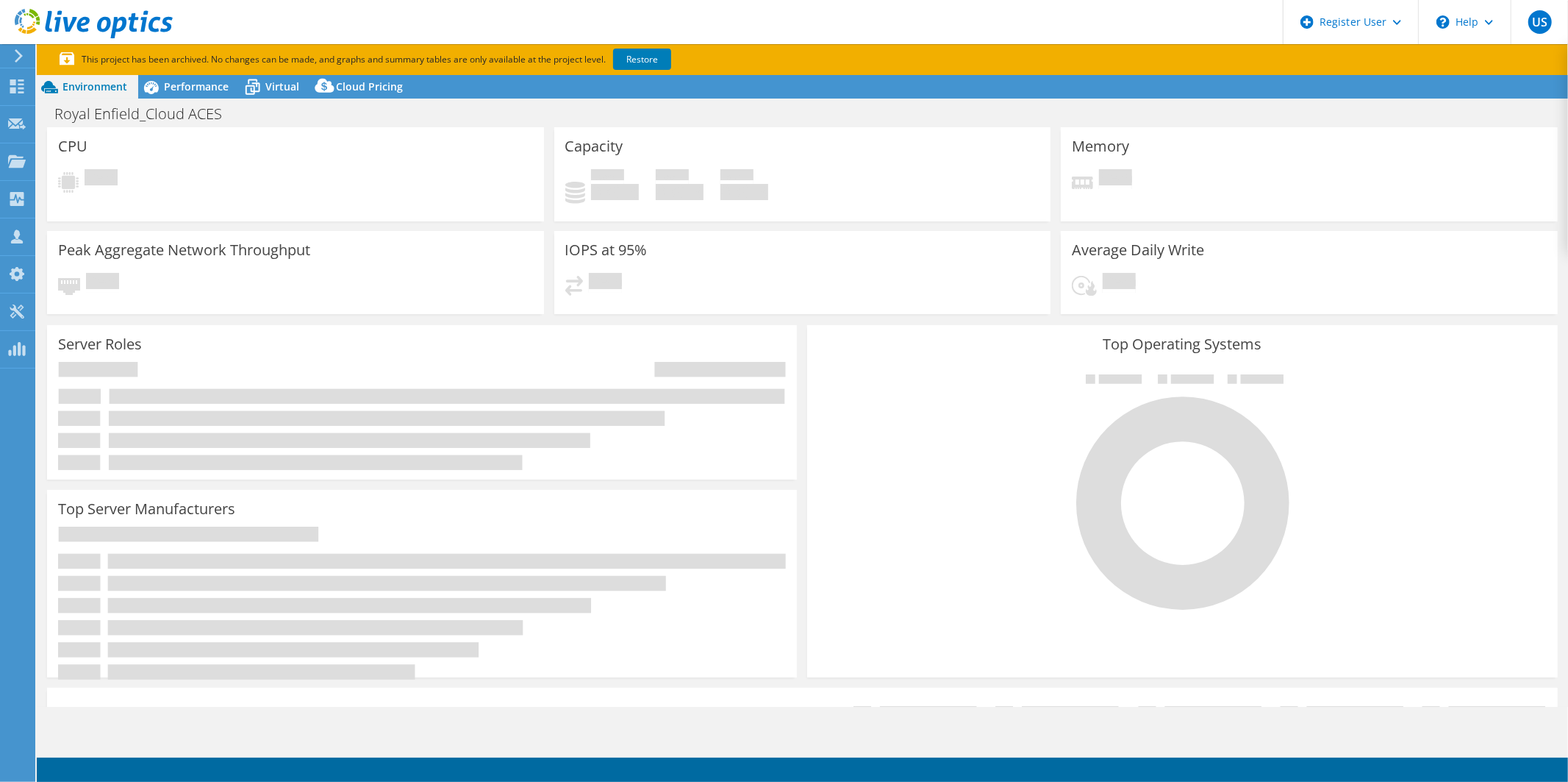
select select "Mumbai"
select select "INR"
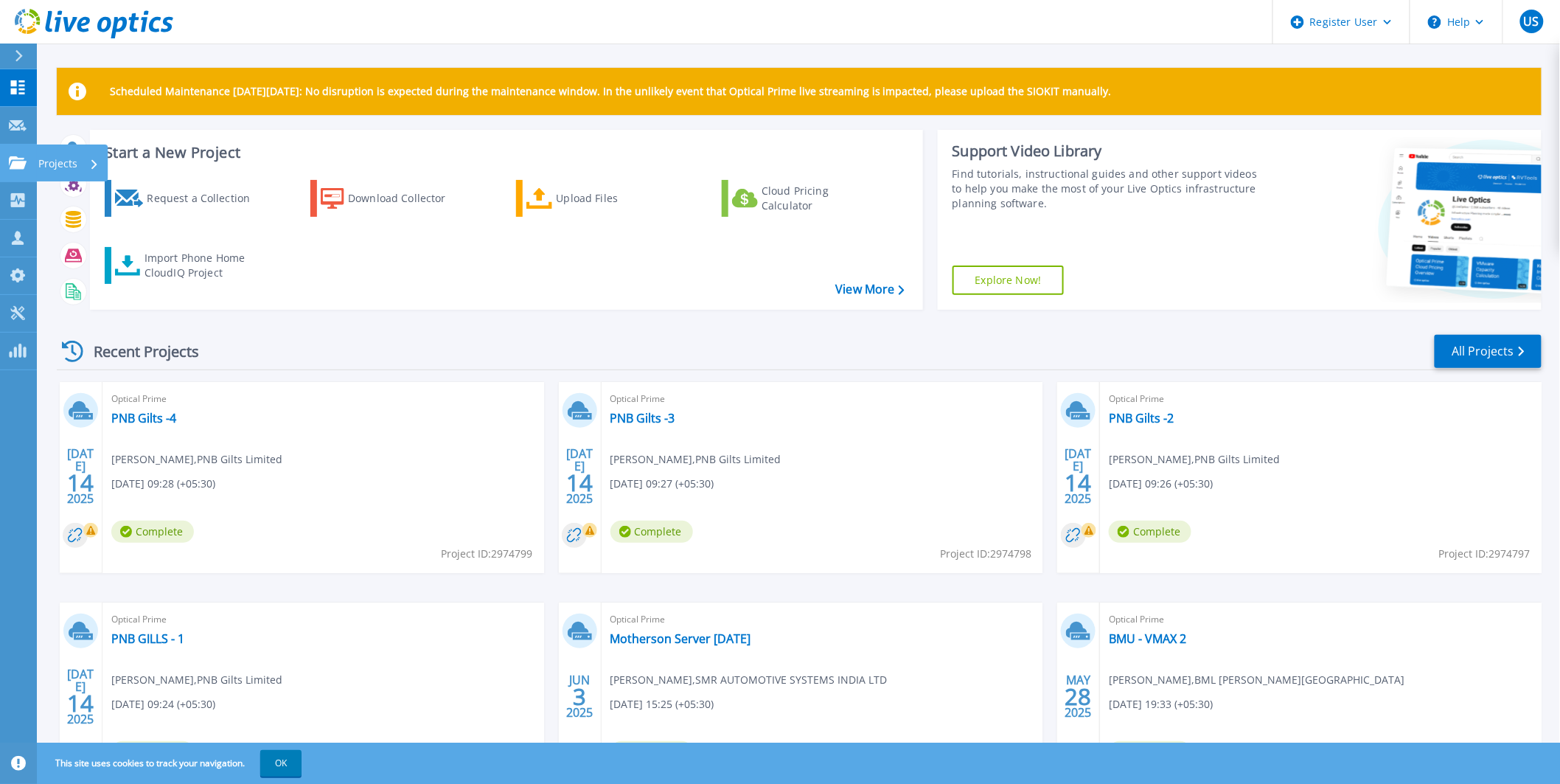
click at [30, 155] on link "Projects Projects" at bounding box center [18, 163] width 37 height 38
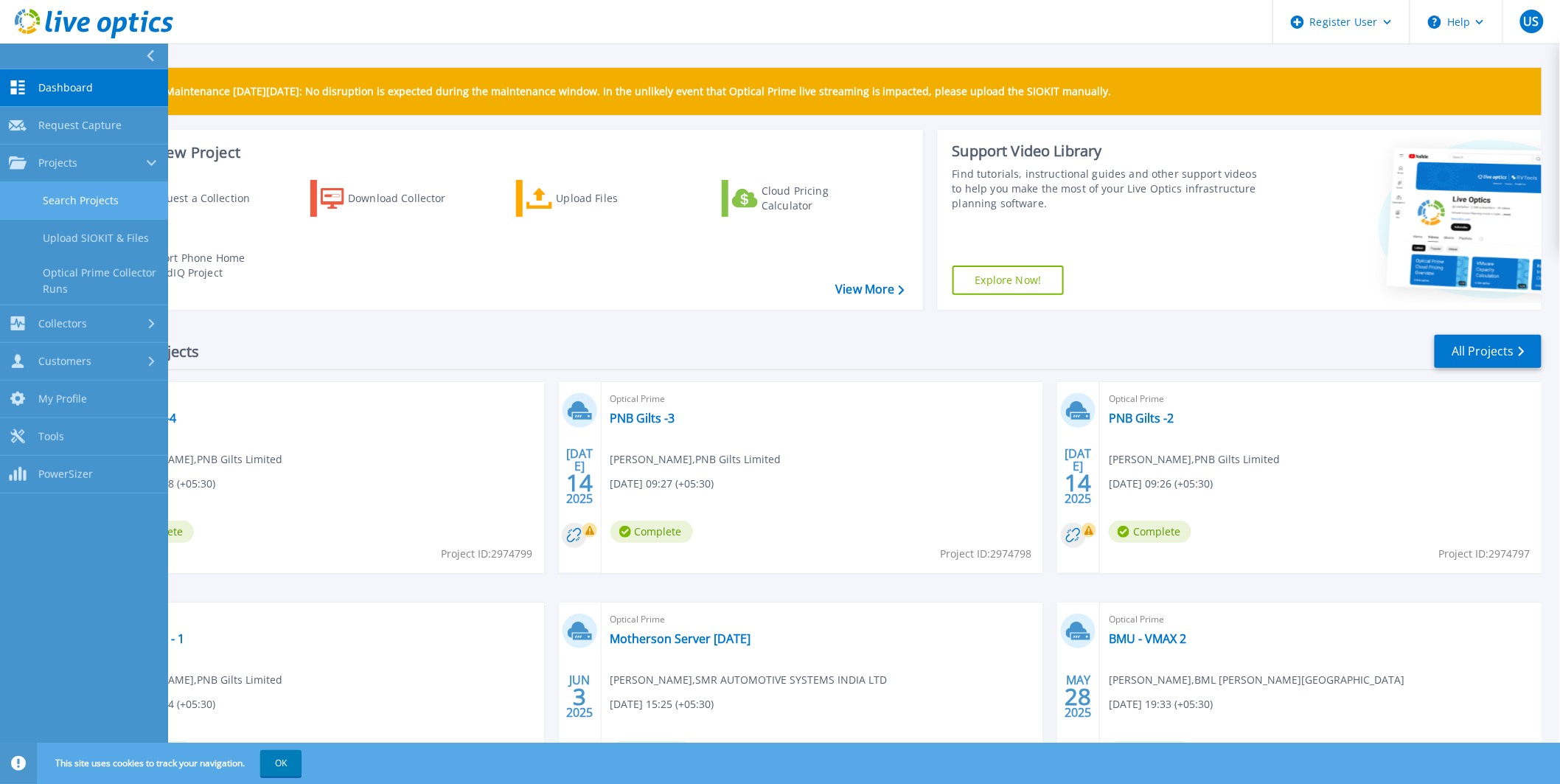
click at [48, 195] on link "Search Projects" at bounding box center [83, 201] width 168 height 38
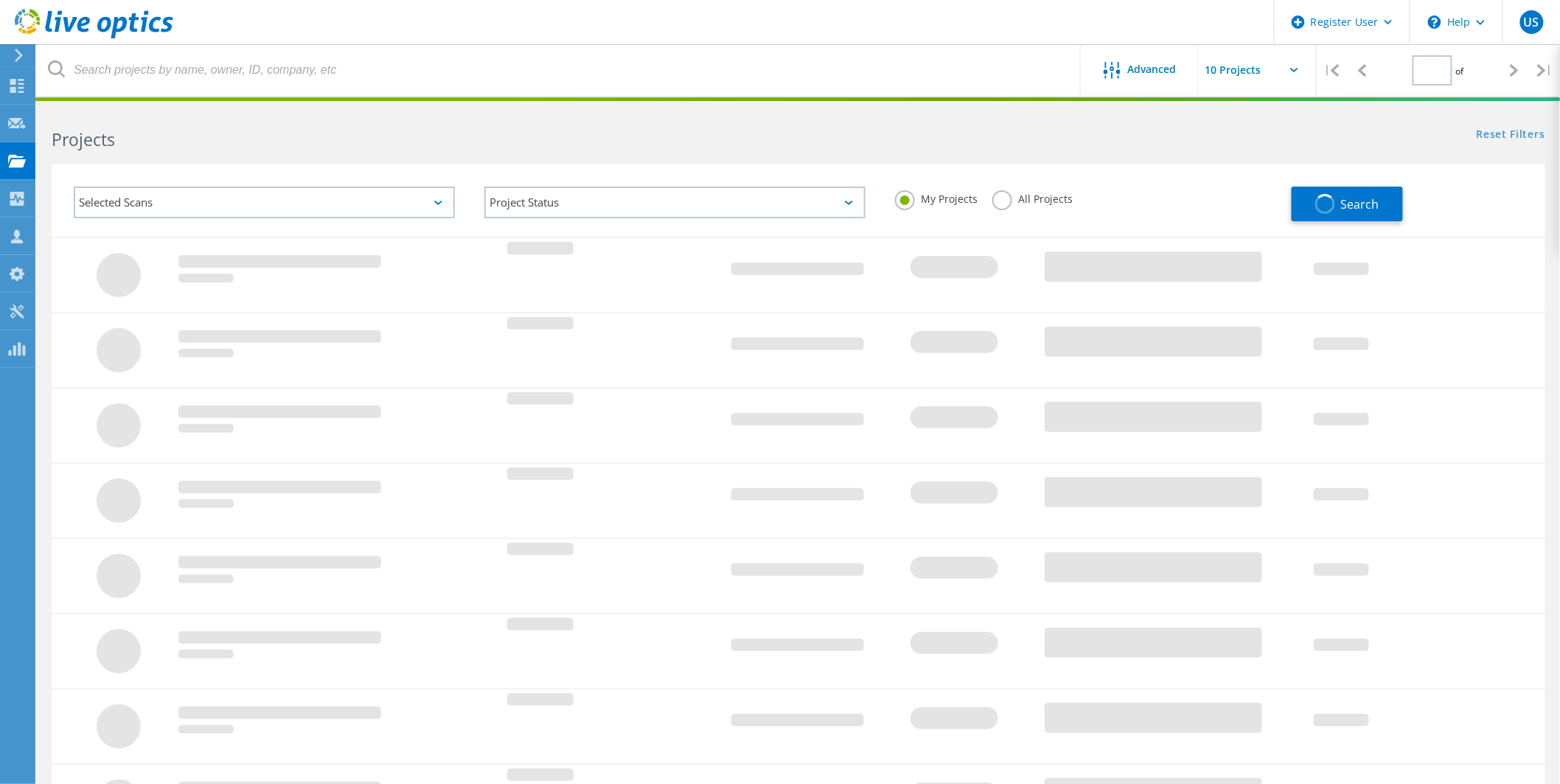
type input "1"
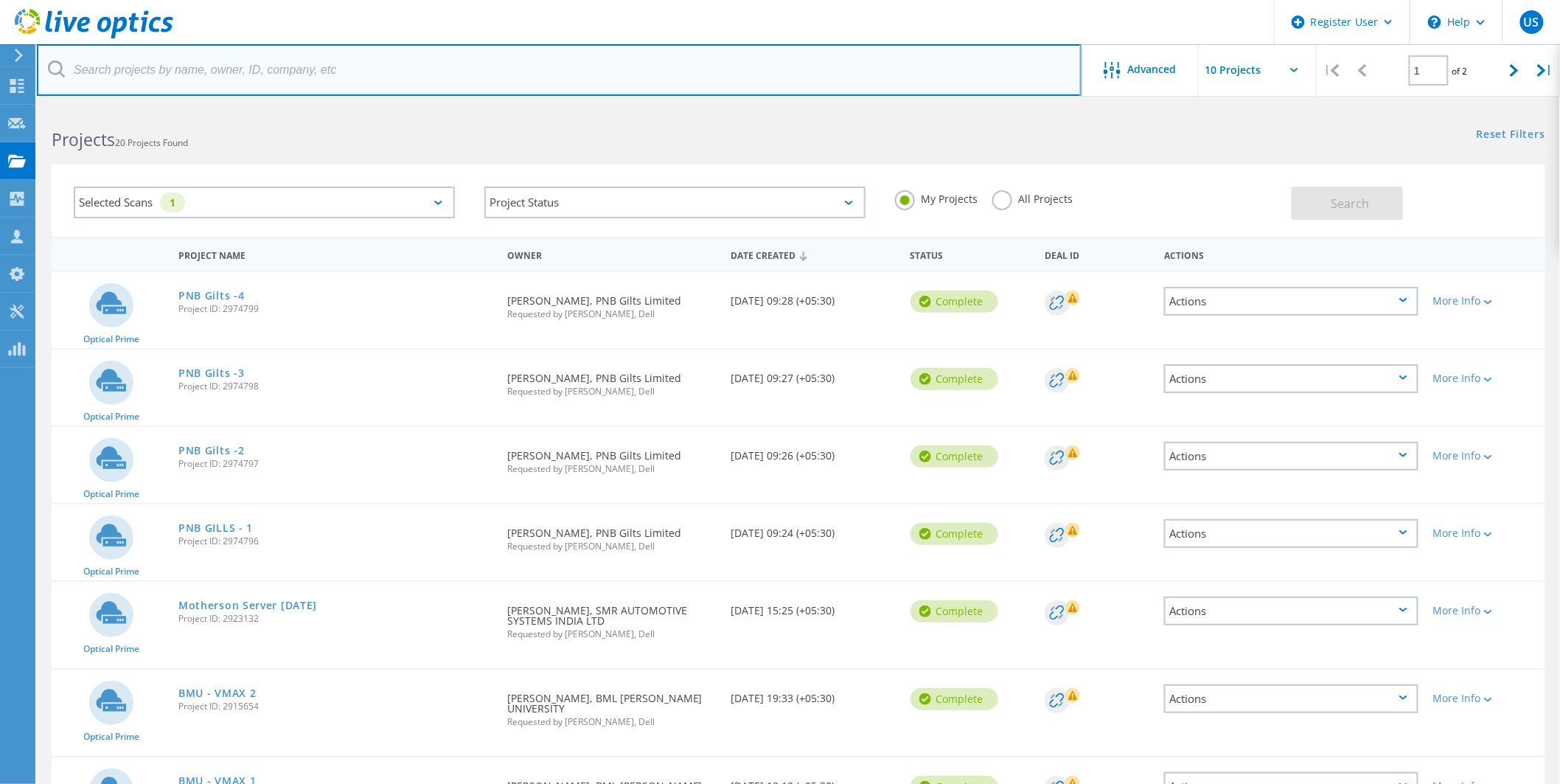
click at [111, 72] on input "text" at bounding box center [559, 70] width 1045 height 51
paste input "2923132"
type input "2923132"
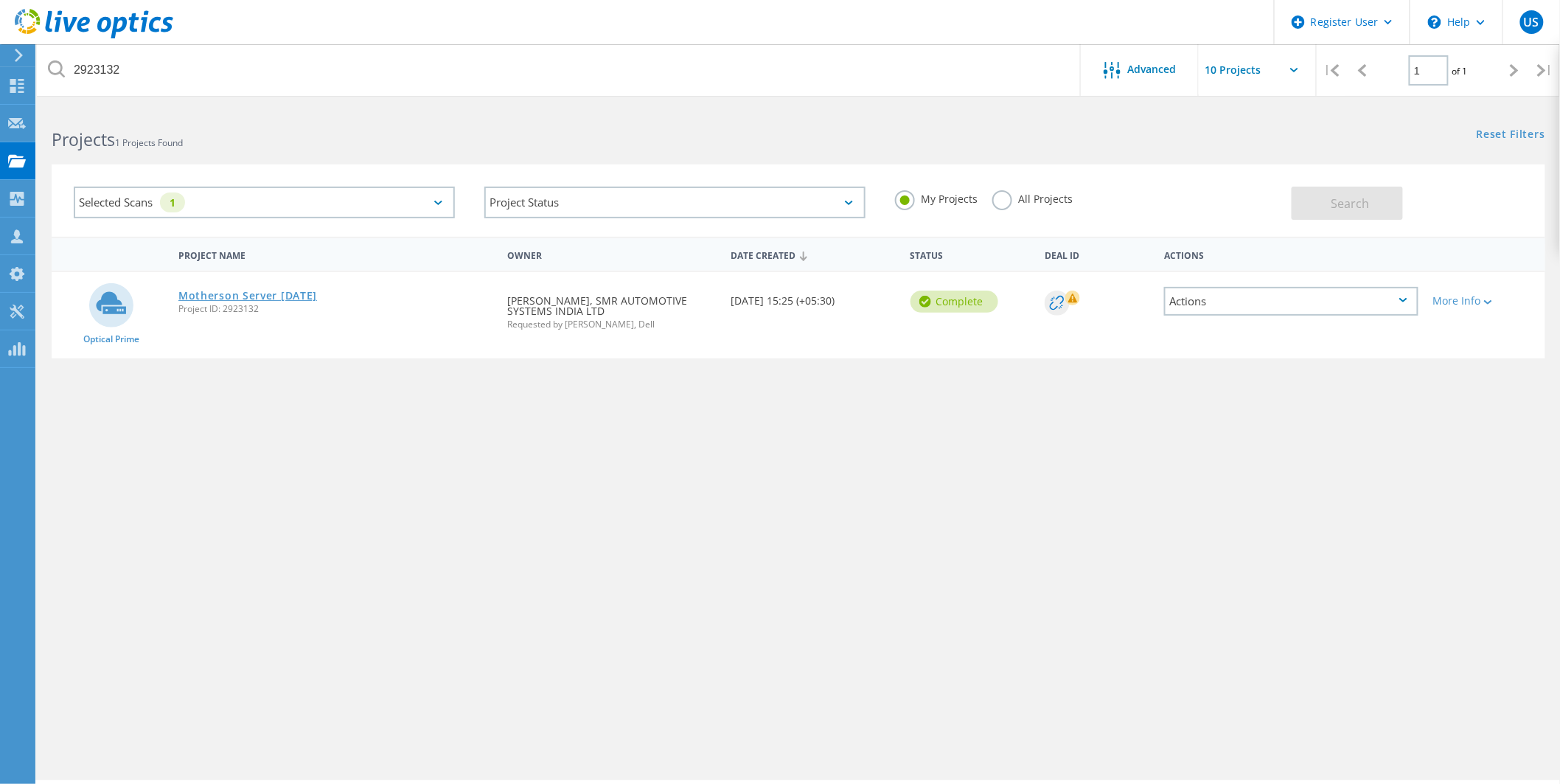
click at [252, 290] on link "Motherson Server [DATE]" at bounding box center [247, 295] width 139 height 10
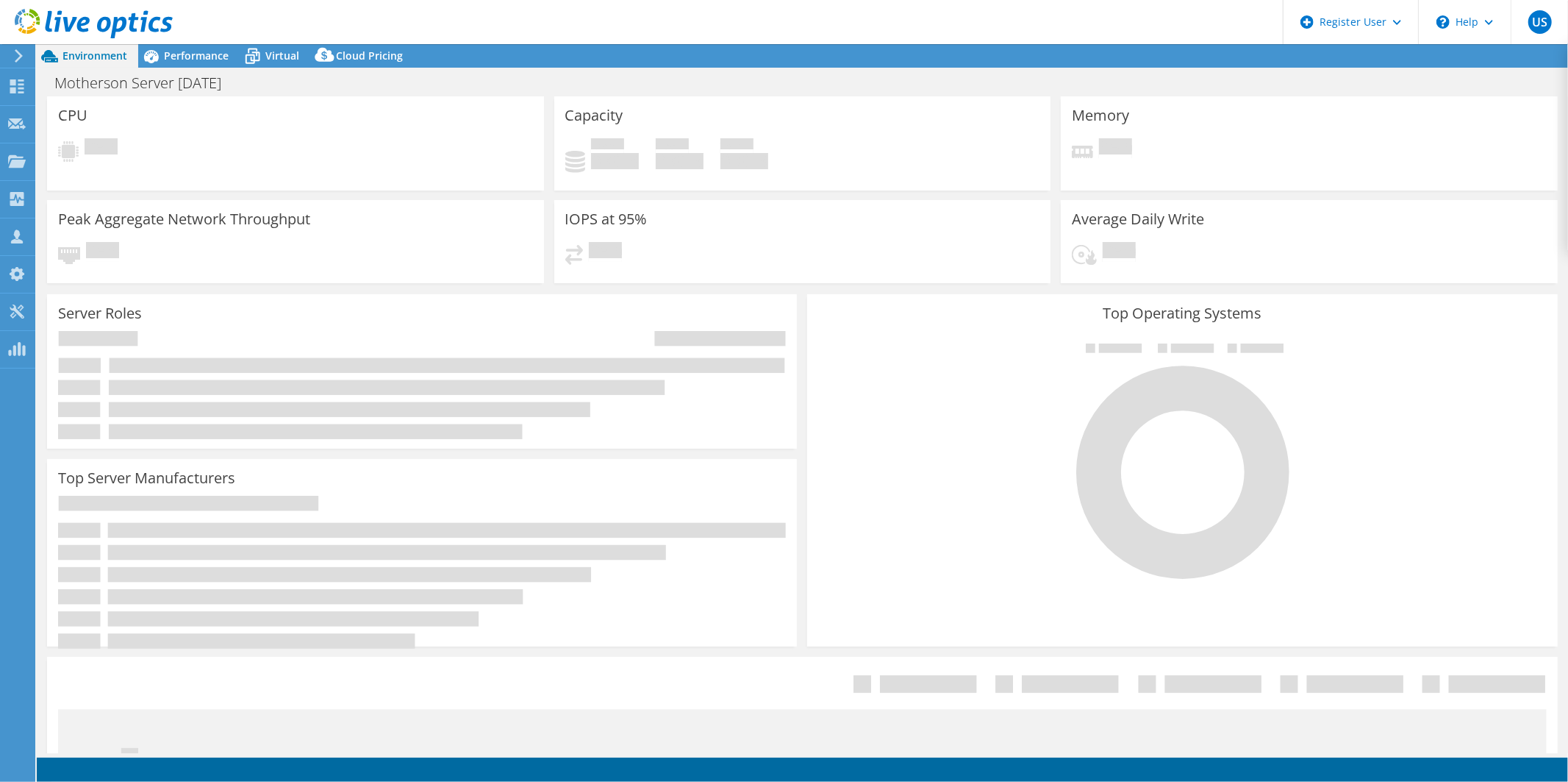
select select "[GEOGRAPHIC_DATA]"
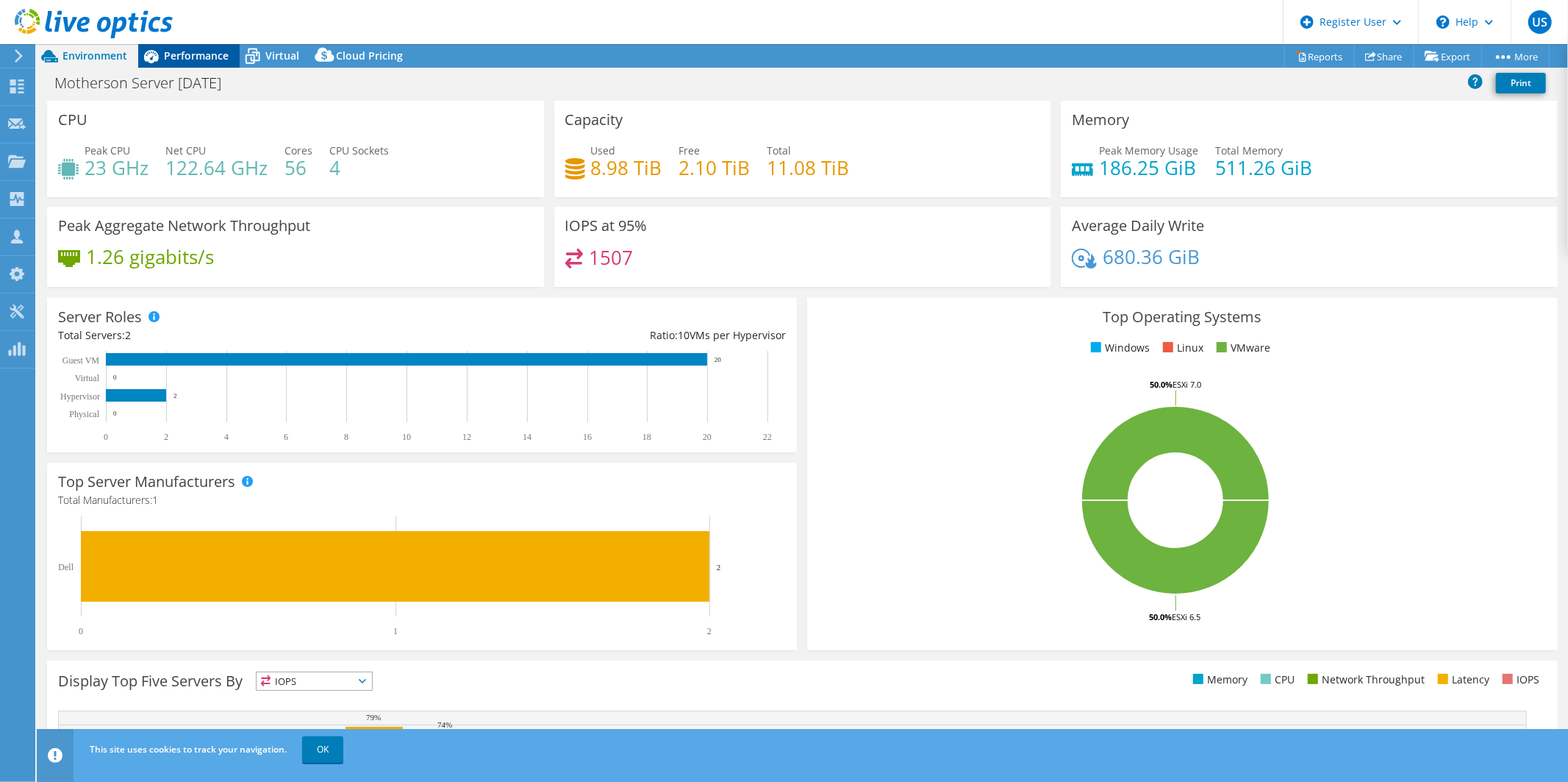
click at [199, 55] on span "Performance" at bounding box center [196, 55] width 65 height 14
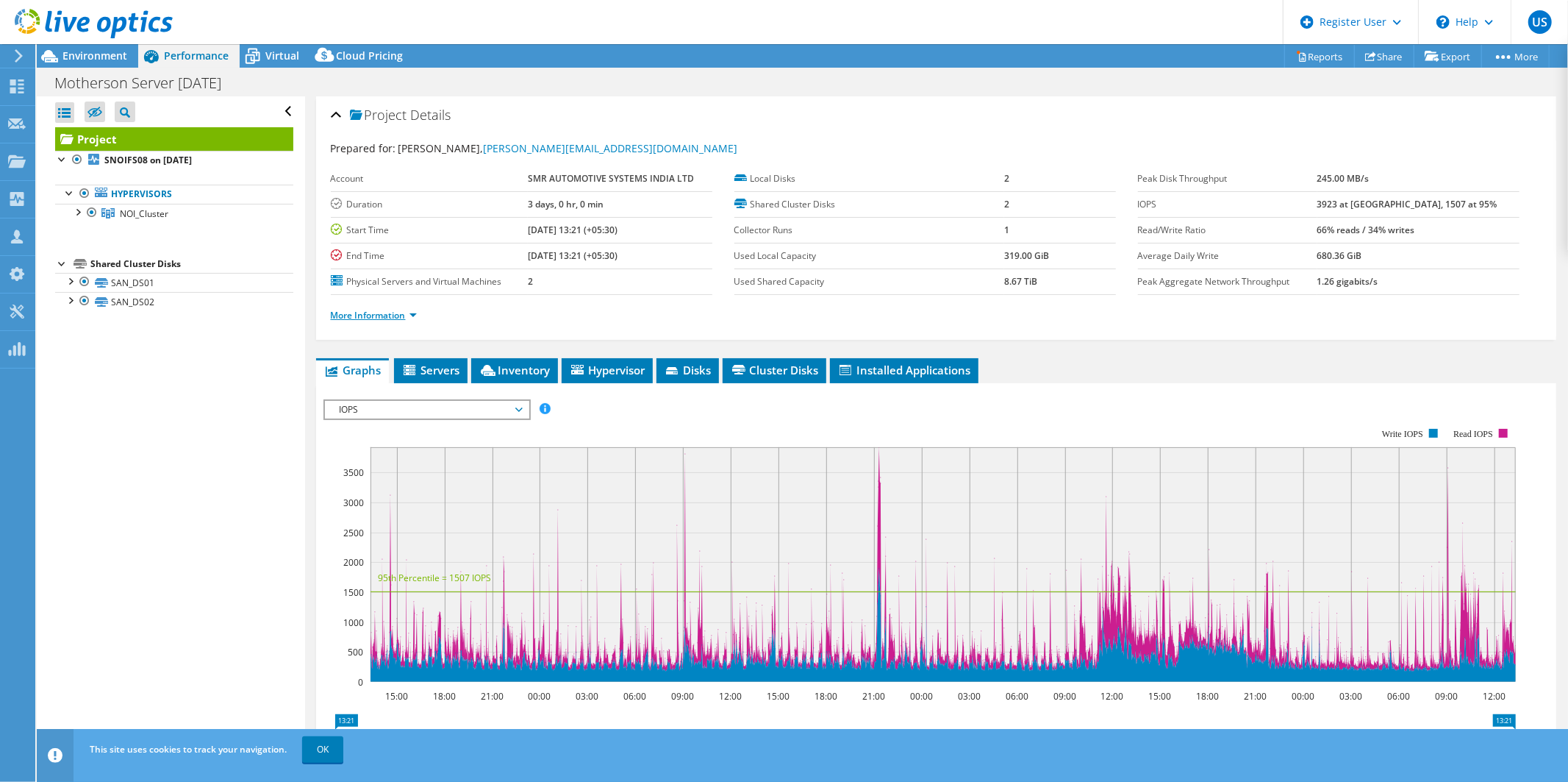
click at [377, 315] on link "More Information" at bounding box center [373, 315] width 86 height 13
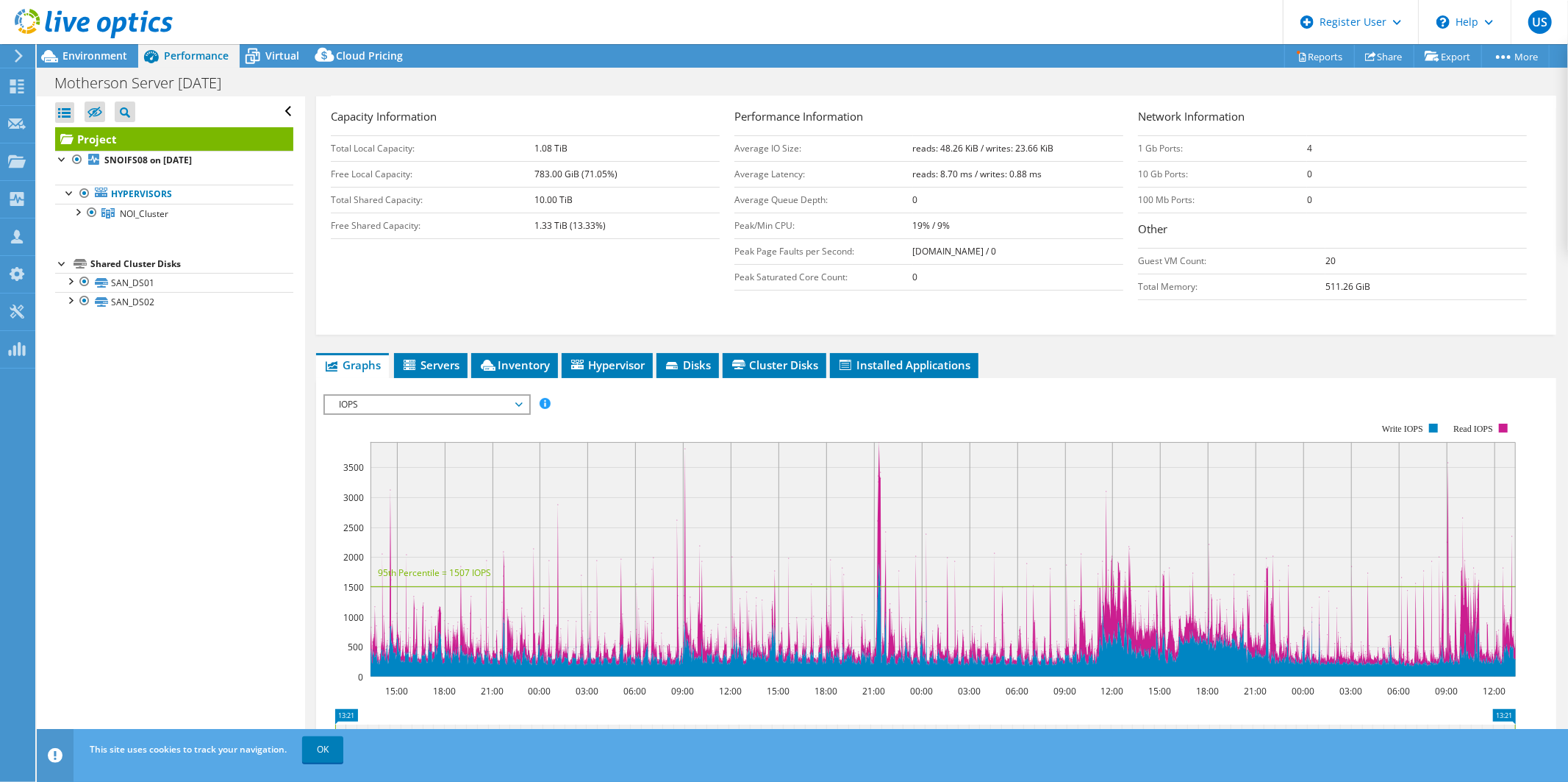
scroll to position [238, 0]
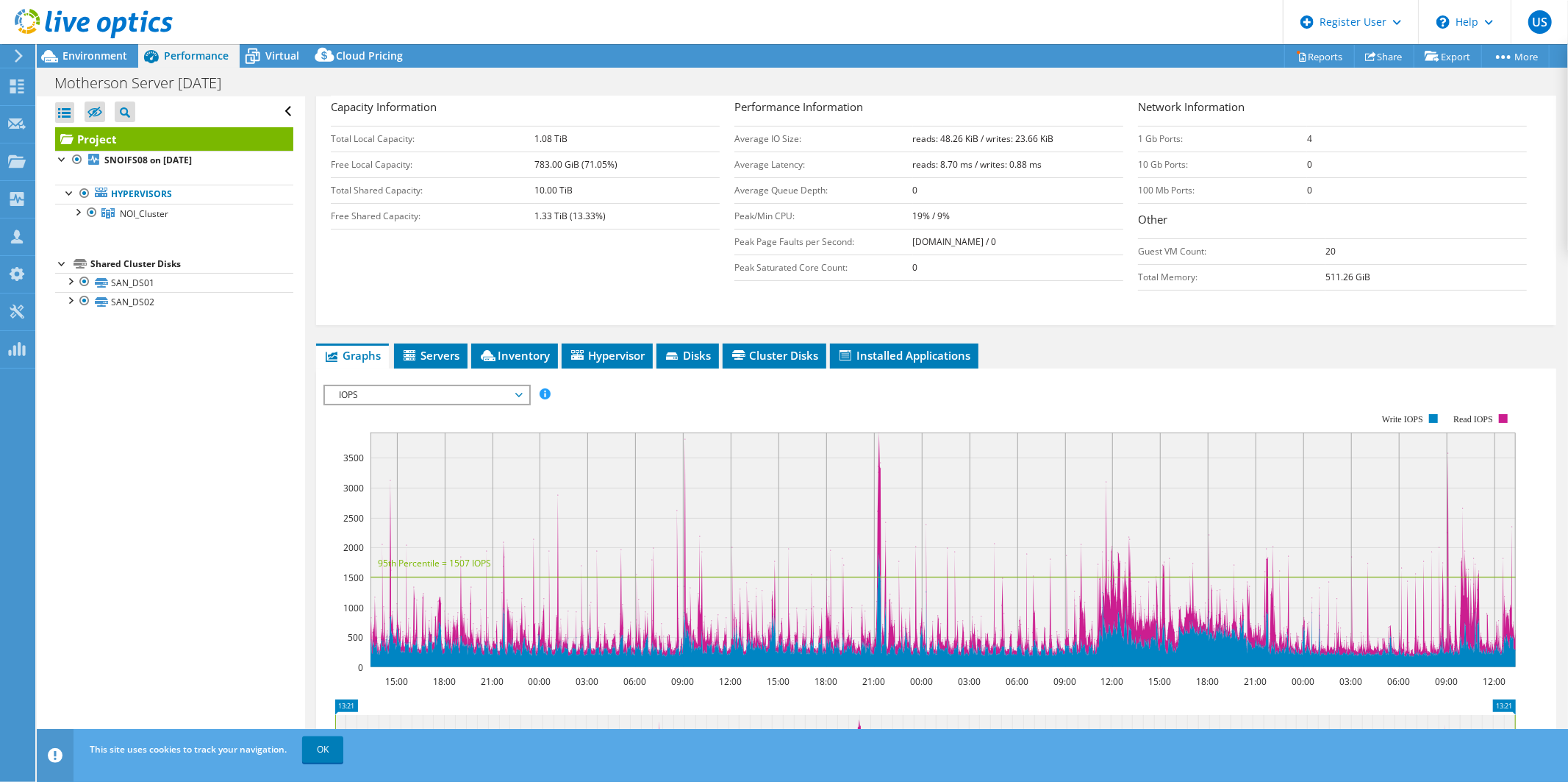
click at [490, 394] on span "IOPS" at bounding box center [426, 395] width 189 height 18
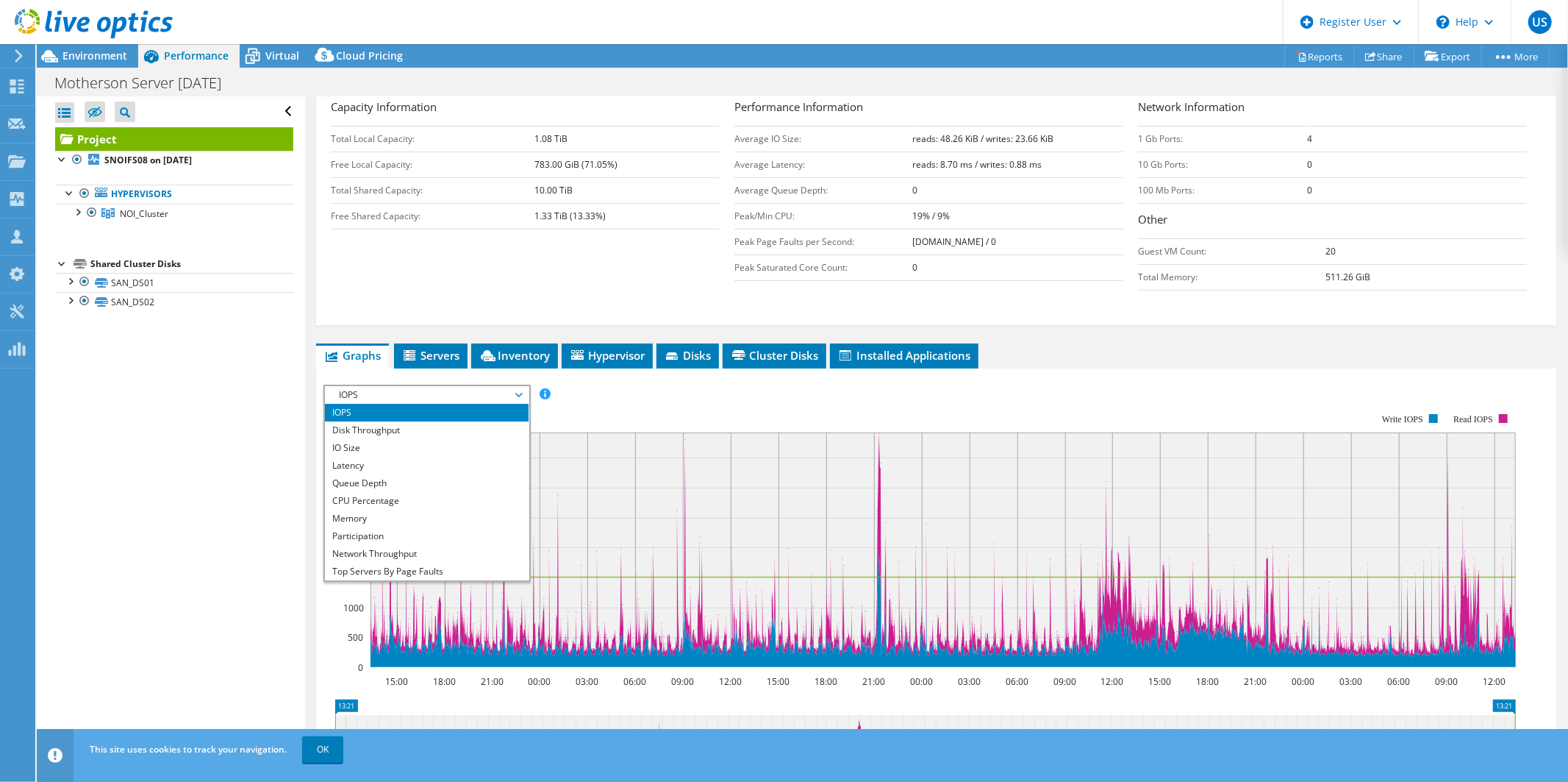
scroll to position [53, 0]
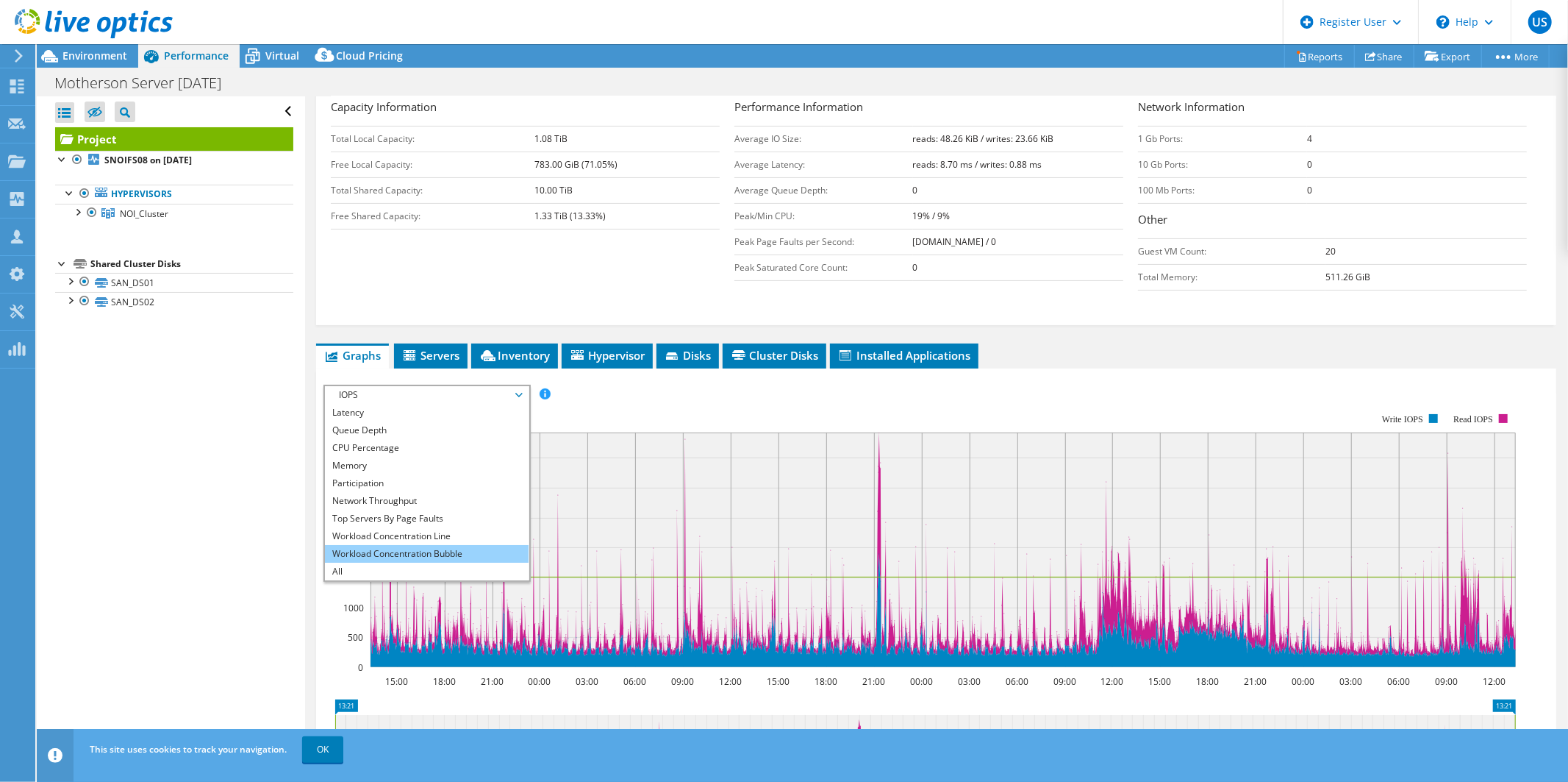
click at [473, 549] on li "Workload Concentration Bubble" at bounding box center [426, 554] width 203 height 18
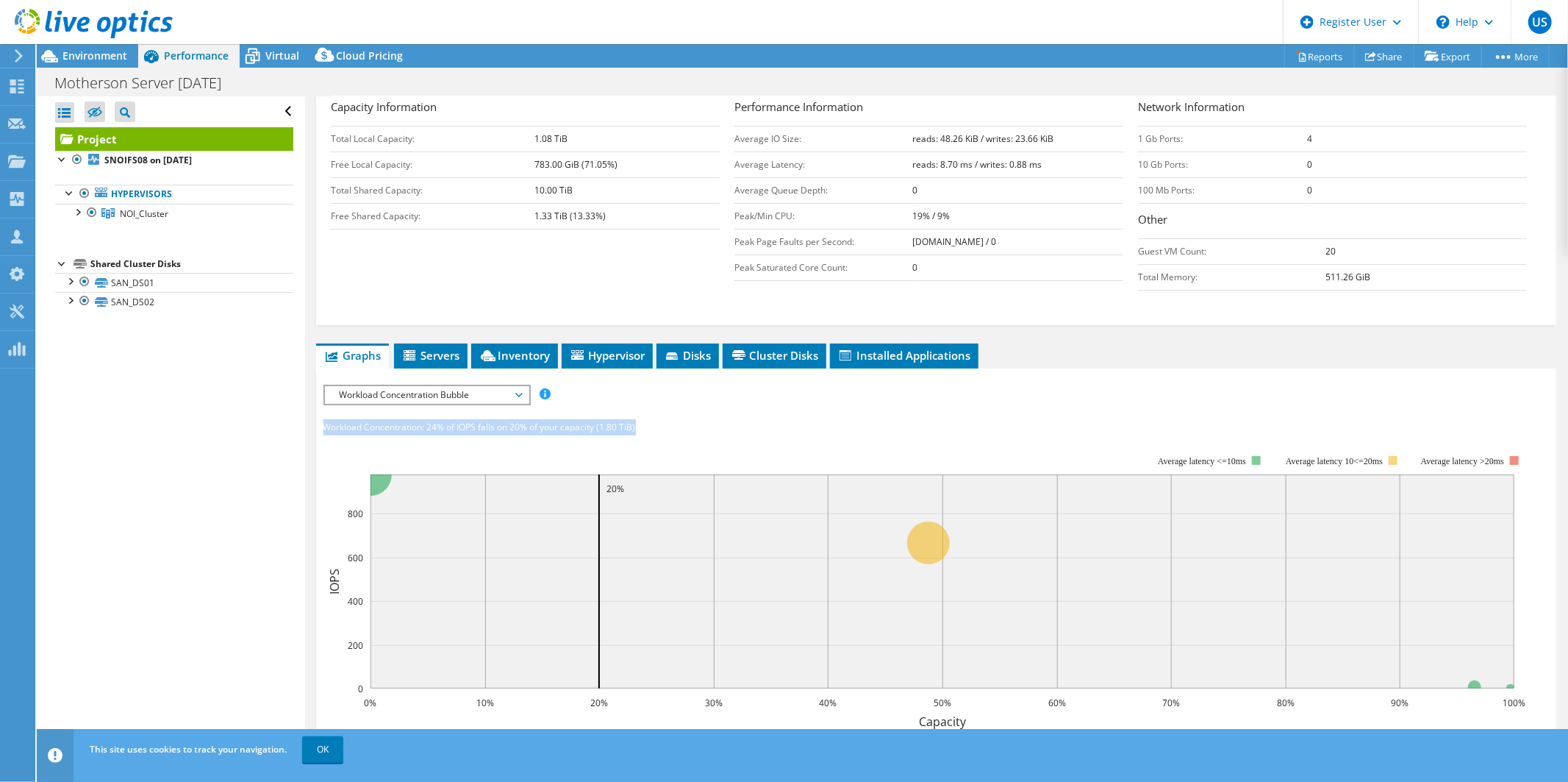
drag, startPoint x: 649, startPoint y: 424, endPoint x: 322, endPoint y: 423, distance: 327.0
click at [323, 423] on div "Workload Concentration: 24% of IOPS falls on 20% of your capacity (1.80 TiB)" at bounding box center [935, 427] width 1225 height 16
click at [101, 50] on span "Environment" at bounding box center [94, 55] width 65 height 14
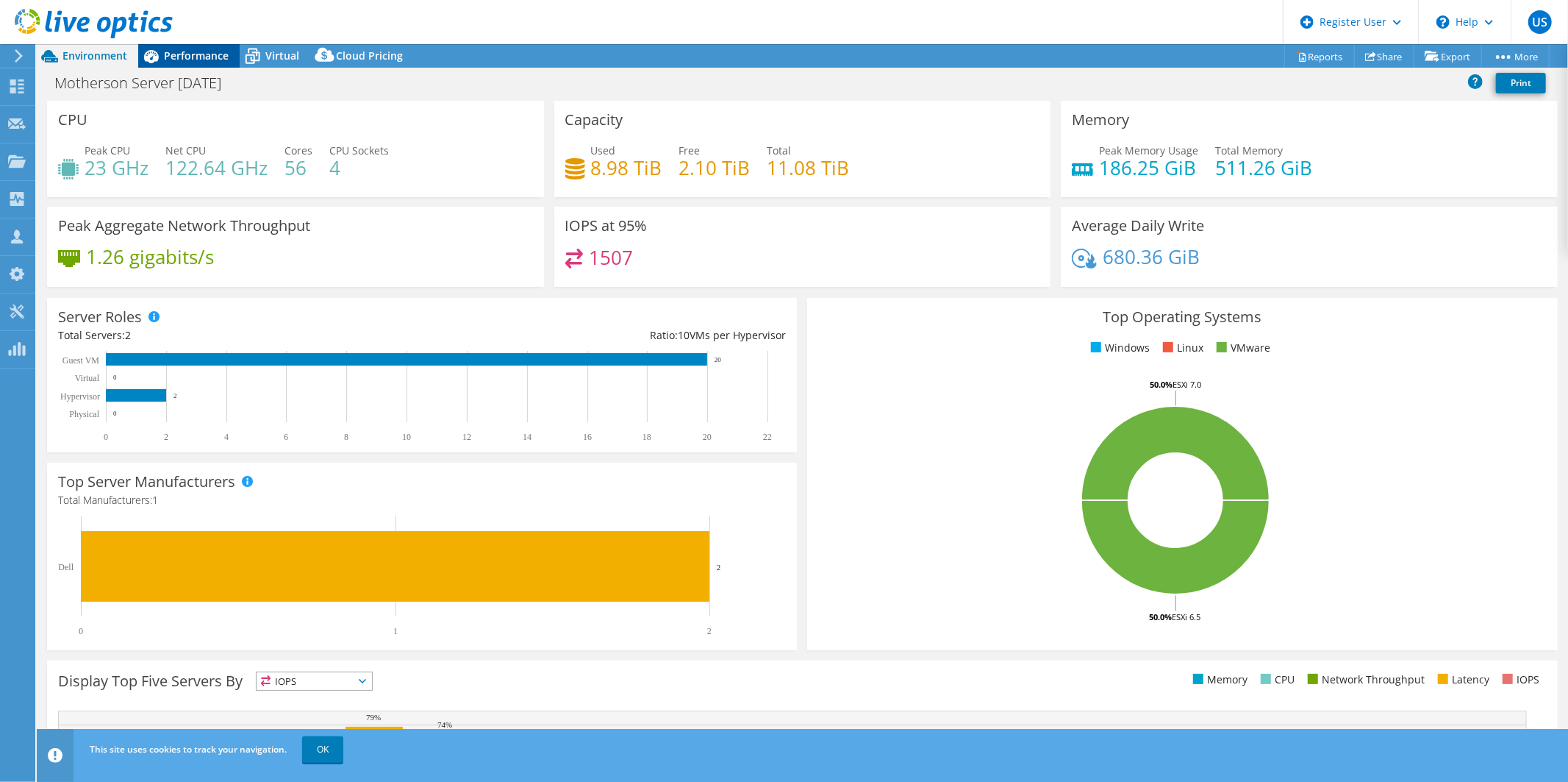
click at [198, 49] on span "Performance" at bounding box center [196, 55] width 65 height 14
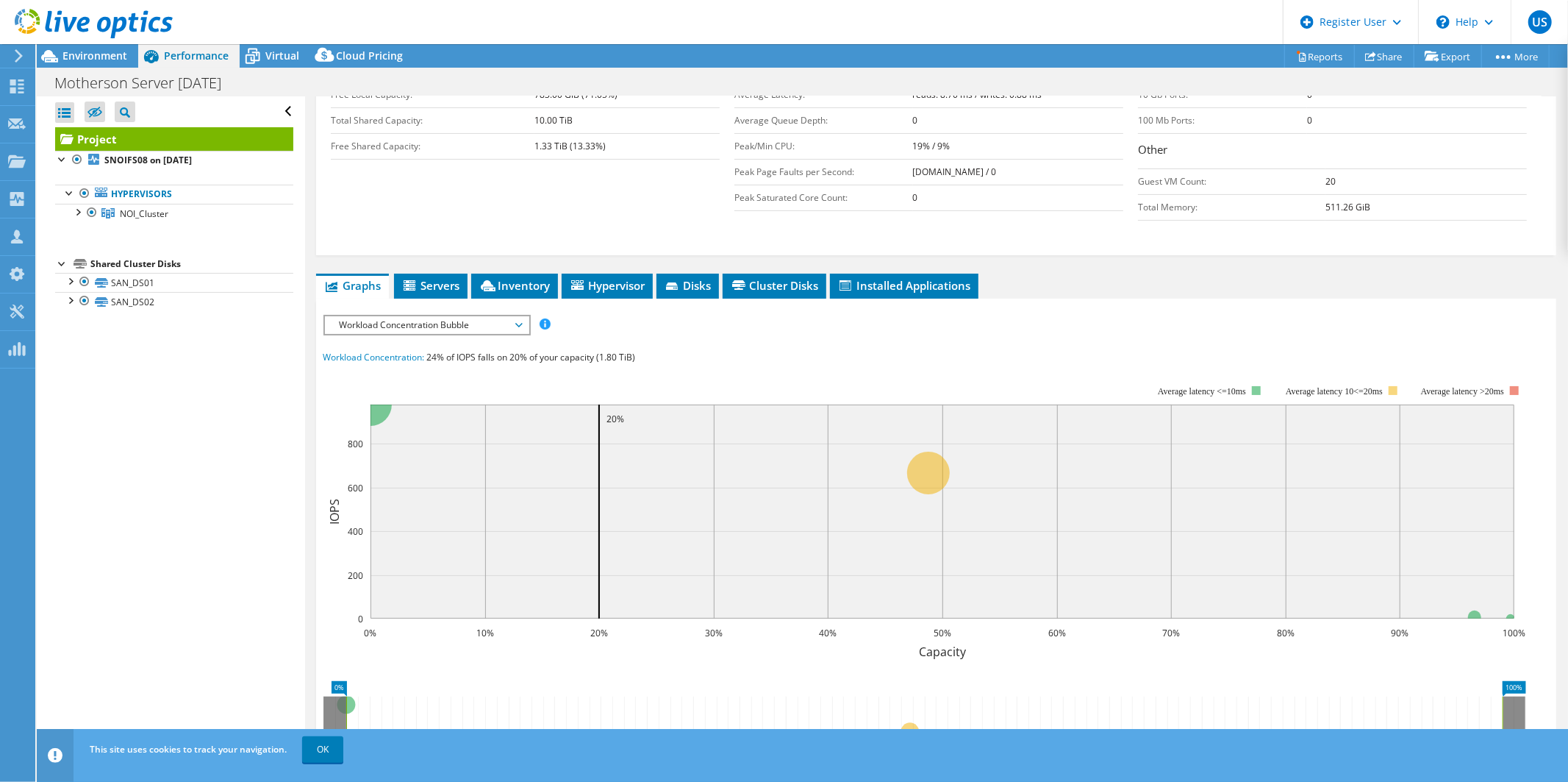
scroll to position [310, 0]
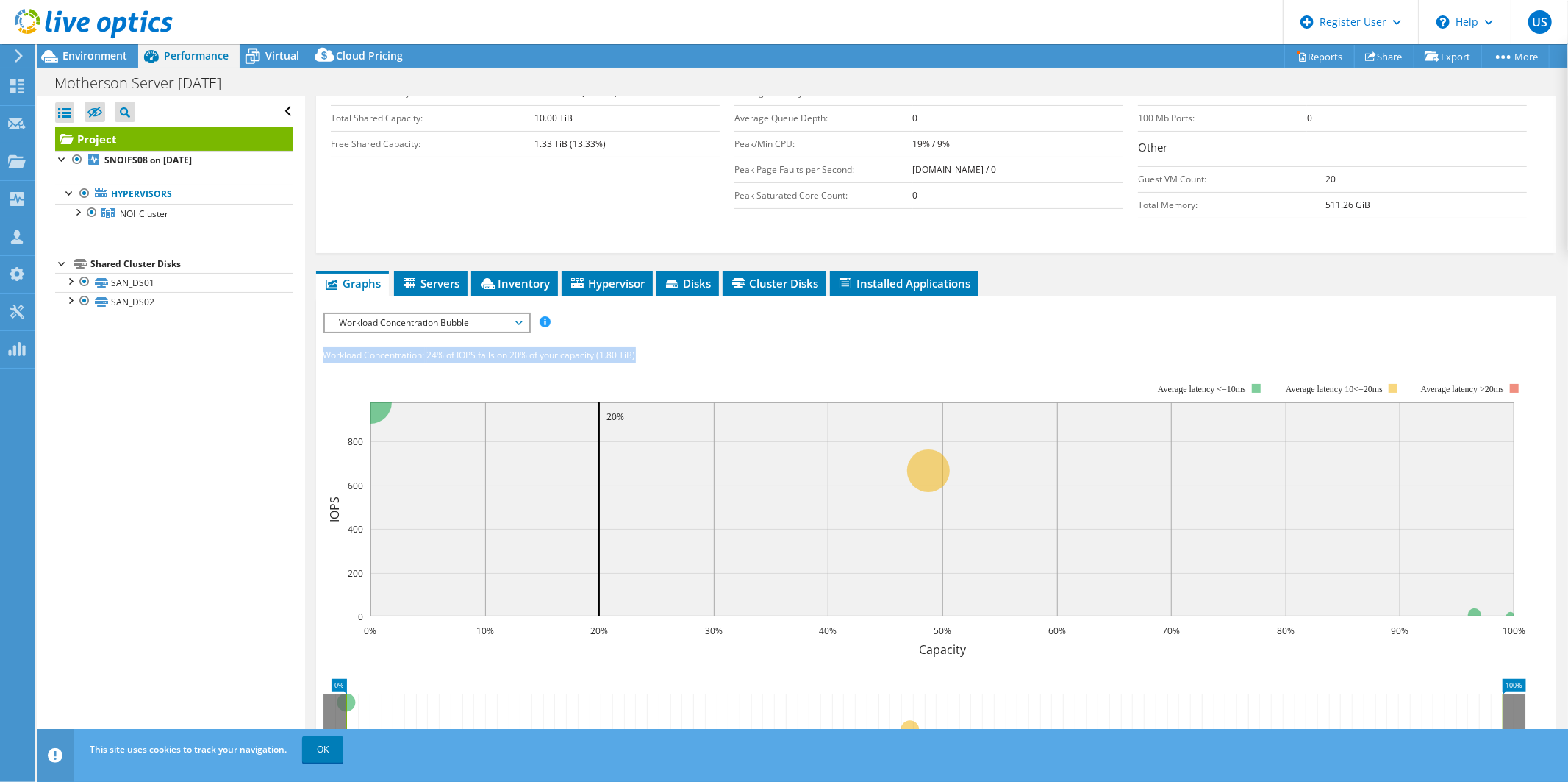
drag, startPoint x: 650, startPoint y: 355, endPoint x: 318, endPoint y: 347, distance: 332.1
click at [318, 347] on section "IOPS Disk Throughput IO Size Latency Queue Depth CPU Percentage Memory Page Fau…" at bounding box center [936, 614] width 1240 height 636
copy div "Workload Concentration: 24% of IOPS falls on 20% of your capacity (1.80 TiB)"
click at [591, 363] on rect at bounding box center [924, 510] width 1202 height 294
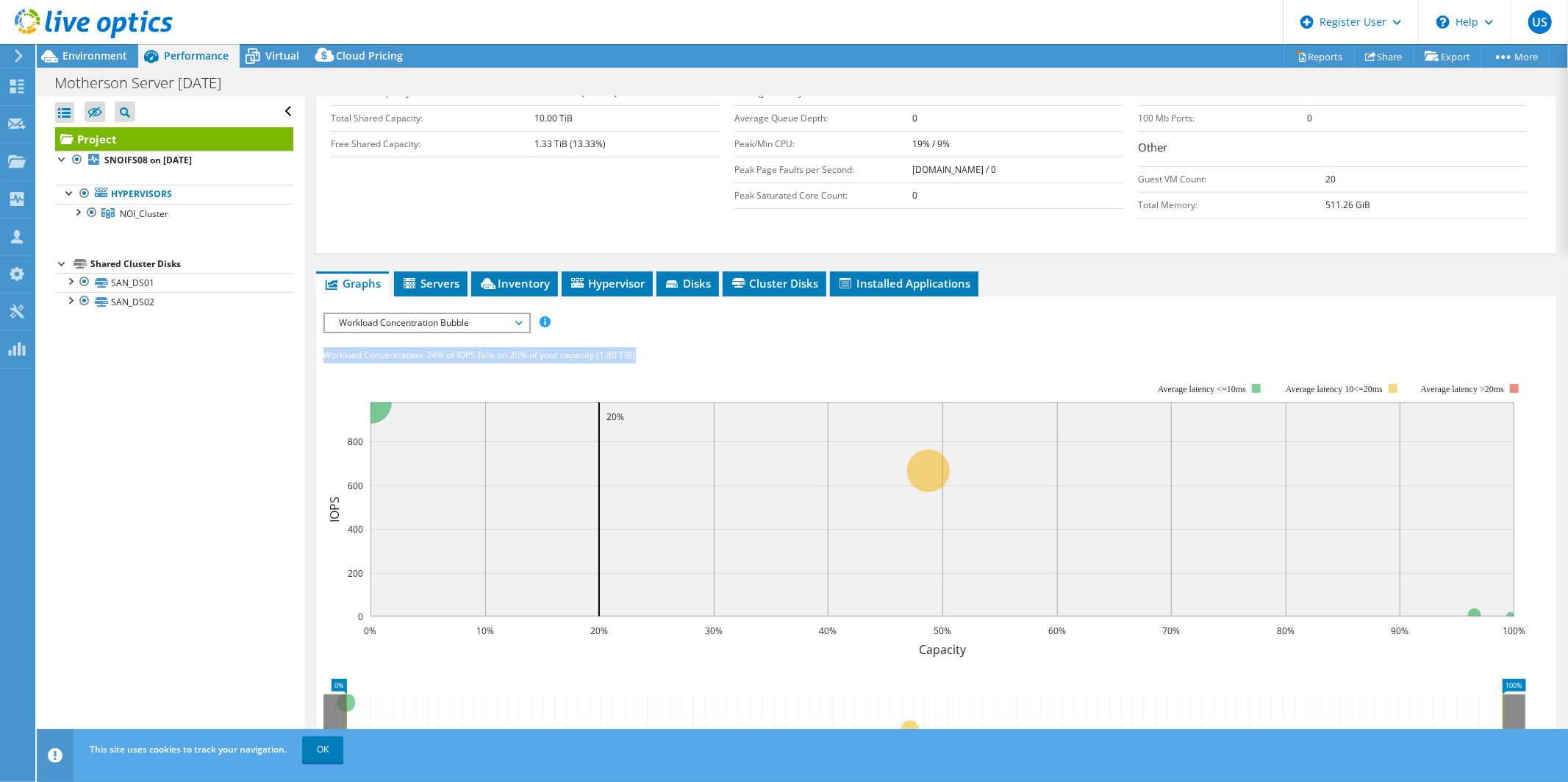
click at [569, 351] on span "24% of IOPS falls on 20% of your capacity (1.80 TiB)" at bounding box center [531, 355] width 209 height 13
click at [102, 58] on span "Environment" at bounding box center [94, 55] width 65 height 14
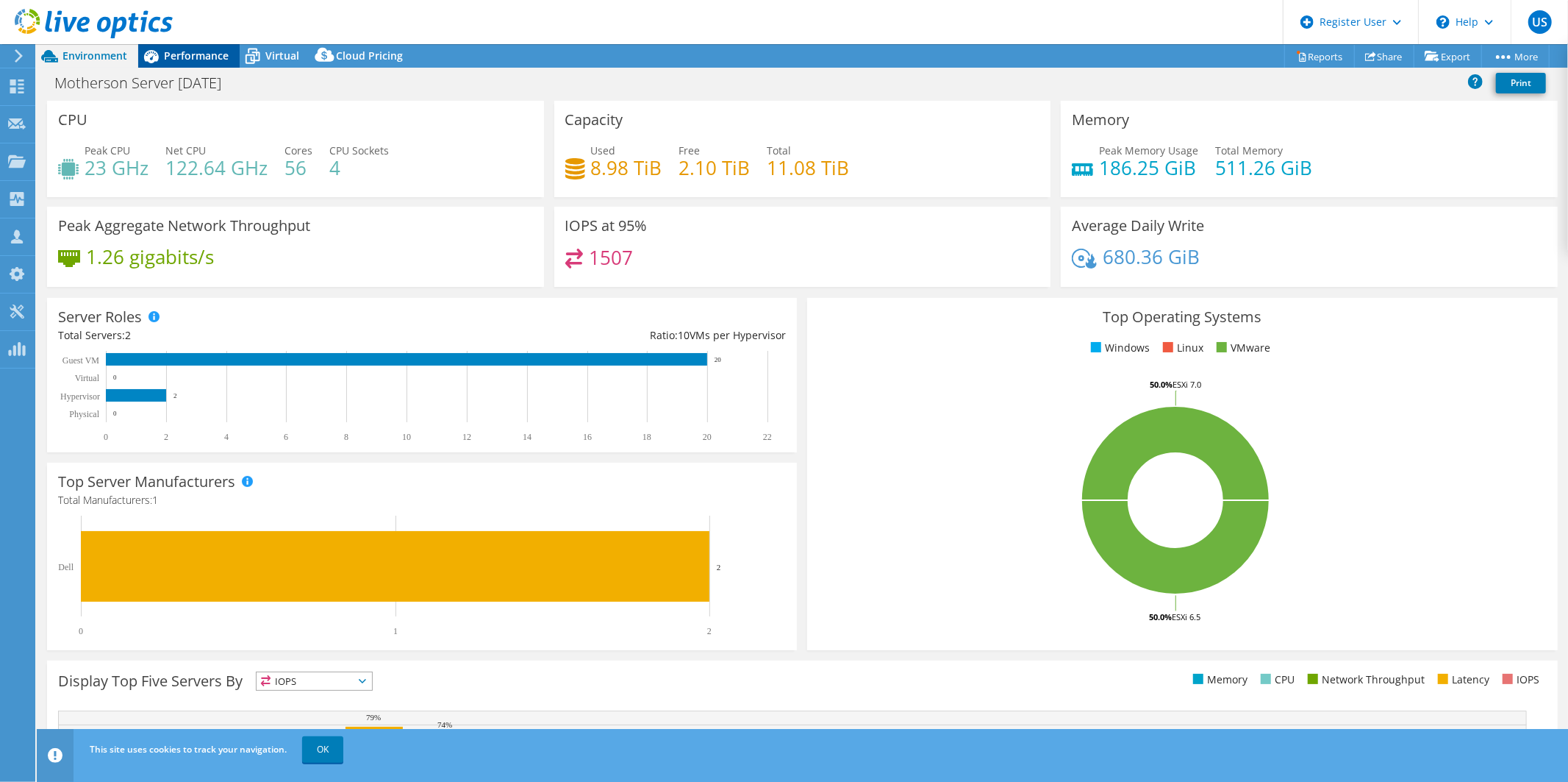
click at [221, 45] on div "Performance" at bounding box center [189, 55] width 102 height 23
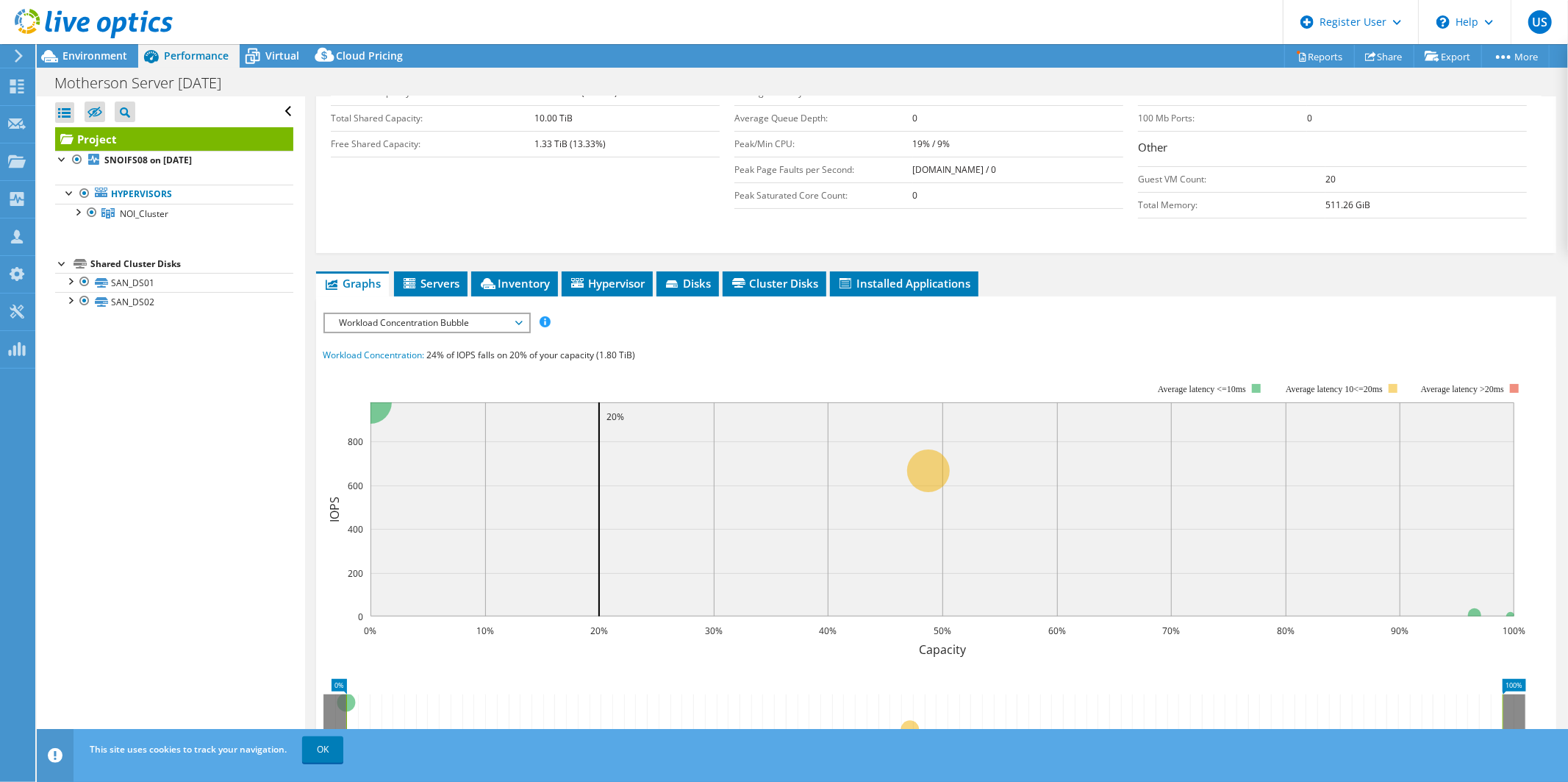
click at [426, 316] on span "Workload Concentration Bubble" at bounding box center [426, 323] width 189 height 18
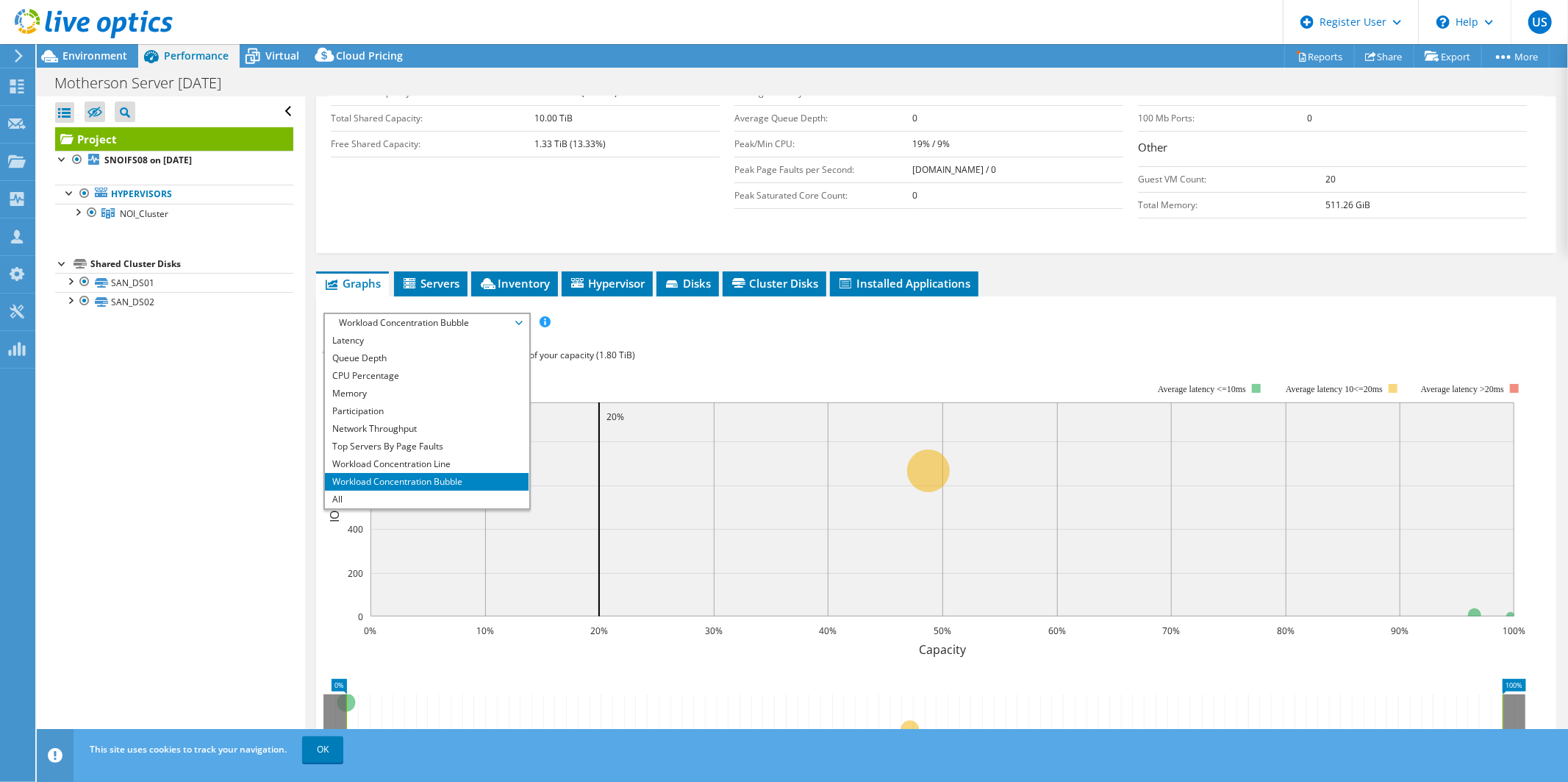
scroll to position [0, 0]
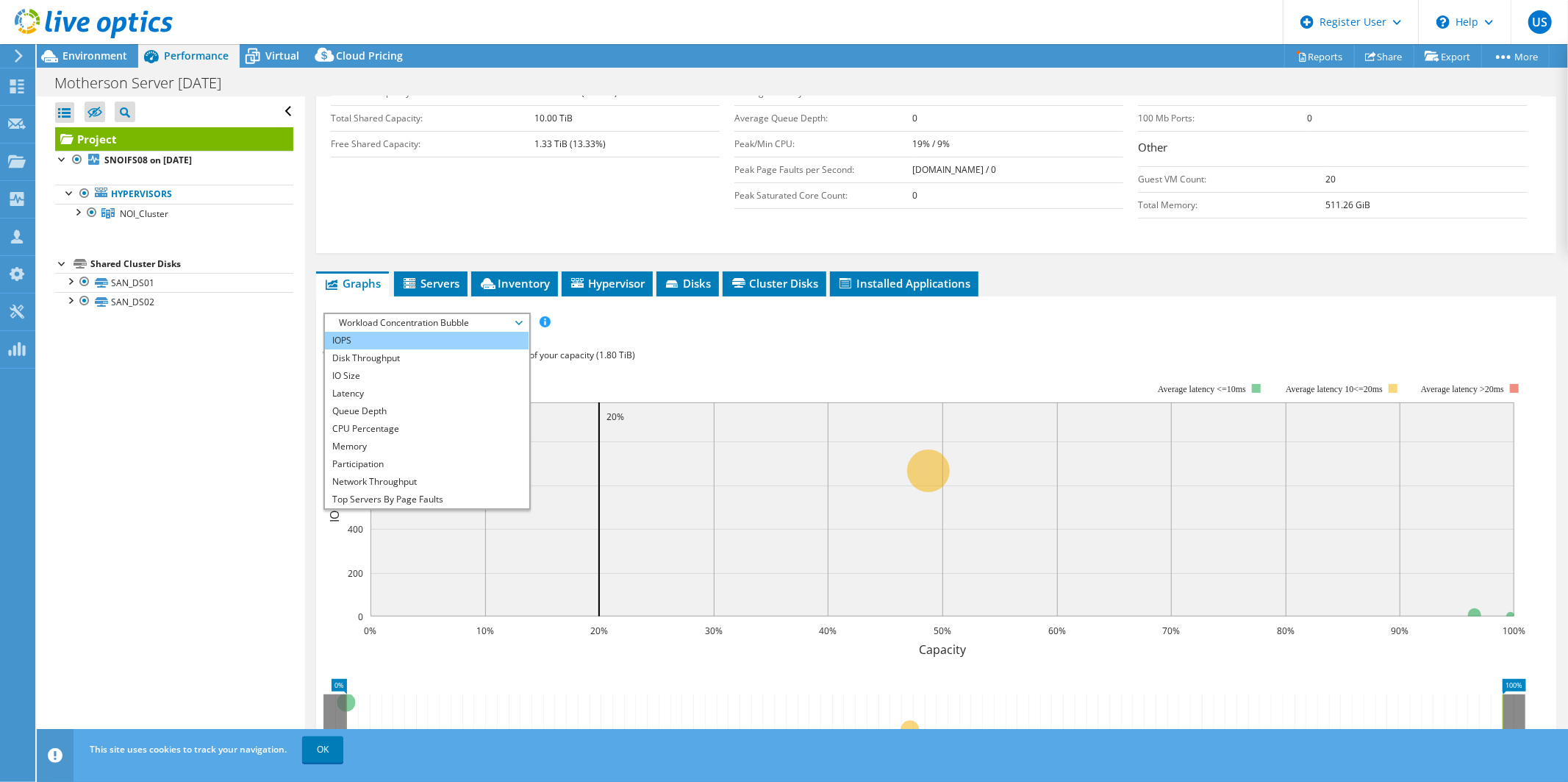
click at [376, 335] on li "IOPS" at bounding box center [426, 340] width 203 height 18
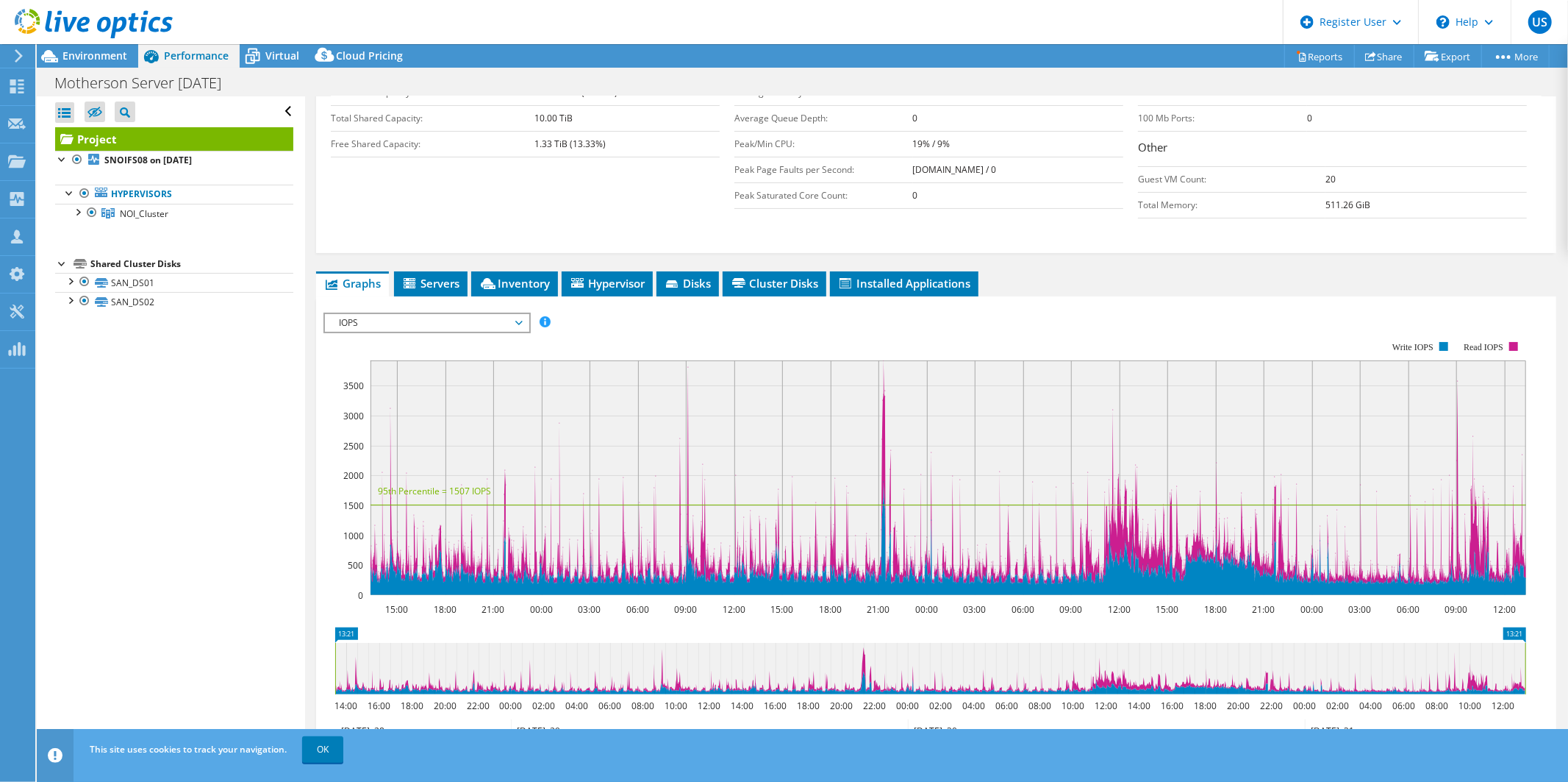
click at [463, 320] on span "IOPS" at bounding box center [426, 323] width 189 height 18
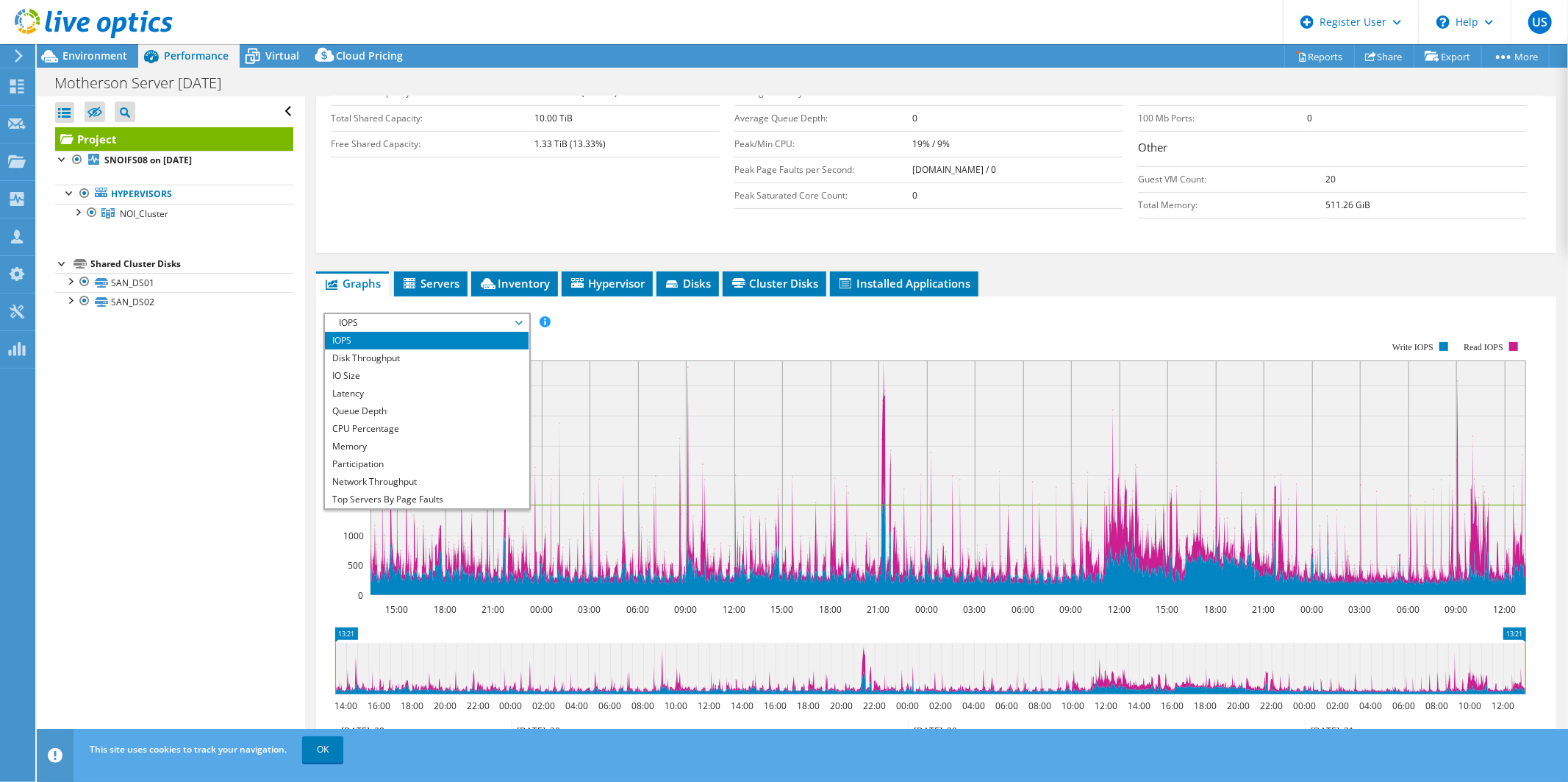
scroll to position [32, 0]
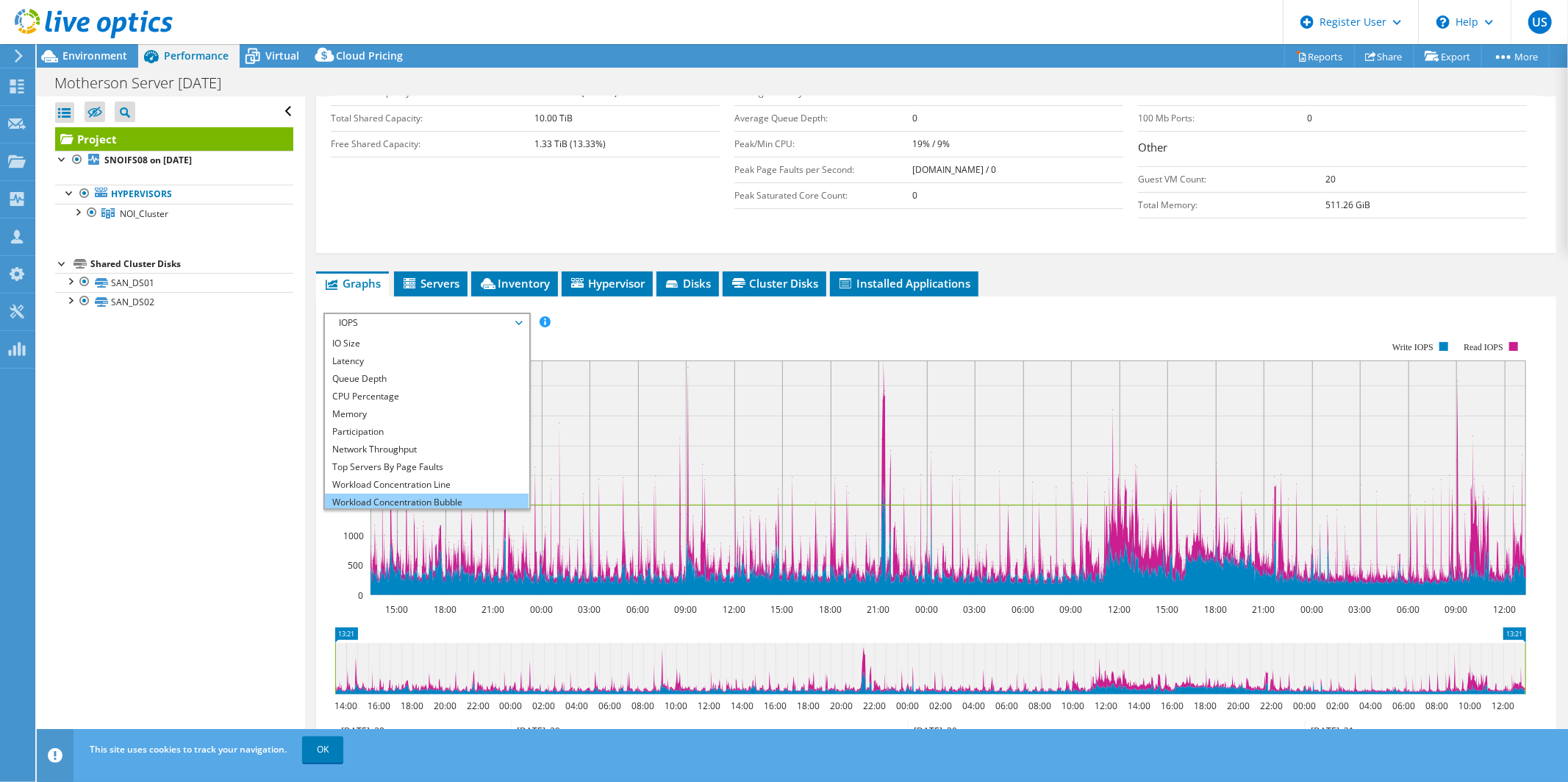
click at [462, 493] on li "Workload Concentration Bubble" at bounding box center [426, 502] width 203 height 18
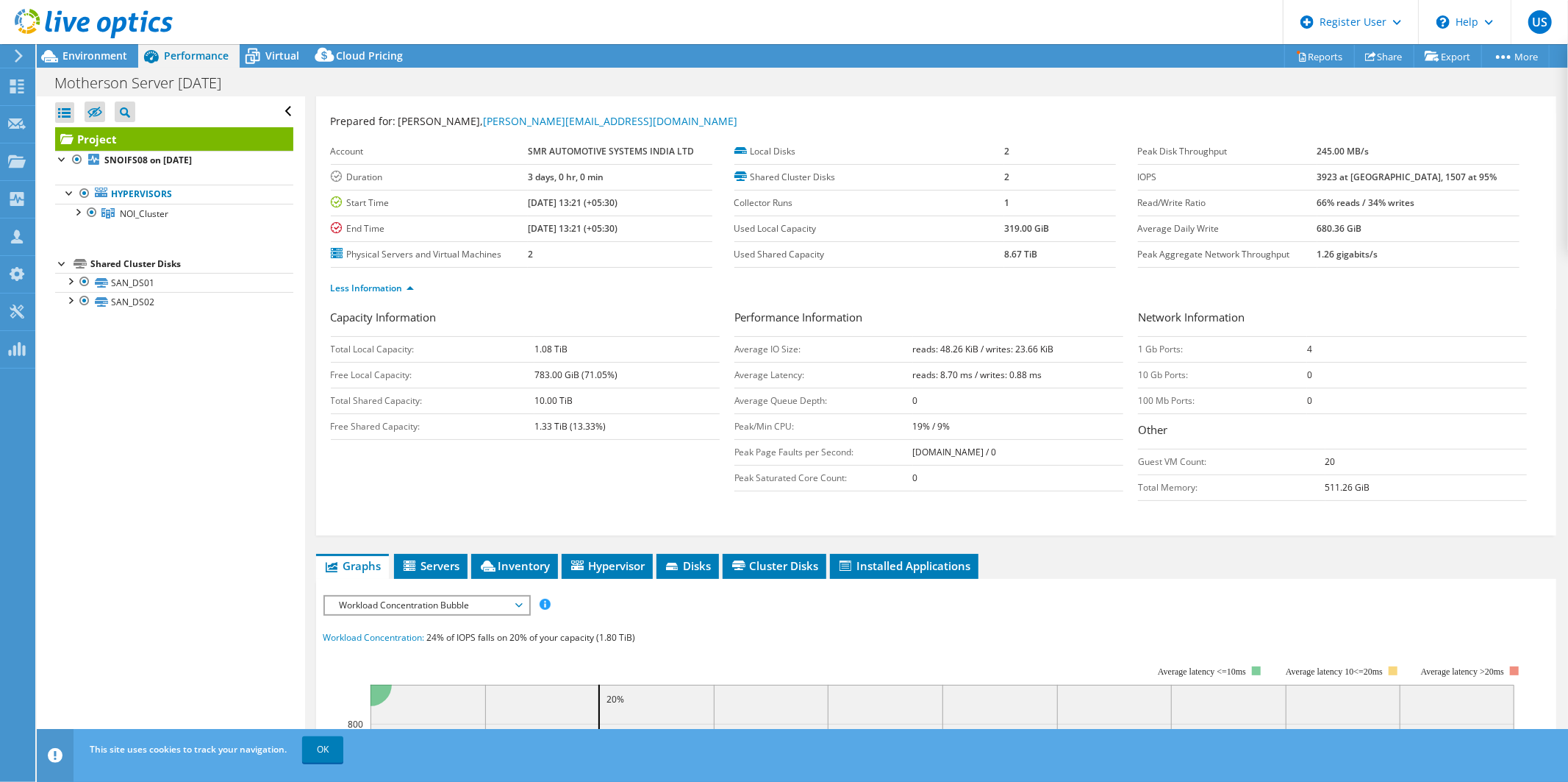
scroll to position [18, 0]
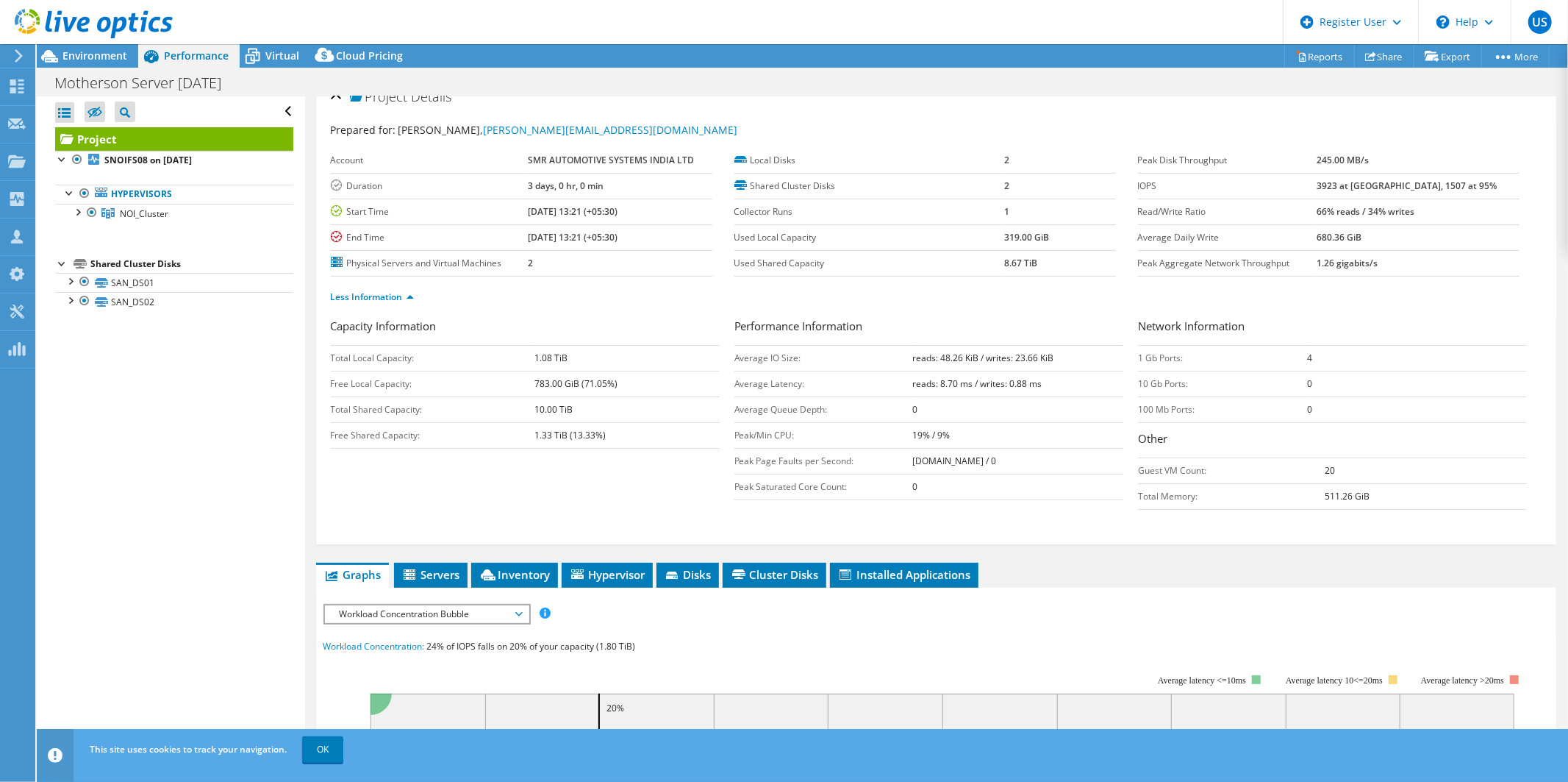
click at [351, 604] on div "Workload Concentration Bubble IOPS Disk Throughput IO Size Latency Queue Depth …" at bounding box center [426, 614] width 207 height 21
click at [435, 623] on li "IOPS" at bounding box center [426, 632] width 203 height 18
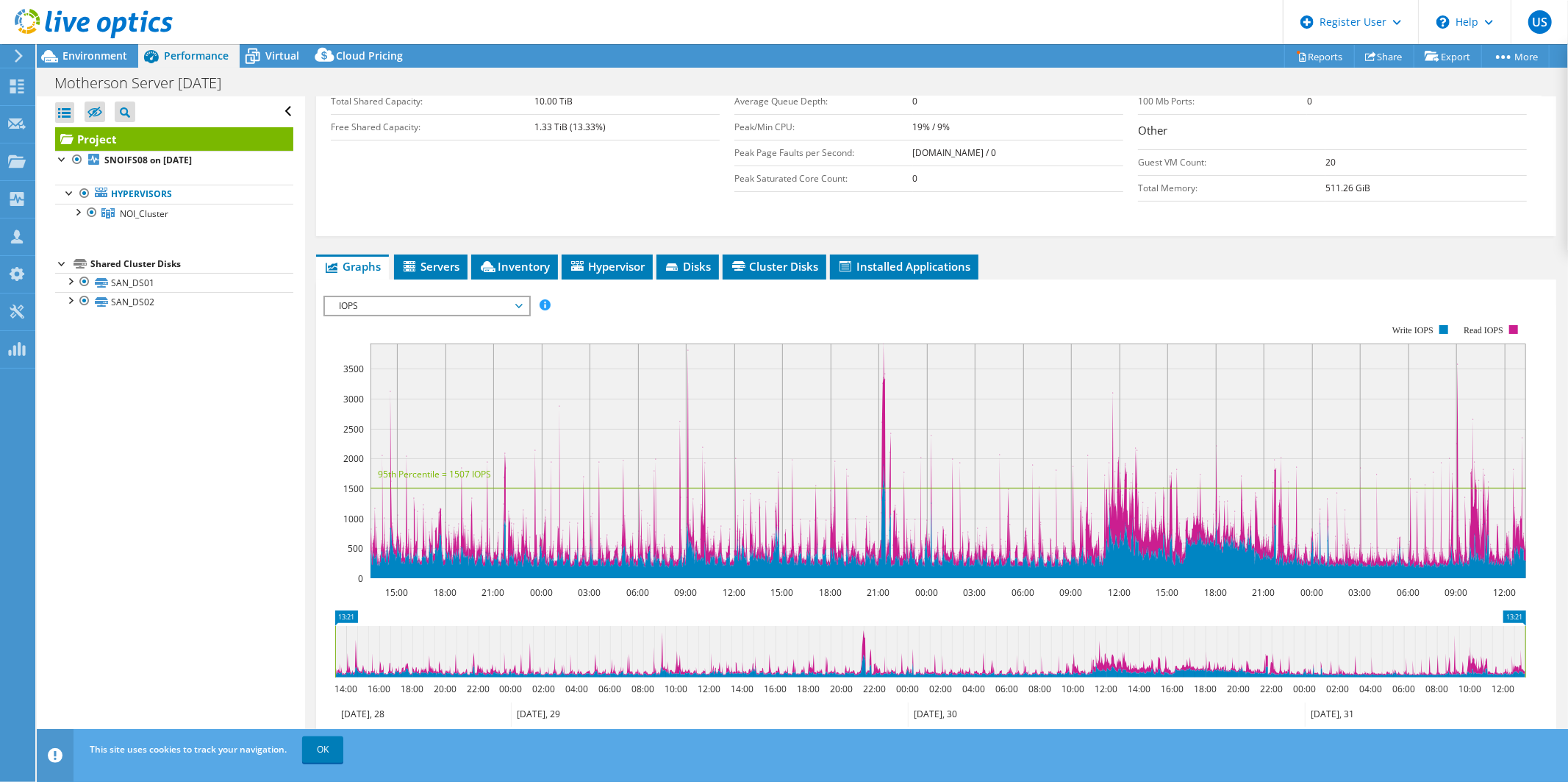
scroll to position [325, 0]
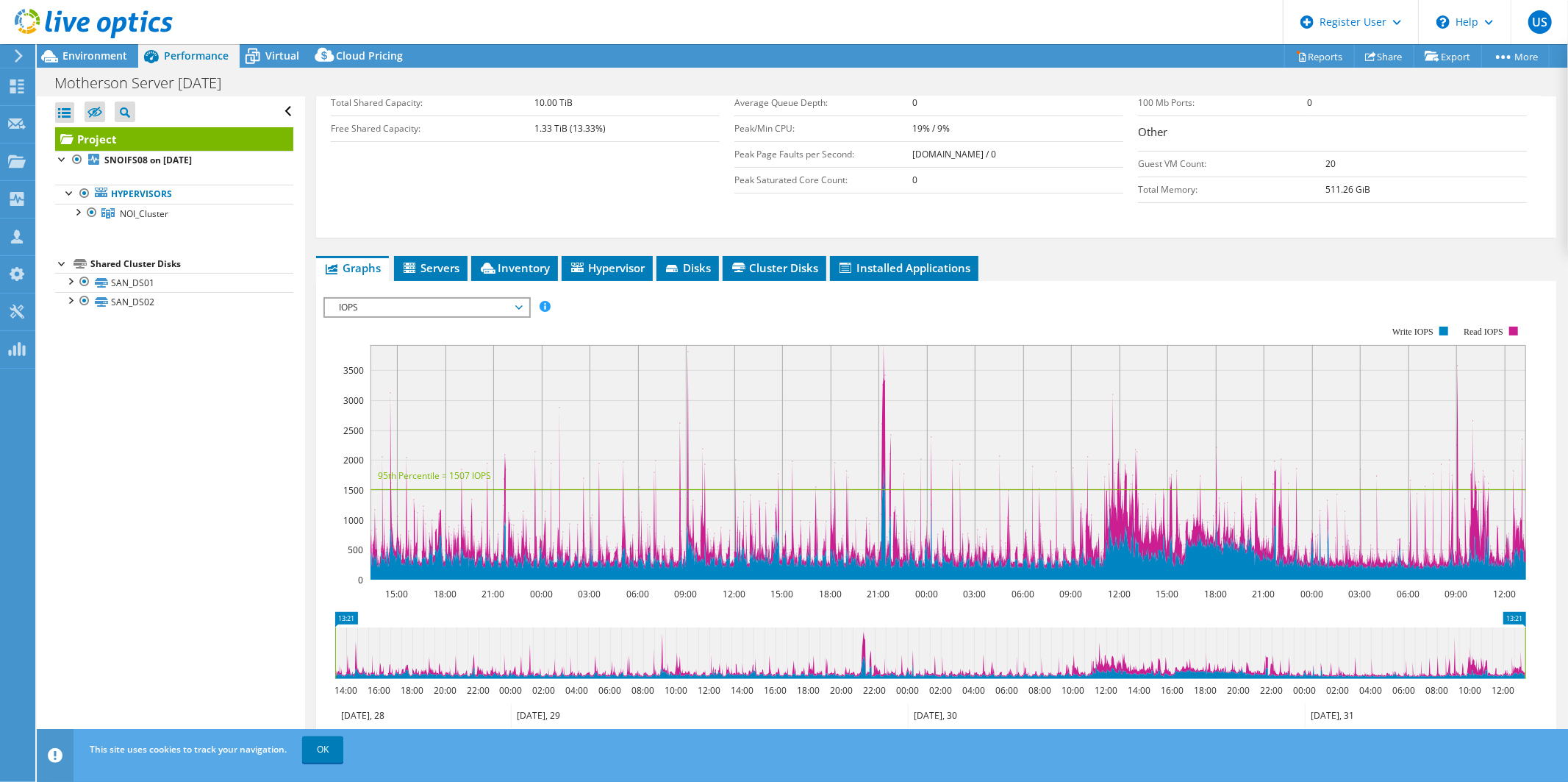
click at [518, 300] on span "IOPS" at bounding box center [426, 307] width 189 height 18
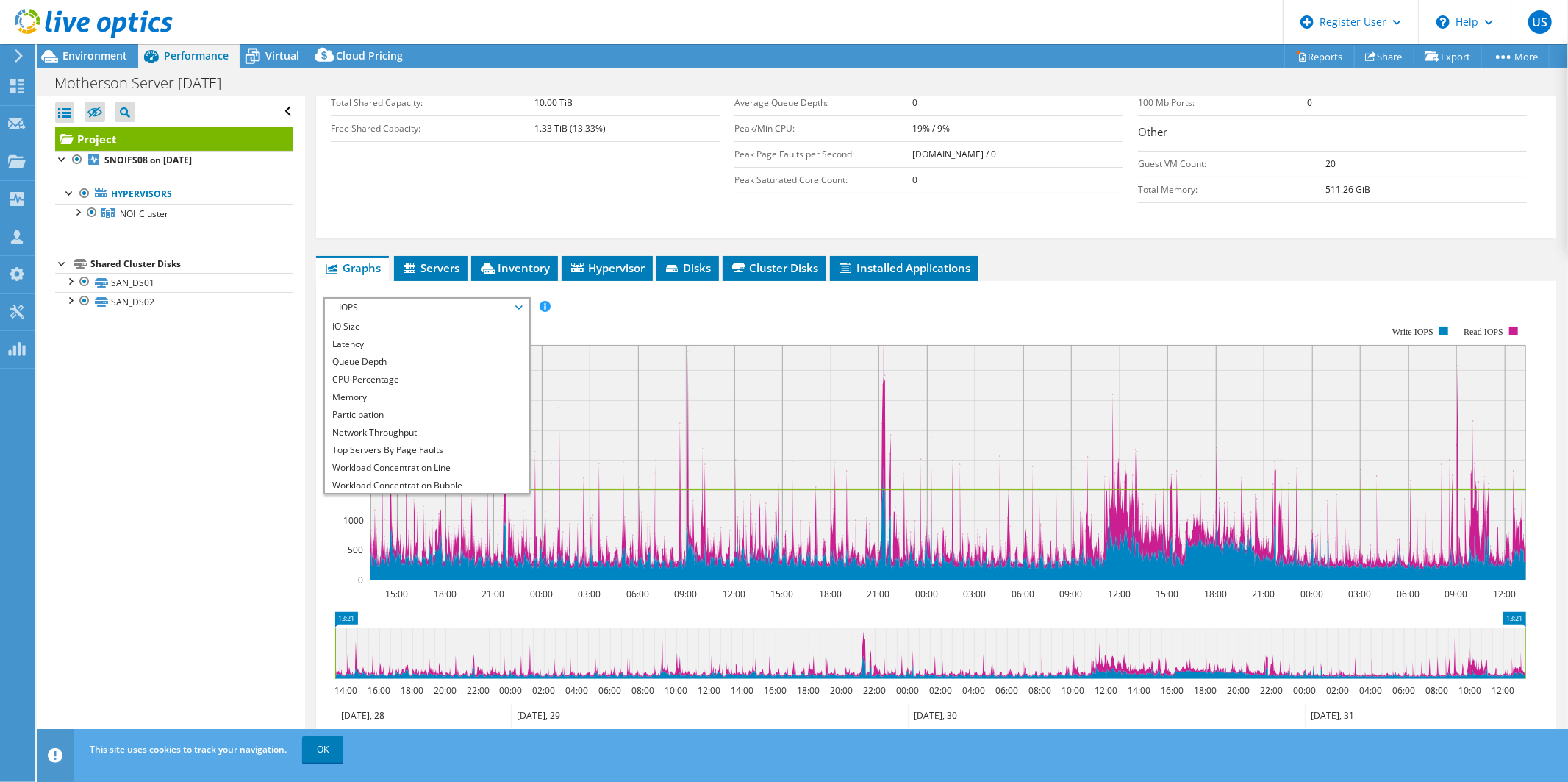
scroll to position [53, 0]
click at [462, 459] on li "Workload Concentration Bubble" at bounding box center [426, 466] width 203 height 18
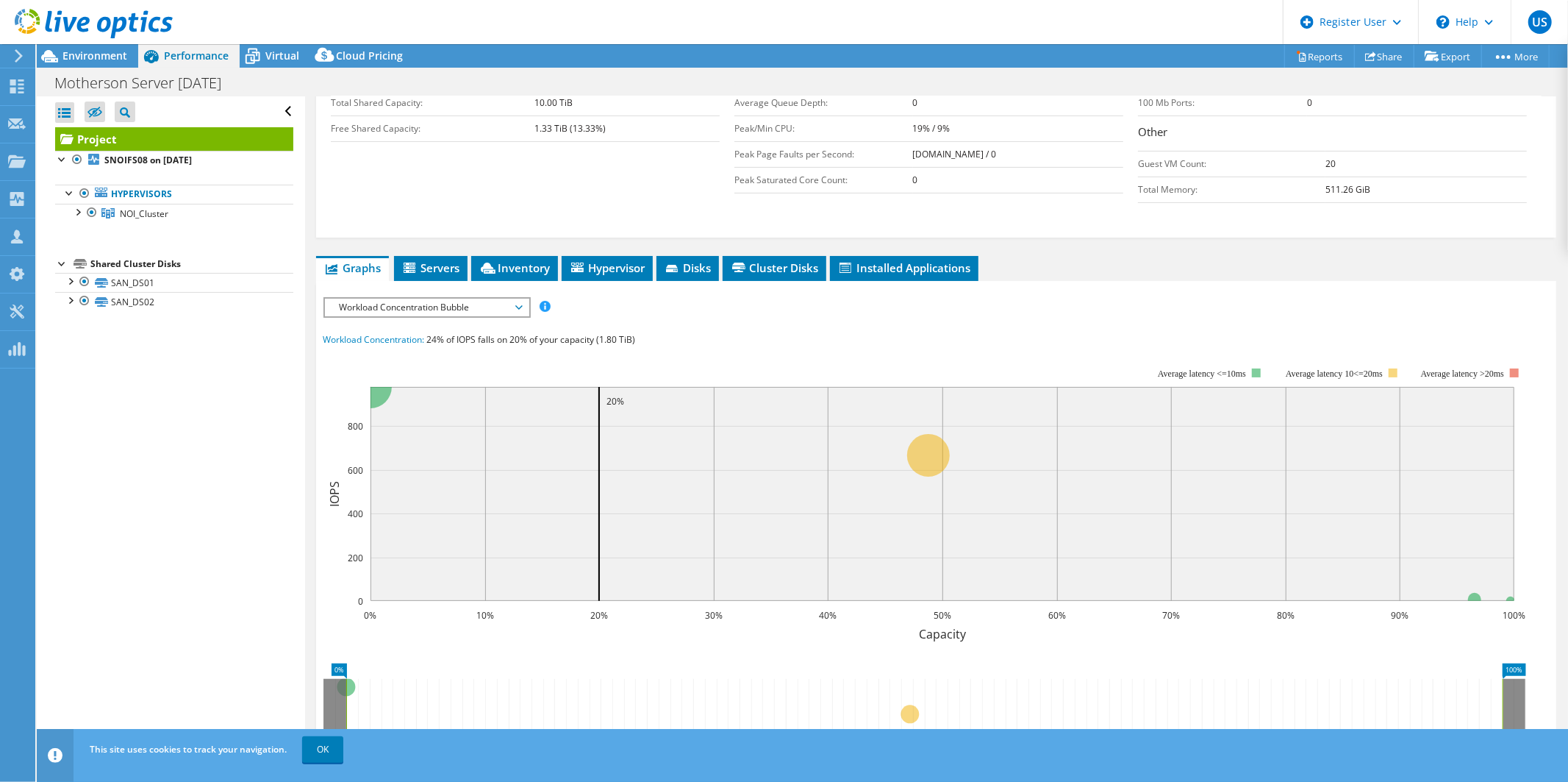
click at [92, 18] on icon at bounding box center [94, 24] width 158 height 30
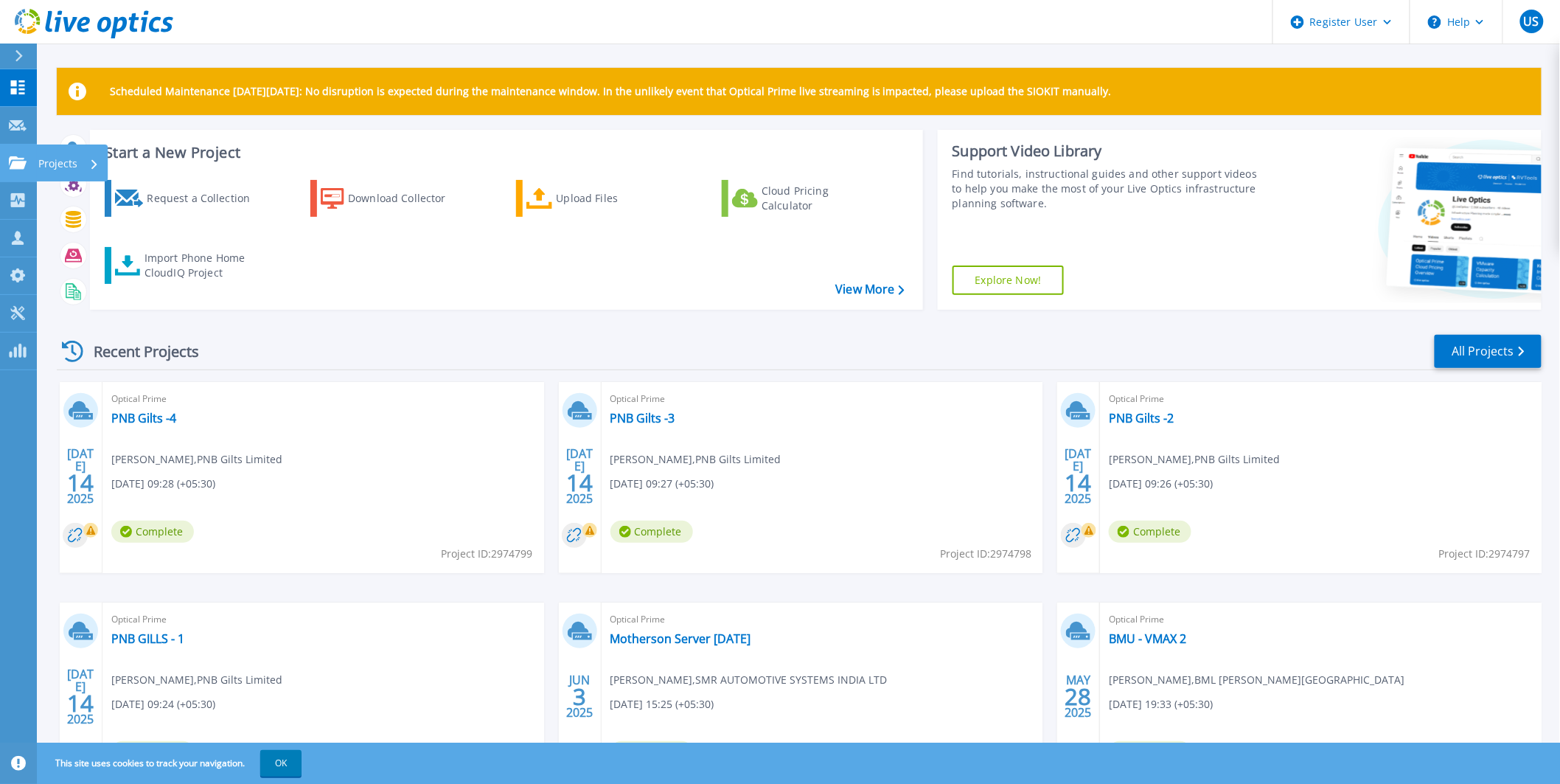
click at [27, 162] on div "Projects" at bounding box center [43, 163] width 68 height 14
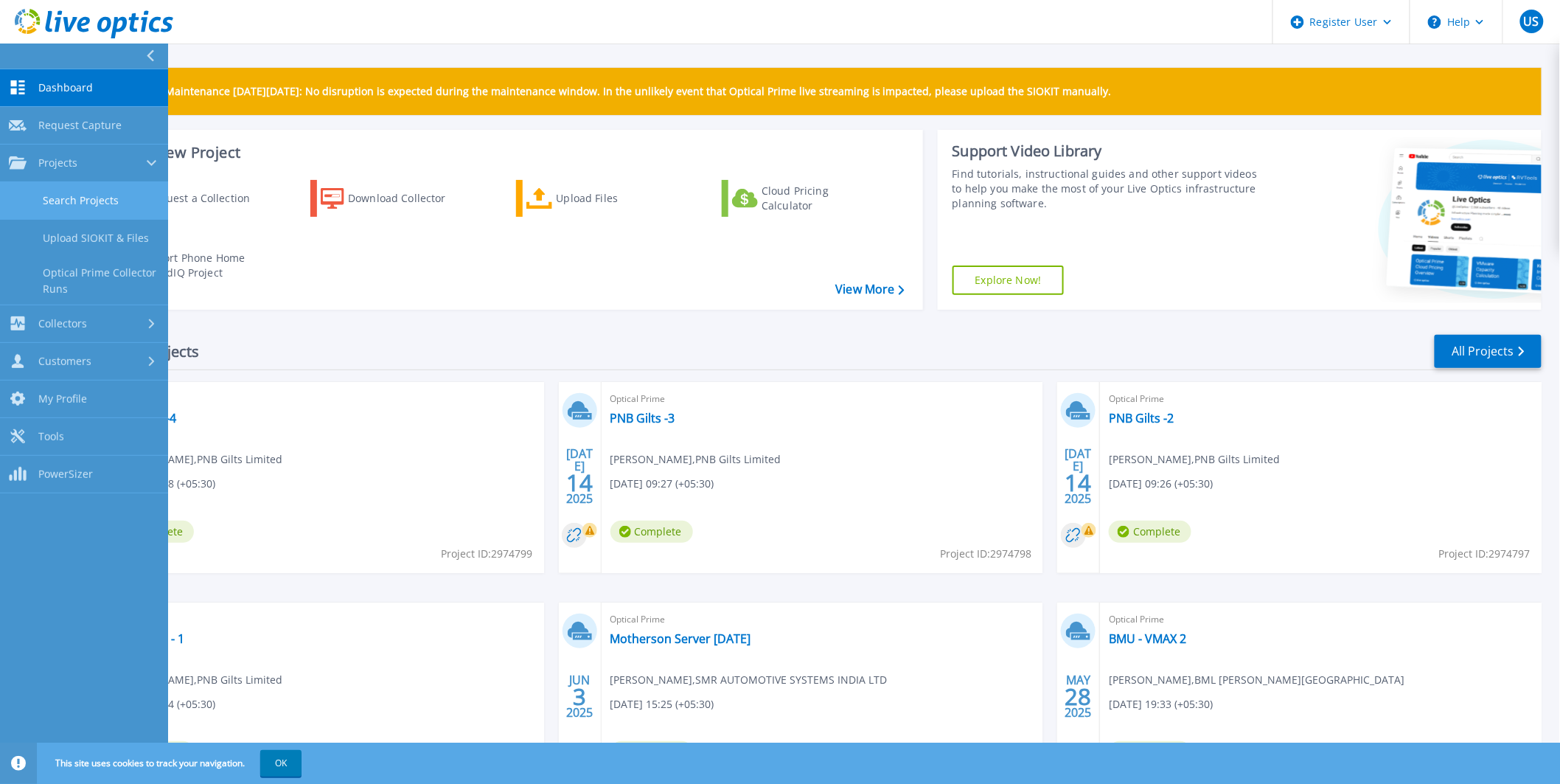
click at [48, 186] on link "Search Projects" at bounding box center [83, 201] width 168 height 38
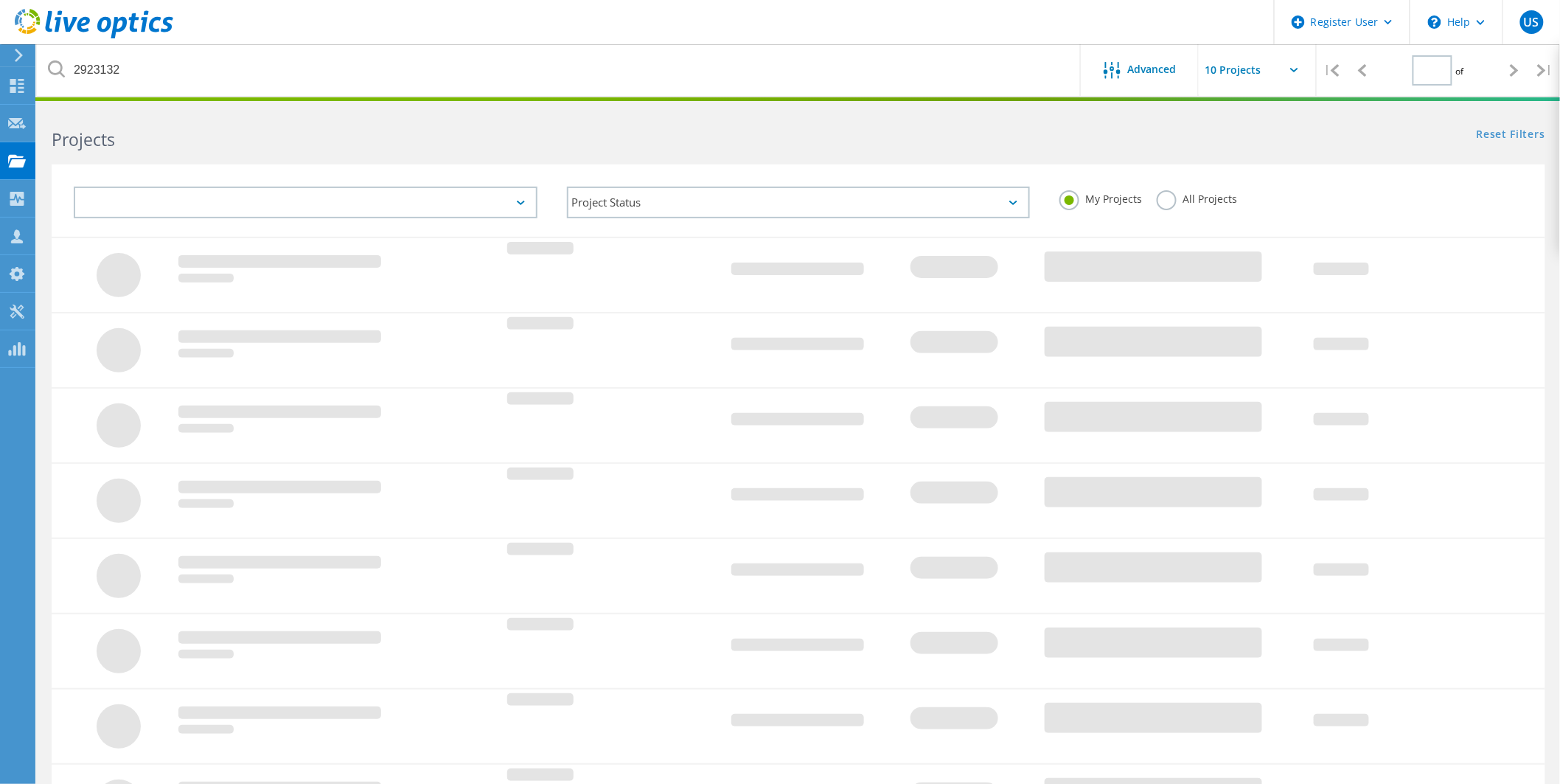
type input "1"
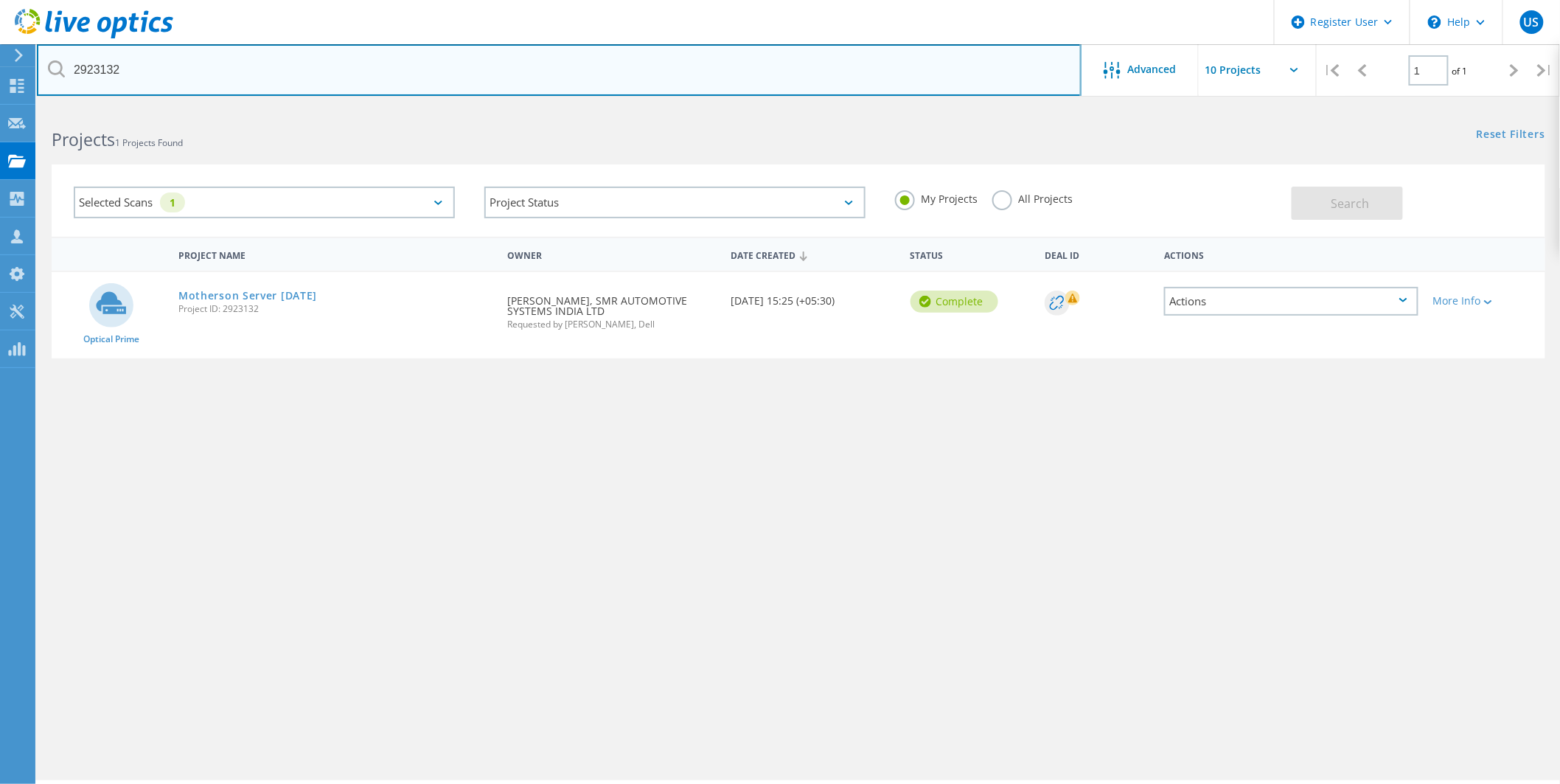
click at [222, 81] on input "2923132" at bounding box center [559, 70] width 1045 height 51
type input "2"
paste input "3053550"
type input "3053550"
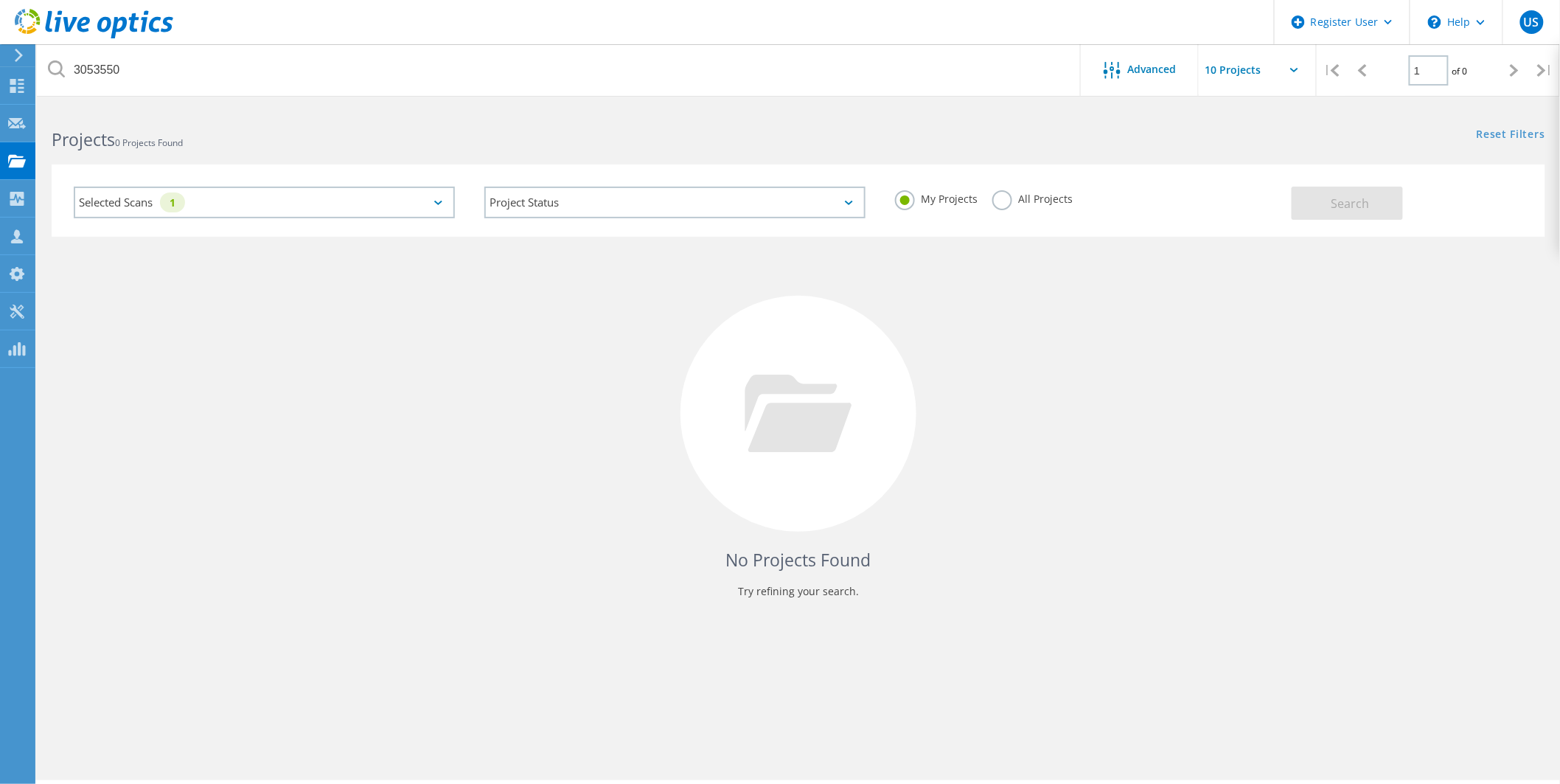
click at [1016, 197] on label "All Projects" at bounding box center [1033, 197] width 80 height 14
click at [0, 0] on input "All Projects" at bounding box center [0, 0] width 0 height 0
click at [1314, 218] on button "Search" at bounding box center [1347, 202] width 112 height 33
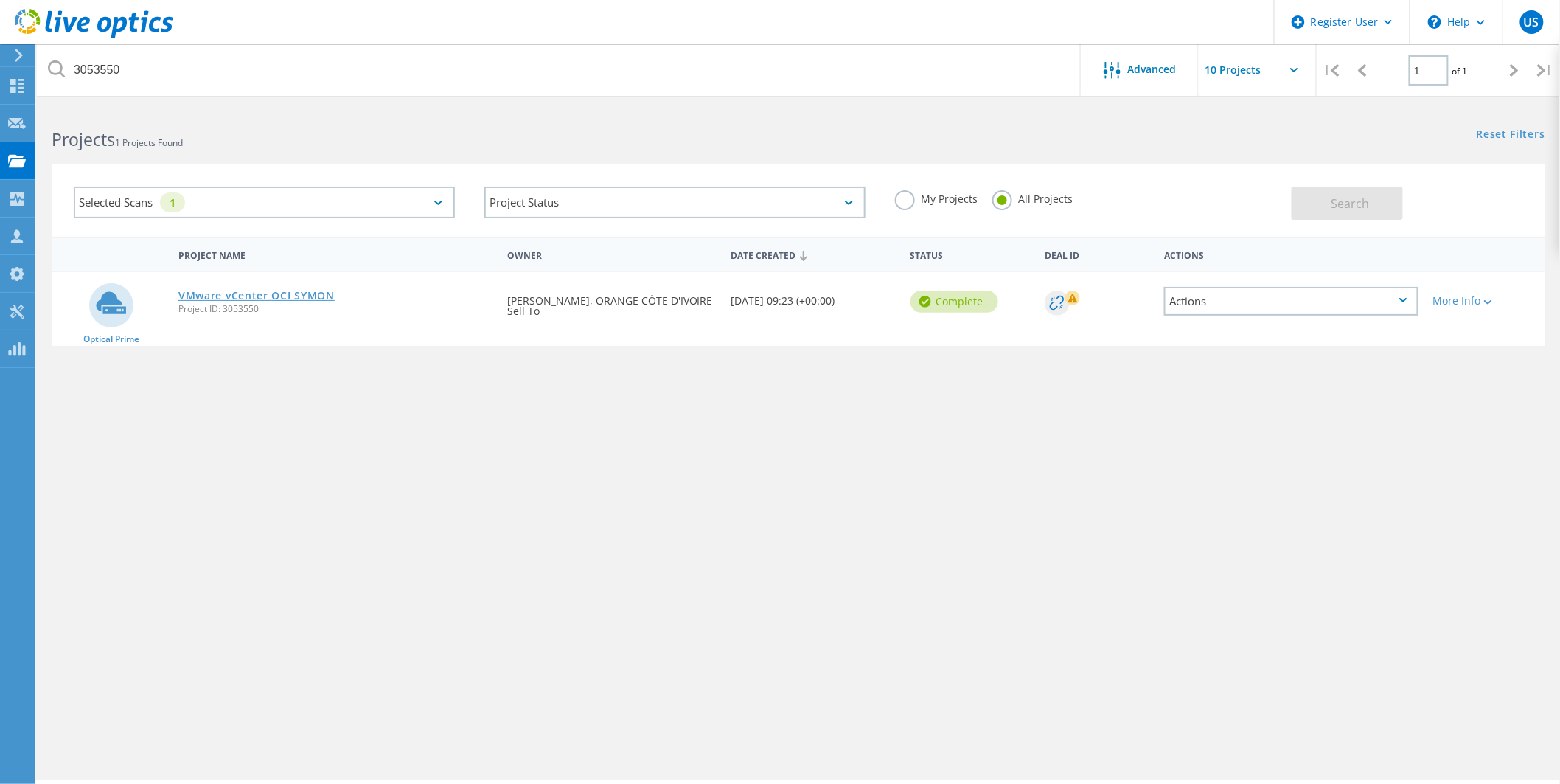
click at [315, 290] on link "VMware vCenter OCI SYMON" at bounding box center [256, 295] width 156 height 10
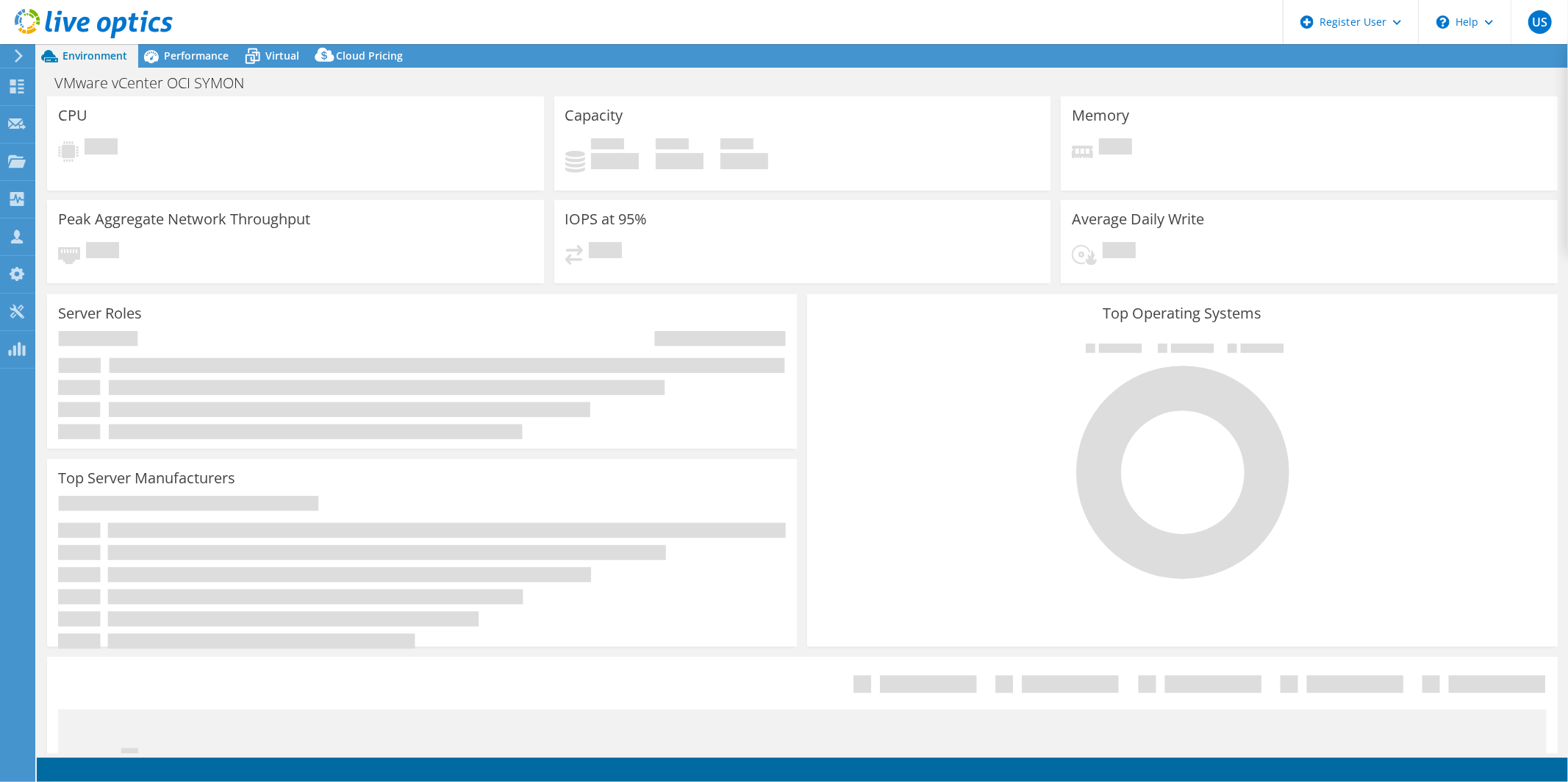
select select "USD"
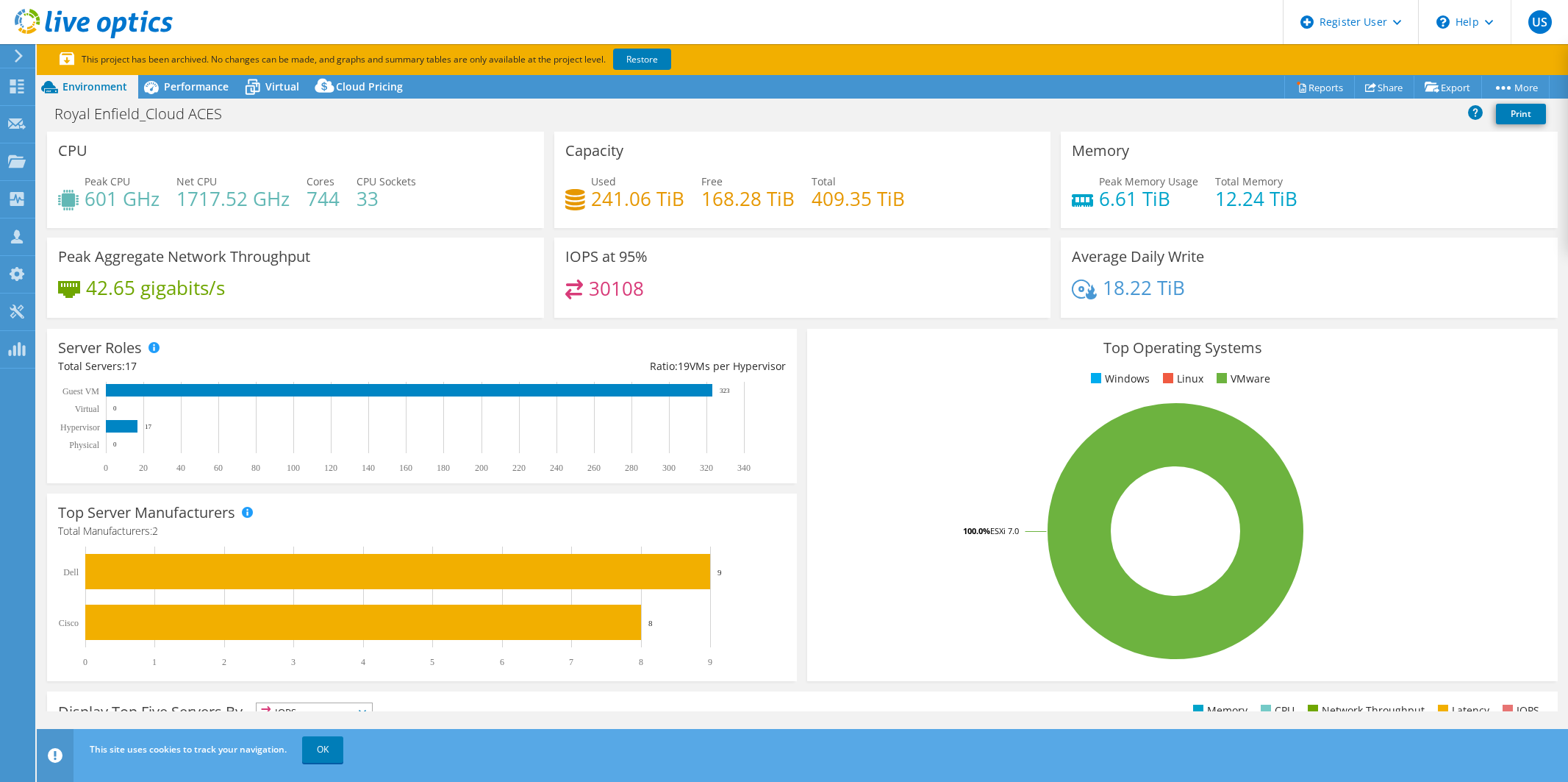
select select "[GEOGRAPHIC_DATA]"
select select "INR"
